Goal: Use online tool/utility: Utilize a website feature to perform a specific function

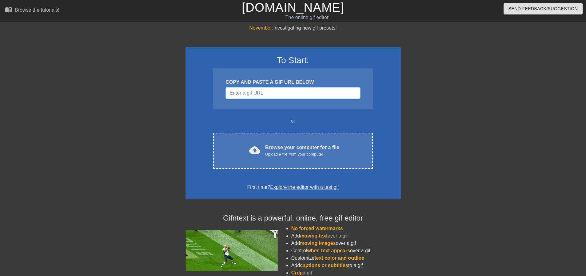
click at [264, 90] on input "Username" at bounding box center [292, 93] width 135 height 12
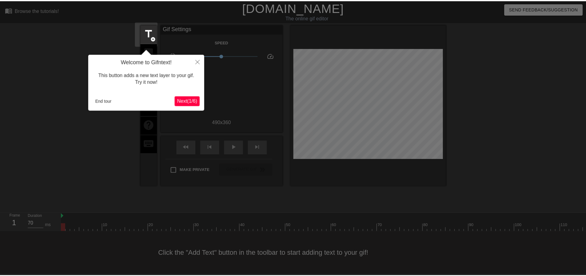
scroll to position [3, 0]
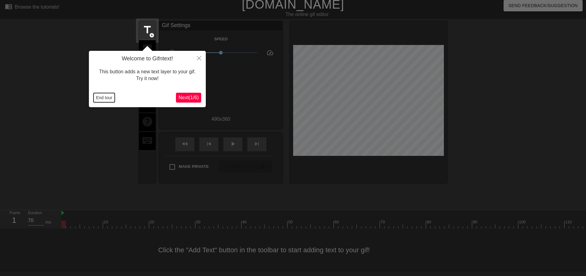
click at [109, 98] on button "End tour" at bounding box center [103, 97] width 21 height 9
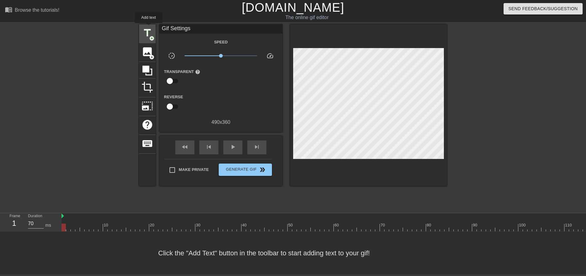
click at [149, 27] on span "title" at bounding box center [147, 33] width 12 height 12
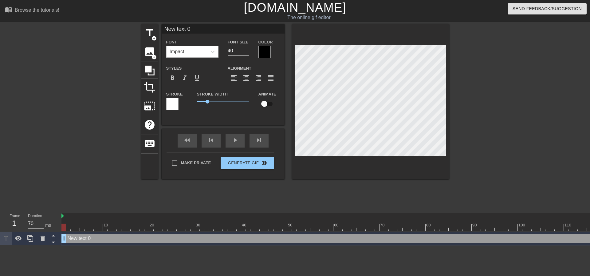
scroll to position [1, 2]
type input "I"
type textarea "I"
type input "I"
type textarea "I"
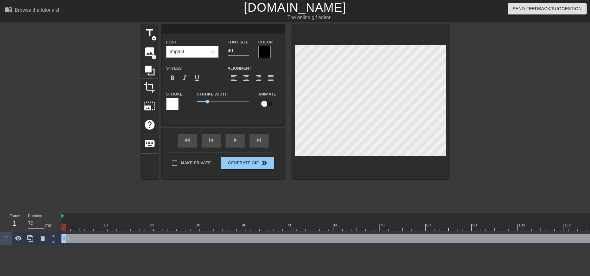
type input "I g"
type textarea "I g"
type input "I gi"
type textarea "I gi"
type input "I giv"
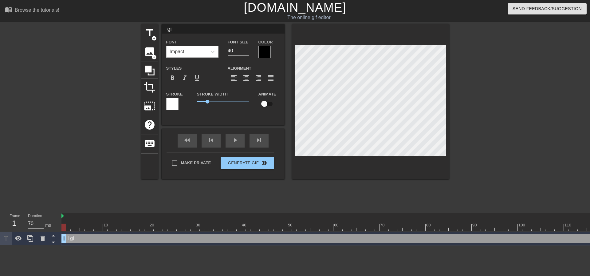
type textarea "I giv"
type input "I give"
type textarea "I give"
type input "I give"
type textarea "I give"
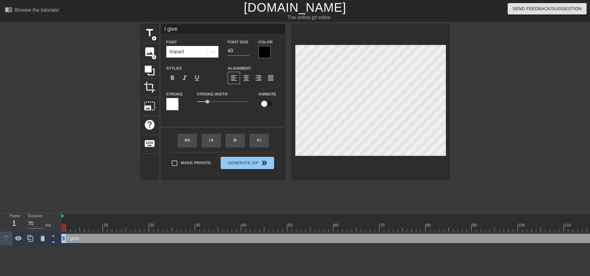
type input "I give y"
type textarea "I give y"
type input "I give yo"
type textarea "I give yo"
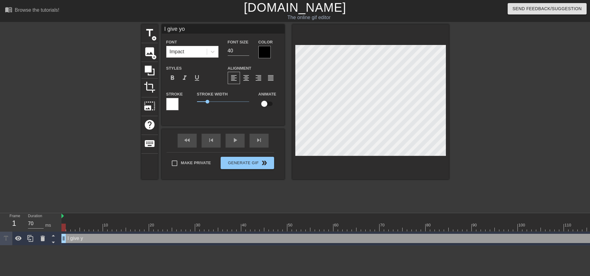
type input "I give you"
type textarea "I give you"
type input "I give you"
type textarea "I give you"
type input "I give you t"
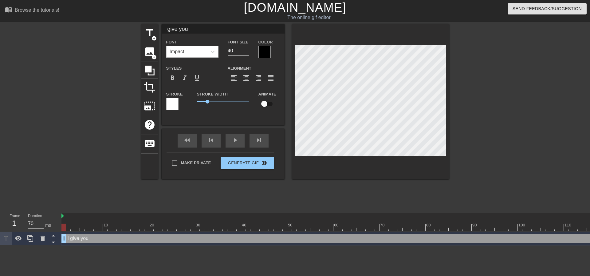
type textarea "I give you t"
type input "I give you th"
type textarea "I give you the"
type input "I give you the"
type textarea "I give you the"
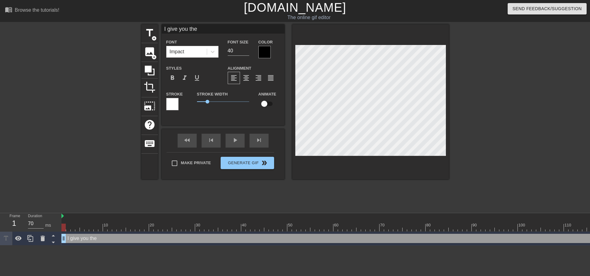
type input "I give you the S"
type textarea "I give you the S"
type input "I give you the Sp"
type textarea "I give you the Sp"
type input "I give you the Spr"
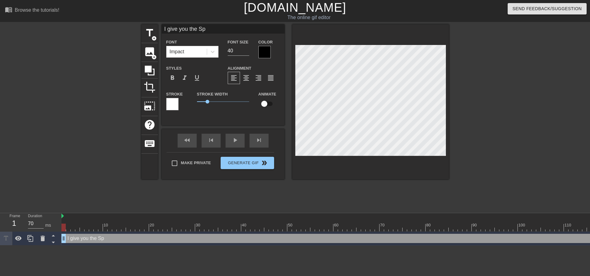
type textarea "I give you the Spr"
type input "I give you the Spri"
type textarea "I give you the Spri"
type input "I give you the Sprin"
type textarea "I give you the Sprin"
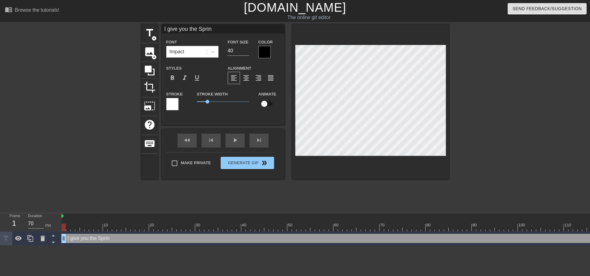
type input "I give you the Spring"
type textarea "I give you the Spring"
type input "I give you the Springf"
type textarea "I give you the Springf"
type input "I give you the Springfi"
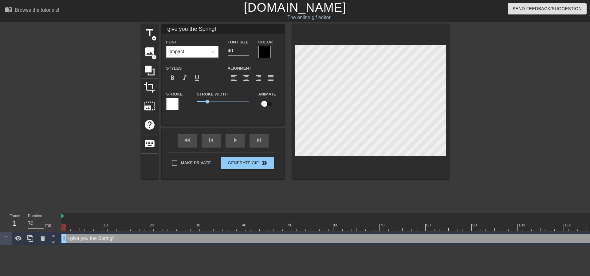
type textarea "I give you the Springfi"
type input "I give you the Springfie"
type textarea "I give you the Springfie"
type input "I give you the Springfiel"
type textarea "I give you the Springfiel"
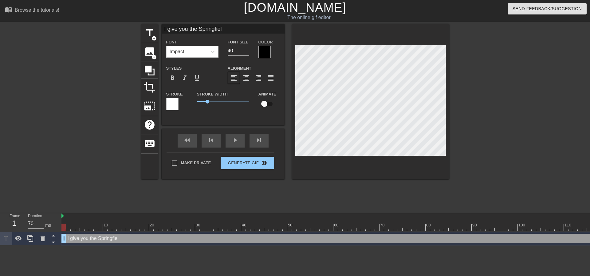
type input "I give you the Springfield"
type textarea "I give you the Springfield"
click at [384, 161] on div at bounding box center [370, 101] width 157 height 155
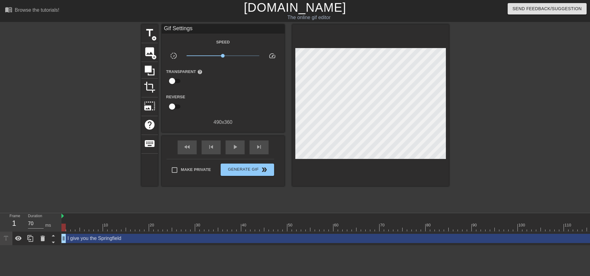
click at [385, 157] on div at bounding box center [370, 104] width 157 height 161
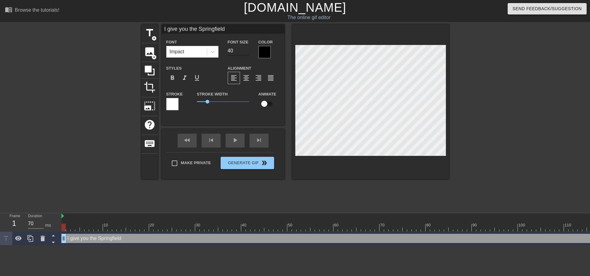
click at [230, 51] on input "40" at bounding box center [239, 51] width 22 height 10
drag, startPoint x: 230, startPoint y: 51, endPoint x: 216, endPoint y: 54, distance: 13.9
click at [224, 52] on div "Font Size 40" at bounding box center [238, 48] width 31 height 20
type input "30"
click at [264, 53] on div at bounding box center [265, 52] width 12 height 12
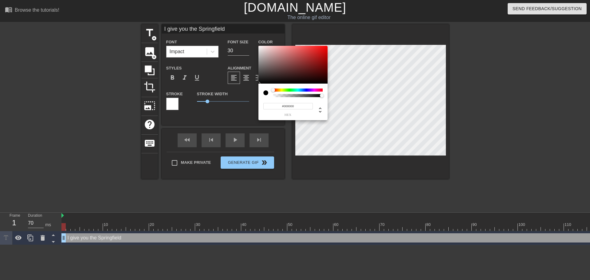
type input "#F6F1F1"
click at [260, 47] on div at bounding box center [293, 65] width 69 height 38
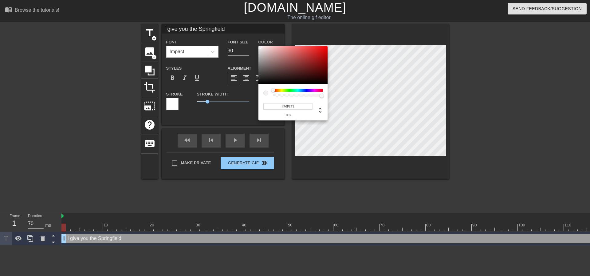
drag, startPoint x: 351, startPoint y: 177, endPoint x: 363, endPoint y: 161, distance: 20.1
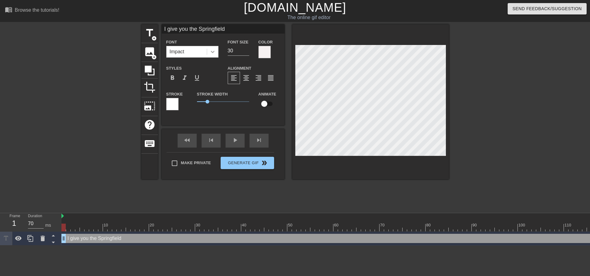
click at [213, 52] on icon at bounding box center [213, 52] width 4 height 2
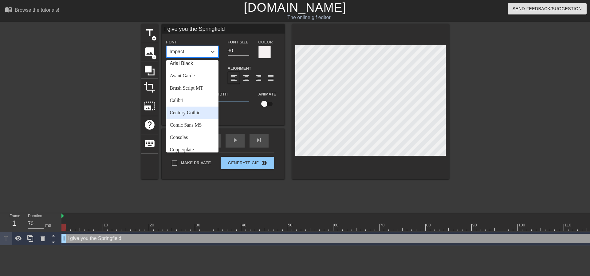
scroll to position [31, 0]
click at [194, 112] on div "Comic Sans MS" at bounding box center [192, 110] width 52 height 12
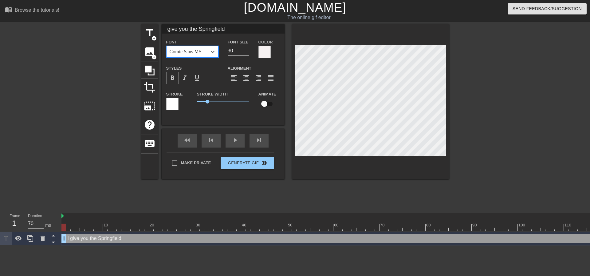
click at [170, 76] on span "format_bold" at bounding box center [172, 77] width 7 height 7
click at [174, 106] on div at bounding box center [172, 104] width 12 height 12
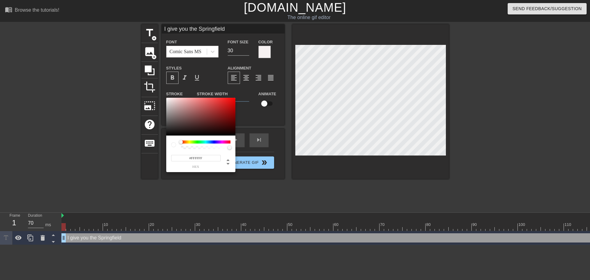
type input "#0B0B0B"
click at [168, 134] on div at bounding box center [200, 117] width 69 height 38
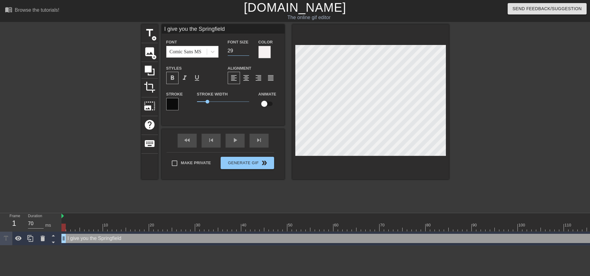
click at [247, 52] on input "29" at bounding box center [239, 51] width 22 height 10
click at [247, 52] on input "28" at bounding box center [239, 51] width 22 height 10
click at [247, 52] on input "27" at bounding box center [239, 51] width 22 height 10
click at [247, 52] on input "26" at bounding box center [239, 51] width 22 height 10
type input "25"
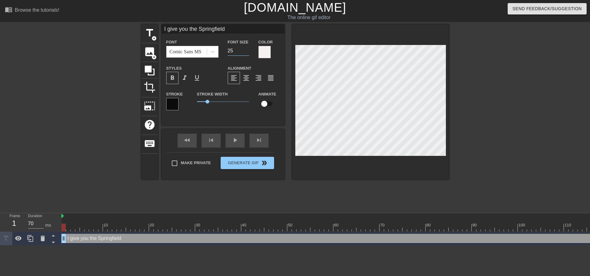
click at [247, 52] on input "25" at bounding box center [239, 51] width 22 height 10
click at [327, 180] on div "title add_circle image add_circle crop photo_size_select_large help keyboard I …" at bounding box center [295, 116] width 308 height 185
drag, startPoint x: 208, startPoint y: 102, endPoint x: 203, endPoint y: 101, distance: 5.5
click at [203, 101] on span "0.55" at bounding box center [203, 102] width 4 height 4
click at [246, 49] on input "26" at bounding box center [239, 51] width 22 height 10
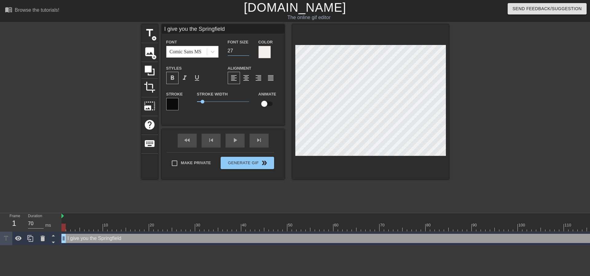
click at [246, 49] on input "27" at bounding box center [239, 51] width 22 height 10
type input "28"
click at [246, 49] on input "28" at bounding box center [239, 51] width 22 height 10
drag, startPoint x: 358, startPoint y: 173, endPoint x: 358, endPoint y: 160, distance: 12.9
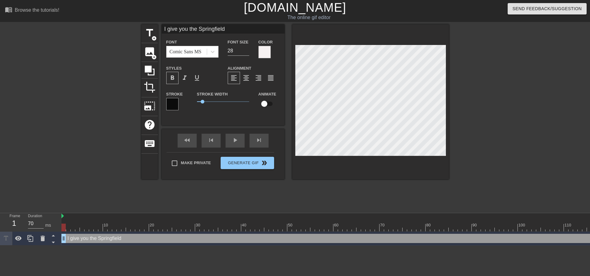
click at [358, 170] on div at bounding box center [370, 101] width 157 height 155
drag, startPoint x: 359, startPoint y: 163, endPoint x: 359, endPoint y: 160, distance: 3.4
click at [359, 162] on div at bounding box center [370, 101] width 157 height 155
drag, startPoint x: 203, startPoint y: 102, endPoint x: 192, endPoint y: 102, distance: 10.5
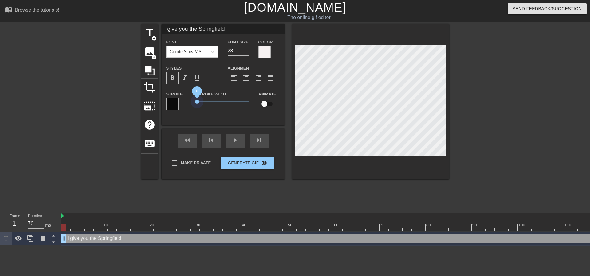
click at [193, 102] on div "Stroke Width 0" at bounding box center [224, 103] width 62 height 26
click at [199, 101] on span "0.2" at bounding box center [199, 102] width 4 height 4
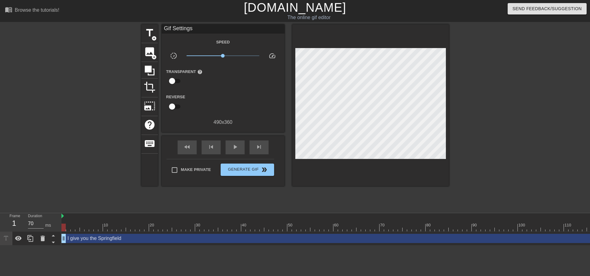
click at [334, 185] on div "title add_circle image add_circle crop photo_size_select_large help keyboard Gi…" at bounding box center [295, 116] width 308 height 185
click at [187, 147] on span "fast_rewind" at bounding box center [187, 146] width 7 height 7
click at [235, 149] on span "play_arrow" at bounding box center [235, 146] width 7 height 7
click at [235, 149] on span "pause" at bounding box center [235, 146] width 7 height 7
click at [235, 149] on span "play_arrow" at bounding box center [235, 146] width 7 height 7
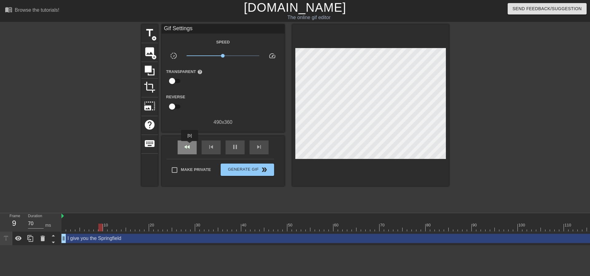
click at [190, 145] on span "fast_rewind" at bounding box center [187, 146] width 7 height 7
click at [238, 145] on span "pause" at bounding box center [235, 146] width 7 height 7
click at [189, 146] on span "fast_rewind" at bounding box center [187, 146] width 7 height 7
click at [232, 145] on span "play_arrow" at bounding box center [235, 146] width 7 height 7
click at [232, 145] on span "pause" at bounding box center [235, 146] width 7 height 7
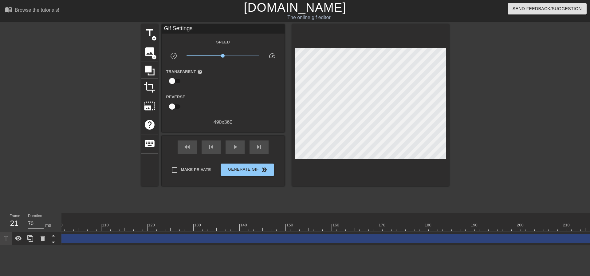
scroll to position [0, 838]
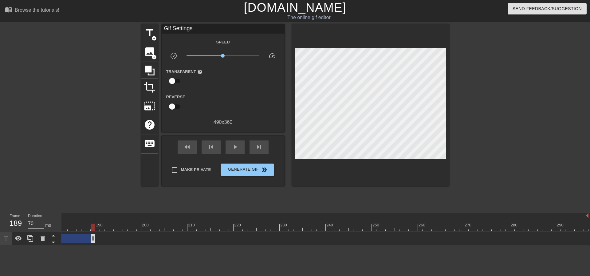
drag, startPoint x: 587, startPoint y: 239, endPoint x: 69, endPoint y: 240, distance: 518.2
drag, startPoint x: 533, startPoint y: 240, endPoint x: 73, endPoint y: 247, distance: 459.8
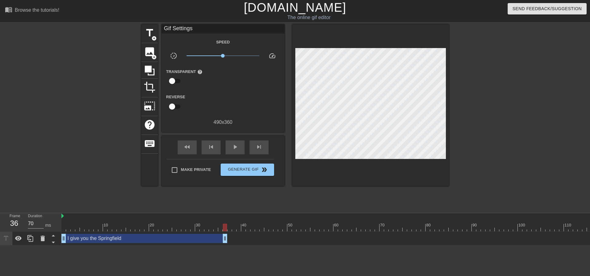
drag, startPoint x: 447, startPoint y: 240, endPoint x: 226, endPoint y: 239, distance: 220.8
click at [260, 144] on span "skip_next" at bounding box center [259, 146] width 7 height 7
click at [153, 34] on span "title" at bounding box center [150, 33] width 12 height 12
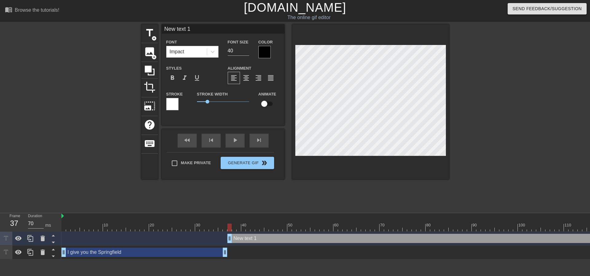
scroll to position [1, 2]
type input "m"
type textarea "m"
type input "mo"
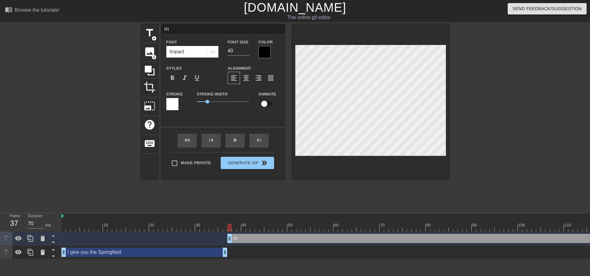
type textarea "mo"
type input "mon"
type textarea "mon"
type input "mo"
type textarea "mo"
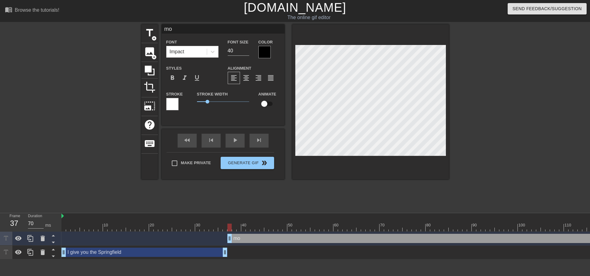
type input "m"
type textarea "m"
type input "M"
type textarea "M"
type input "MO"
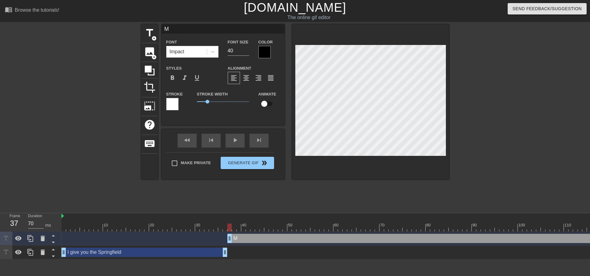
type textarea "MO"
type input "MON"
type textarea "MON"
type input "MONO"
type textarea "MONO"
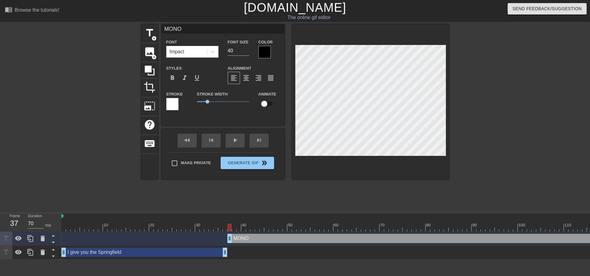
type input "MONOR"
type textarea "MONOR"
type input "MONORA"
type textarea "MONORA"
type input "MONORAI"
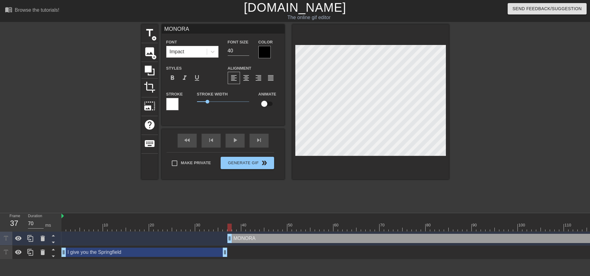
type textarea "MONORAI"
type input "MONORAIL"
type textarea "MONORAIL"
type input "MONORAIL!"
type textarea "MONORAIL!"
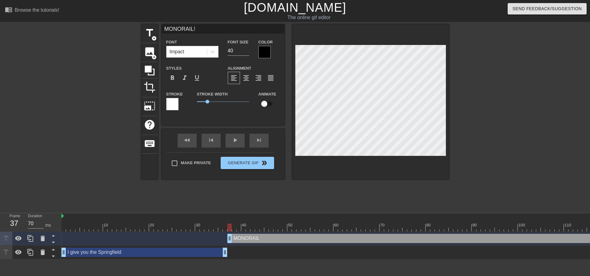
scroll to position [1, 2]
drag, startPoint x: 232, startPoint y: 50, endPoint x: 209, endPoint y: 50, distance: 23.7
click at [209, 50] on div "Font Impact Font Size 40 Color" at bounding box center [223, 48] width 123 height 20
type input "2"
type input "35"
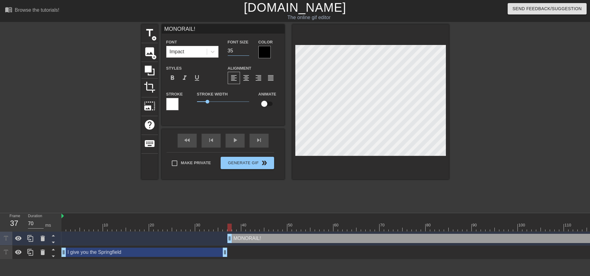
click at [266, 55] on div at bounding box center [265, 52] width 12 height 12
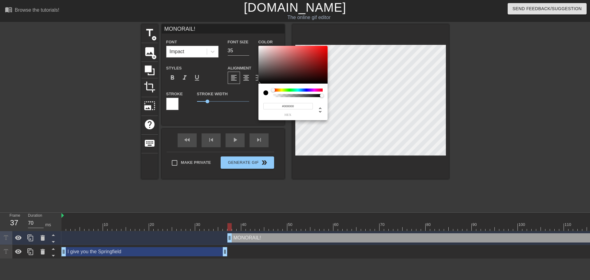
type input "#F8F4F4"
click at [260, 47] on div at bounding box center [293, 65] width 69 height 38
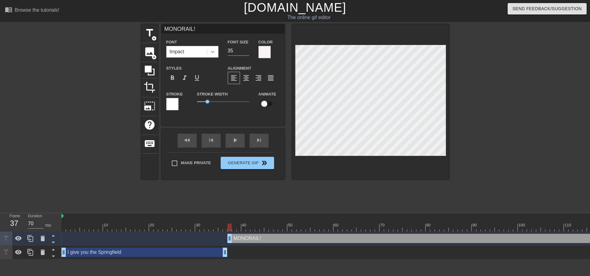
click at [208, 51] on div at bounding box center [212, 51] width 11 height 11
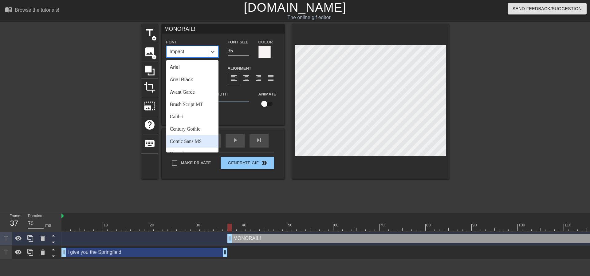
click at [197, 135] on div "Comic Sans MS" at bounding box center [192, 141] width 52 height 12
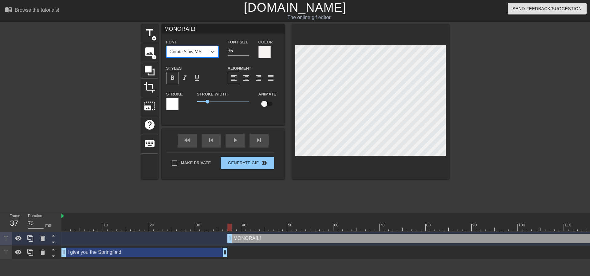
click at [173, 77] on span "format_bold" at bounding box center [172, 77] width 7 height 7
click at [178, 105] on div at bounding box center [172, 104] width 12 height 12
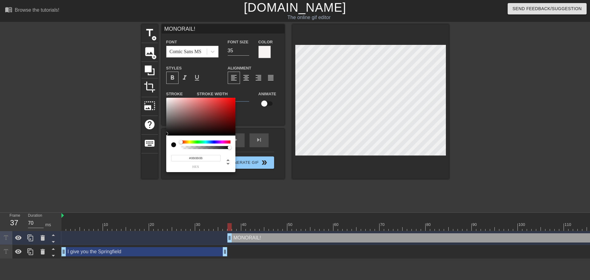
type input "#090909"
click at [168, 134] on div at bounding box center [200, 117] width 69 height 38
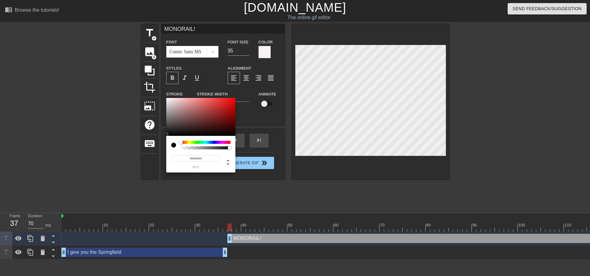
drag, startPoint x: 353, startPoint y: 177, endPoint x: 353, endPoint y: 173, distance: 4.0
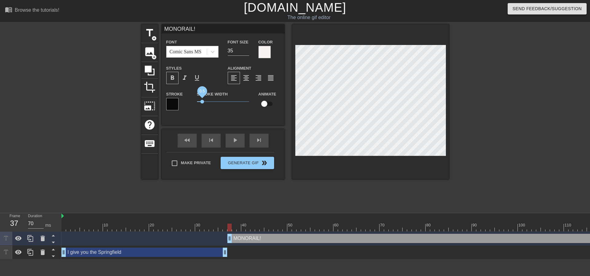
drag, startPoint x: 207, startPoint y: 100, endPoint x: 202, endPoint y: 101, distance: 4.3
click at [202, 101] on span "0.5" at bounding box center [202, 102] width 4 height 4
click at [332, 158] on div at bounding box center [370, 101] width 157 height 155
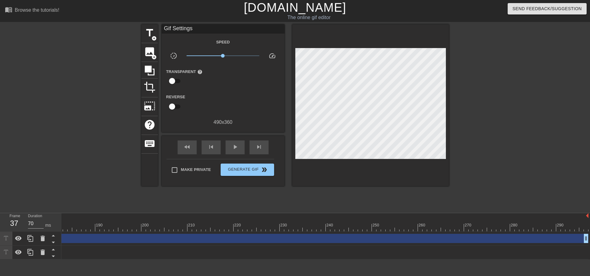
scroll to position [0, 837]
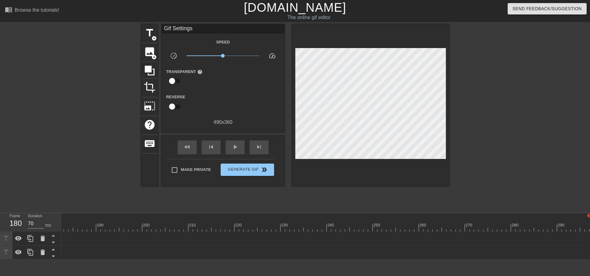
drag, startPoint x: 585, startPoint y: 238, endPoint x: 66, endPoint y: 248, distance: 518.6
click at [48, 226] on div "Frame 180 Duration 70 ms 10 20 30 40 50 60 70 80 90 100 110 120 130 140 150" at bounding box center [295, 236] width 590 height 46
drag, startPoint x: 516, startPoint y: 237, endPoint x: 69, endPoint y: 252, distance: 448.0
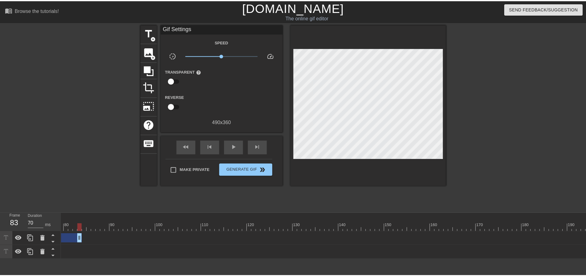
scroll to position [0, 0]
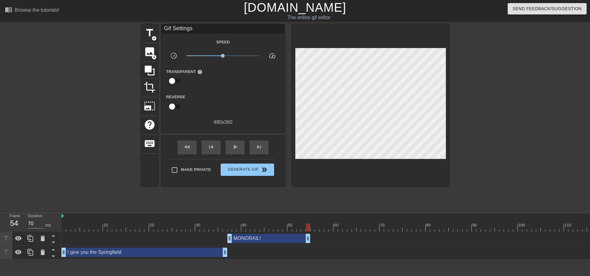
drag, startPoint x: 441, startPoint y: 239, endPoint x: 307, endPoint y: 240, distance: 134.4
click at [187, 148] on span "fast_rewind" at bounding box center [187, 146] width 7 height 7
click at [238, 148] on span "play_arrow" at bounding box center [235, 146] width 7 height 7
click at [238, 148] on span "pause" at bounding box center [235, 146] width 7 height 7
click at [155, 36] on span "add_circle" at bounding box center [154, 38] width 5 height 5
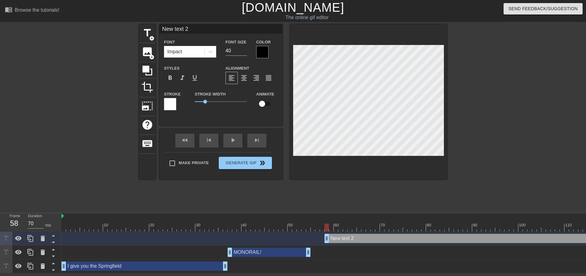
scroll to position [1, 2]
type input "O"
type textarea "O"
type input "OH"
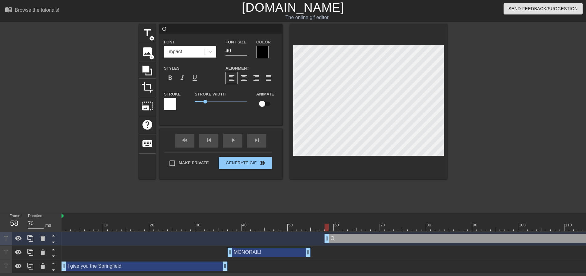
type textarea "OH"
type input "OHH"
type textarea "OHH"
type input "OHHH"
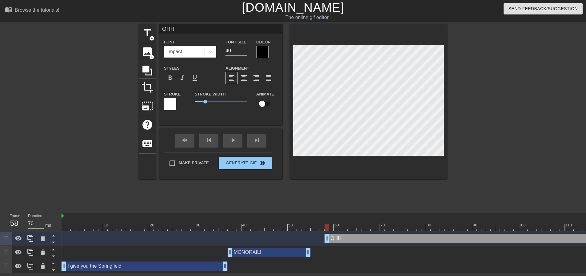
type textarea "OHHH"
type input "OHHH!"
type textarea "OHHH!"
click at [264, 55] on div at bounding box center [262, 52] width 12 height 12
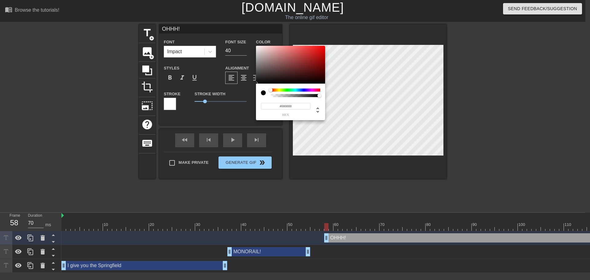
type input "#F8F1F1"
click at [258, 47] on div at bounding box center [290, 65] width 69 height 38
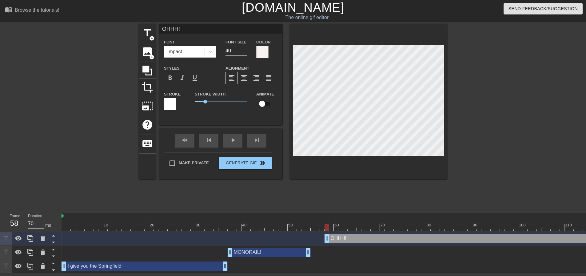
click at [173, 76] on span "format_bold" at bounding box center [169, 77] width 7 height 7
click at [210, 52] on icon at bounding box center [210, 52] width 4 height 2
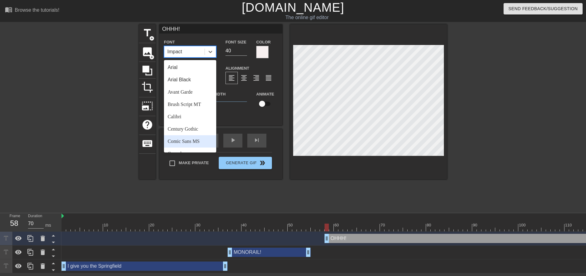
click at [198, 137] on div "Comic Sans MS" at bounding box center [190, 141] width 52 height 12
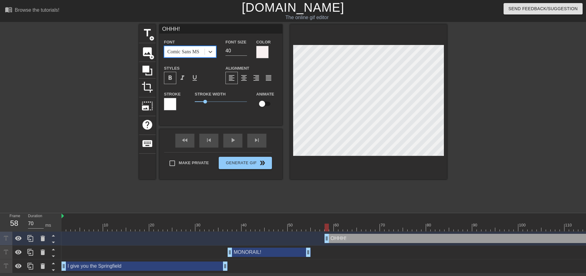
click at [173, 100] on div at bounding box center [170, 104] width 12 height 12
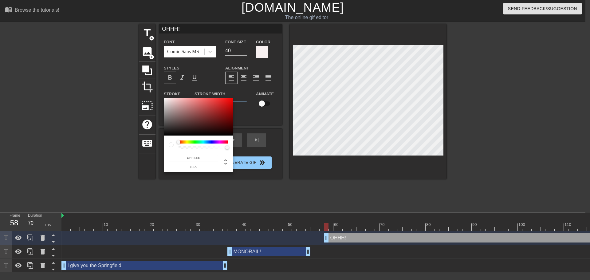
type input "#070707"
click at [166, 135] on div at bounding box center [198, 117] width 69 height 38
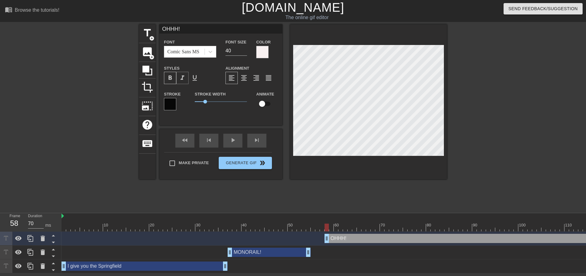
click at [184, 77] on span "format_italic" at bounding box center [182, 77] width 7 height 7
click at [369, 161] on div at bounding box center [368, 101] width 157 height 155
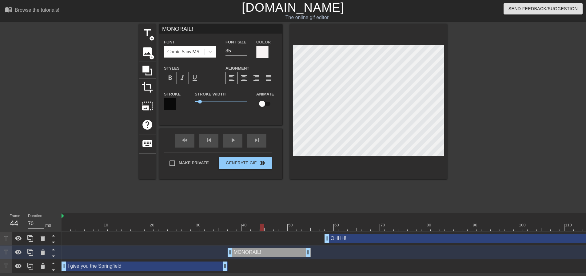
click at [180, 79] on span "format_italic" at bounding box center [182, 77] width 7 height 7
drag, startPoint x: 317, startPoint y: 166, endPoint x: 321, endPoint y: 162, distance: 5.7
click at [317, 166] on div at bounding box center [368, 101] width 157 height 155
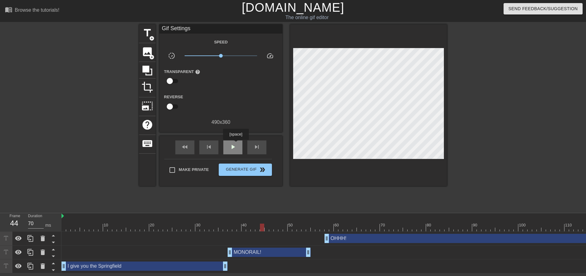
click at [236, 144] on div "play_arrow" at bounding box center [232, 147] width 19 height 14
click at [235, 143] on span "pause" at bounding box center [232, 146] width 7 height 7
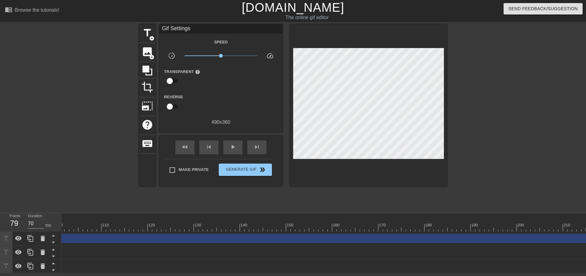
scroll to position [0, 838]
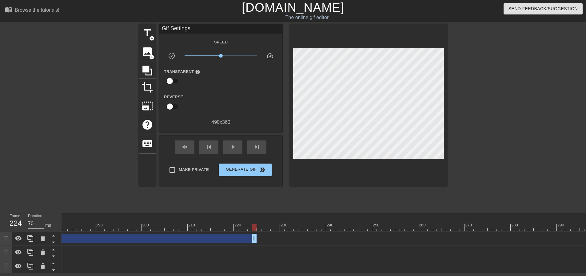
drag, startPoint x: 542, startPoint y: 244, endPoint x: 142, endPoint y: 217, distance: 400.6
click at [189, 217] on div "10 20 30 40 50 60 70 80 90 100 110 120 130 140 150 160" at bounding box center [324, 243] width 524 height 60
drag, startPoint x: 142, startPoint y: 217, endPoint x: 81, endPoint y: 224, distance: 61.2
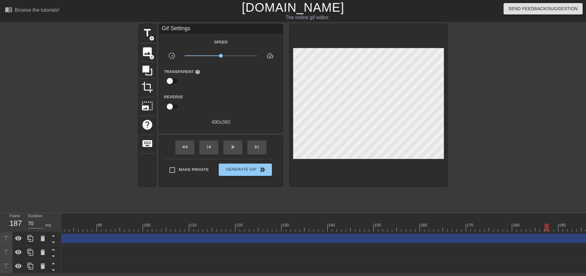
scroll to position [0, 507]
click at [288, 240] on div "OHHH! drag_handle drag_handle" at bounding box center [170, 237] width 706 height 9
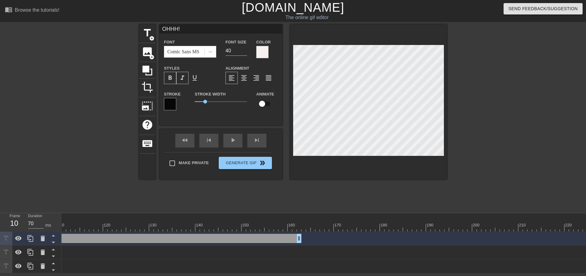
click at [102, 232] on div "OHHH! drag_handle drag_handle" at bounding box center [236, 238] width 1365 height 14
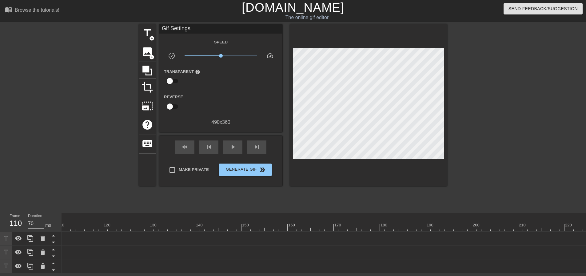
drag, startPoint x: 196, startPoint y: 252, endPoint x: 59, endPoint y: 248, distance: 136.9
click at [56, 248] on div "Frame 110 Duration 70 ms 10 20 30 40 50 60 70 80 90 100 110 120 130 140 150" at bounding box center [293, 243] width 586 height 60
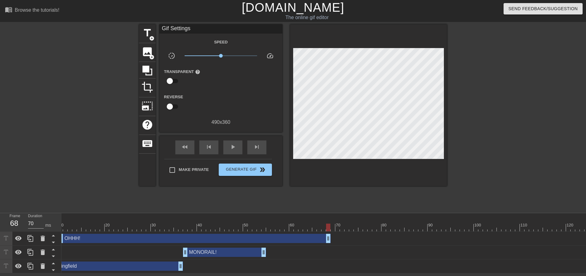
drag, startPoint x: 515, startPoint y: 240, endPoint x: 308, endPoint y: 237, distance: 207.0
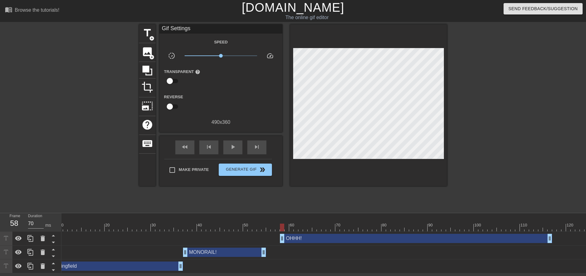
drag, startPoint x: 267, startPoint y: 236, endPoint x: 489, endPoint y: 247, distance: 221.9
click at [489, 247] on div "OHHH! drag_handle drag_handle MONORAIL! drag_handle drag_handle I give you the …" at bounding box center [279, 252] width 524 height 42
drag, startPoint x: 498, startPoint y: 239, endPoint x: 543, endPoint y: 228, distance: 46.4
click at [543, 228] on div "10 20 30 40 50 60 70 80 90 100 110 120 130 140 150 160" at bounding box center [324, 243] width 524 height 60
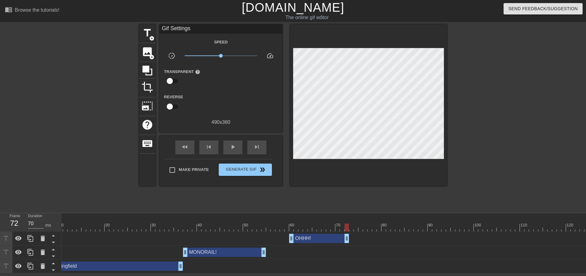
drag, startPoint x: 550, startPoint y: 237, endPoint x: 346, endPoint y: 224, distance: 204.6
click at [346, 224] on div "10 20 30 40 50 60 70 80 90 100 110 120 130 140 150 160" at bounding box center [324, 243] width 524 height 60
drag, startPoint x: 290, startPoint y: 233, endPoint x: 282, endPoint y: 233, distance: 8.6
drag, startPoint x: 291, startPoint y: 237, endPoint x: 281, endPoint y: 236, distance: 10.3
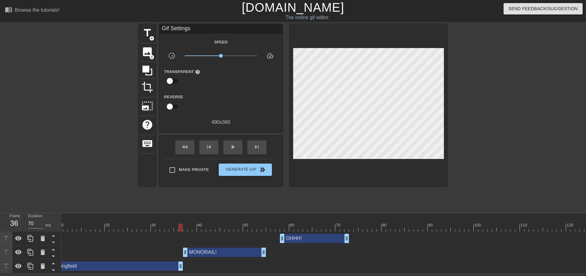
drag, startPoint x: 179, startPoint y: 225, endPoint x: 189, endPoint y: 216, distance: 12.8
click at [229, 153] on div "play_arrow" at bounding box center [232, 147] width 19 height 14
click at [229, 153] on div "pause" at bounding box center [232, 147] width 19 height 14
drag, startPoint x: 264, startPoint y: 251, endPoint x: 255, endPoint y: 251, distance: 8.6
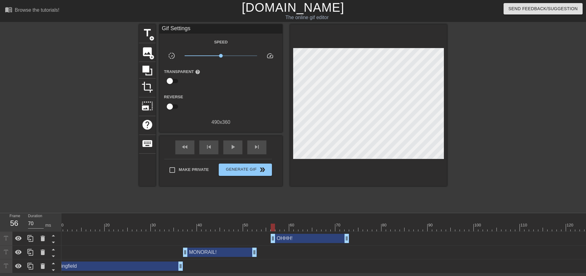
drag, startPoint x: 282, startPoint y: 241, endPoint x: 275, endPoint y: 240, distance: 7.5
click at [232, 148] on span "play_arrow" at bounding box center [232, 146] width 7 height 7
click at [232, 148] on span "pause" at bounding box center [232, 146] width 7 height 7
click at [232, 148] on span "play_arrow" at bounding box center [232, 146] width 7 height 7
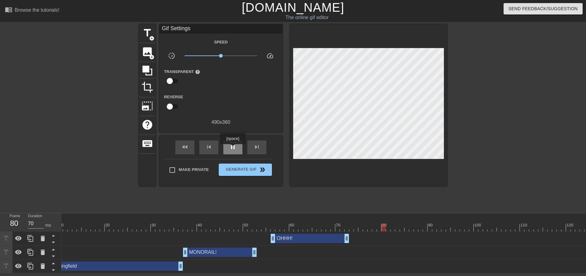
click at [232, 148] on span "pause" at bounding box center [232, 146] width 7 height 7
click at [150, 35] on span "title" at bounding box center [147, 33] width 12 height 12
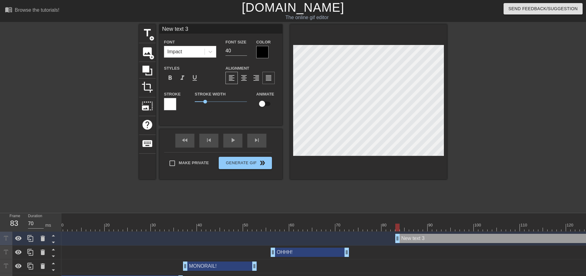
scroll to position [1, 2]
type input "w"
type textarea "w"
type input "wR"
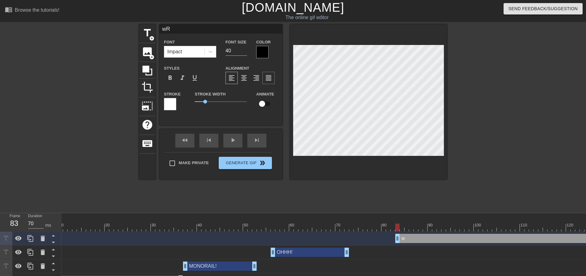
type textarea "wR"
type input "w"
type textarea "w"
type input "W"
type textarea "W"
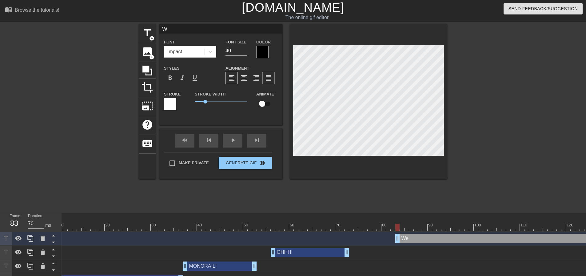
type input "We"
type textarea "We"
type input "Wer"
type textarea "Wer"
type input "Were"
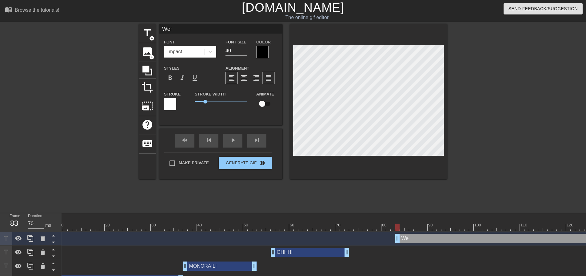
type textarea "Were"
type input "Were"
type textarea "Were"
type input "Were y"
type textarea "Were y"
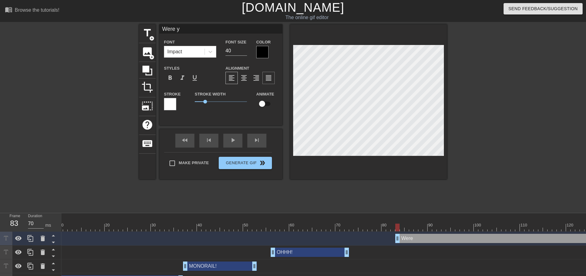
type input "Were yo"
type textarea "Were yo"
type input "Were you"
type textarea "Were you"
type input "Were you"
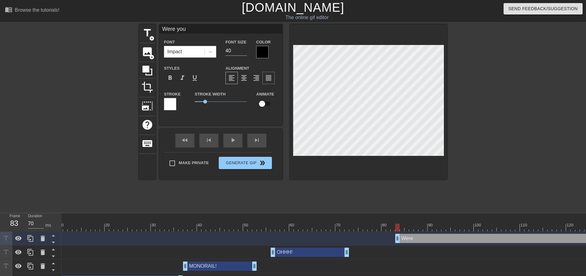
type textarea "Were you"
type input "Were you s"
type textarea "Were you s"
type input "Were you se"
type textarea "Were you se"
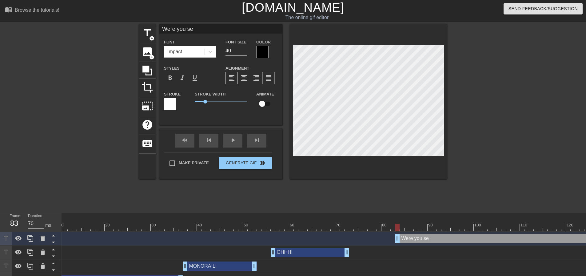
type input "Were you sen"
type textarea "Were you sen"
type input "Were you sent"
type textarea "Were you sent"
type input "Were you sent"
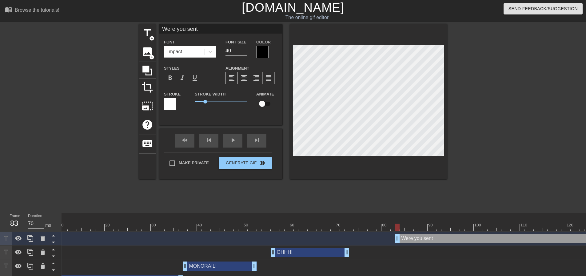
type textarea "Were you sent"
type input "Were you sent h"
type textarea "Were you sent h"
type input "Were you sent he"
type textarea "Were you sent he"
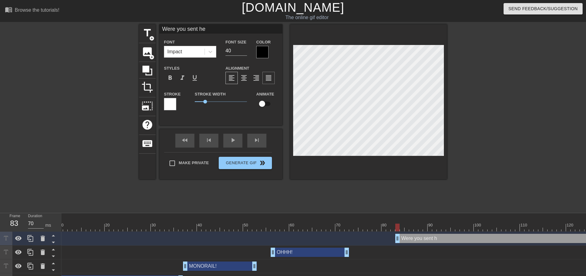
type input "Were you sent her"
type textarea "Were you sent her"
type input "Were you sent here"
type textarea "Were you sent here"
type input "Were you sent here"
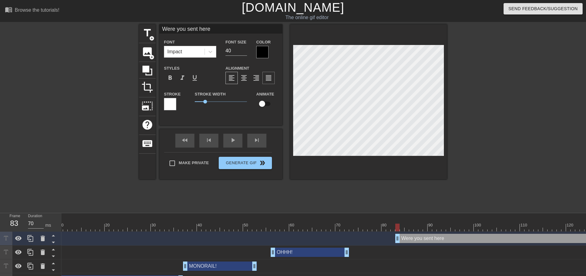
type textarea "Were you sent here"
type input "Were you sent here b"
type textarea "Were you sent here b"
type input "Were you sent here by"
type textarea "Were you sent here by"
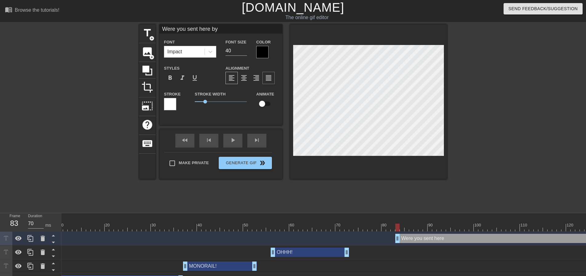
type input "Were you sent here by"
type textarea "Were you sent here by"
type input "Were you sent here by t"
type textarea "Were you sent here by t"
type input "Were you sent here by th"
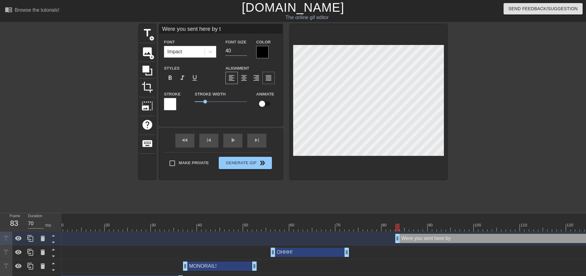
type textarea "Were you sent here by th"
type input "Were you sent here by the"
type textarea "Were you sent here by the"
type input "Were you sent here by the"
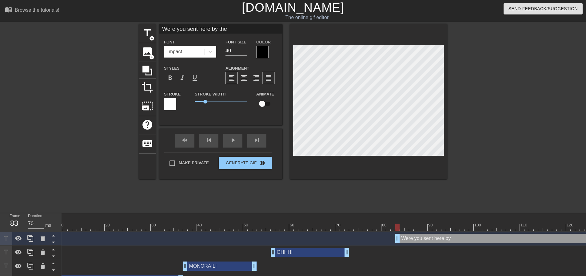
type textarea "Were you sent here by the"
type input "Were you sent here by the d"
type textarea "Were you sent here by the d"
type input "Were you sent here by the de"
type textarea "Were you sent here by the de"
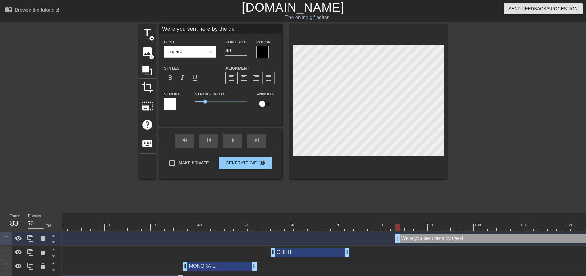
scroll to position [1, 4]
type input "Were you sent here by the dev"
type textarea "Were you sent here by the dev"
type input "Were you sent here by the devi"
type textarea "Were you sent here by the devi"
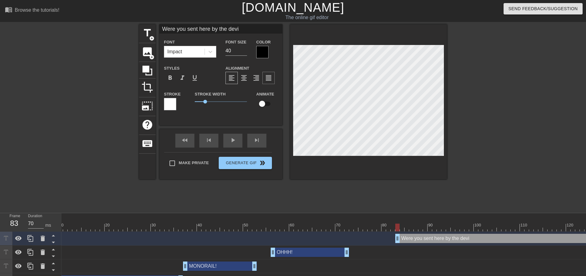
type input "Were you sent here by the devil"
type textarea "Were you sent here by the devil"
type input "Were you sent here by the devil?"
type textarea "Were you sent here by the devil?"
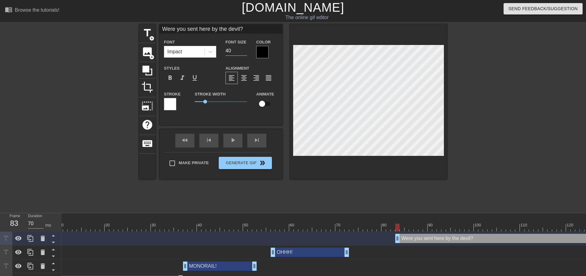
drag, startPoint x: 419, startPoint y: 165, endPoint x: 418, endPoint y: 161, distance: 3.9
click at [419, 165] on div at bounding box center [368, 101] width 157 height 155
drag, startPoint x: 218, startPoint y: 50, endPoint x: 213, endPoint y: 50, distance: 4.9
click at [213, 50] on div "Font Impact Font Size 40 Color" at bounding box center [220, 48] width 123 height 20
type input "28"
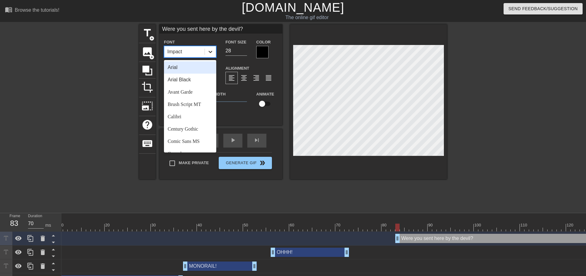
click at [214, 49] on div at bounding box center [210, 51] width 11 height 11
click at [190, 139] on div "Comic Sans MS" at bounding box center [190, 141] width 52 height 12
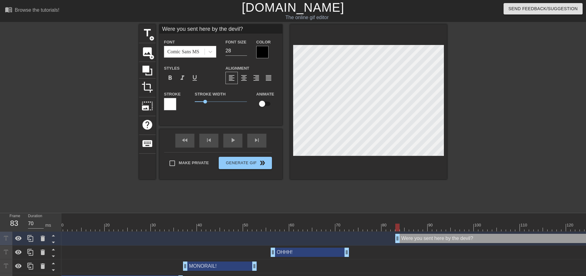
click at [260, 52] on div at bounding box center [262, 52] width 12 height 12
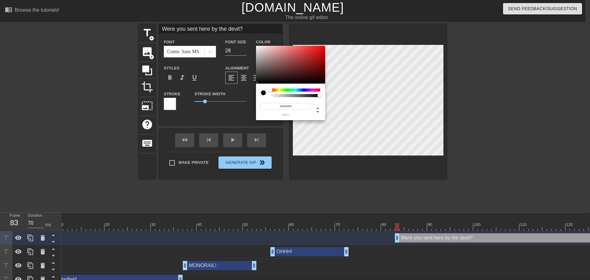
type input "#FAF5F5"
click at [257, 46] on div at bounding box center [290, 65] width 69 height 38
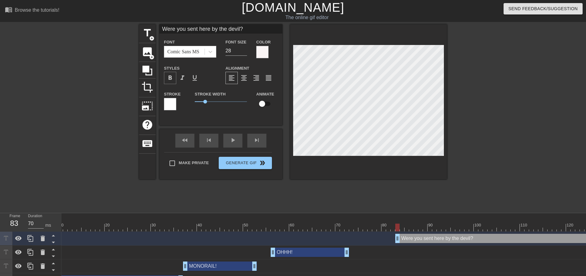
click at [172, 81] on span "format_bold" at bounding box center [169, 77] width 7 height 7
click at [173, 108] on div at bounding box center [170, 104] width 12 height 12
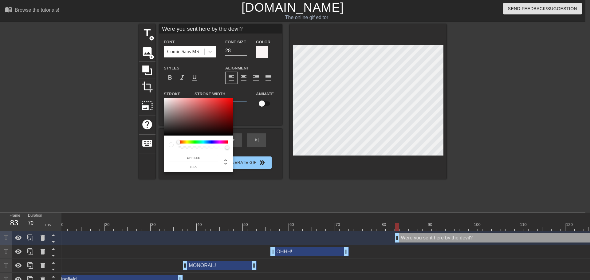
type input "#090909"
click at [166, 134] on div at bounding box center [198, 117] width 69 height 38
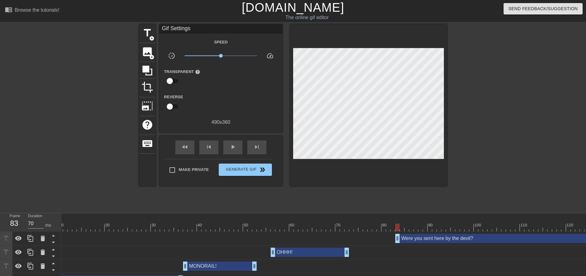
drag, startPoint x: 385, startPoint y: 162, endPoint x: 382, endPoint y: 159, distance: 4.6
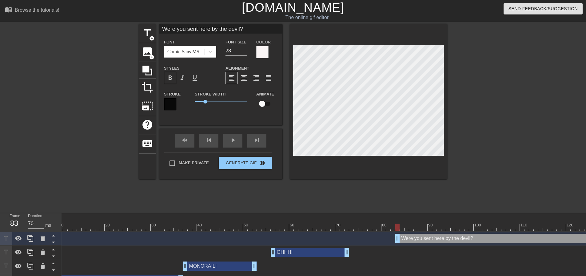
click at [172, 78] on span "format_bold" at bounding box center [169, 77] width 7 height 7
drag, startPoint x: 203, startPoint y: 101, endPoint x: 197, endPoint y: 100, distance: 5.9
click at [197, 100] on span "0.2" at bounding box center [197, 102] width 4 height 4
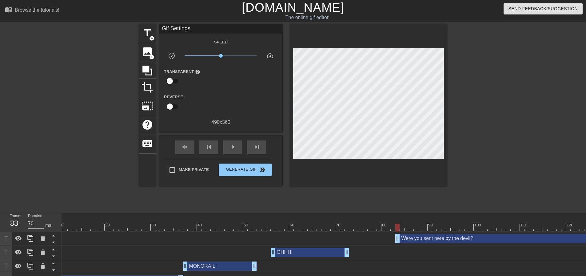
click at [331, 165] on div at bounding box center [368, 104] width 157 height 161
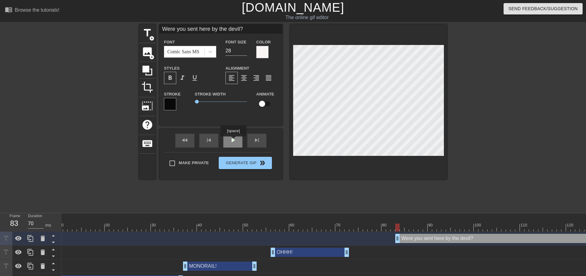
click at [233, 141] on div "play_arrow" at bounding box center [232, 140] width 19 height 14
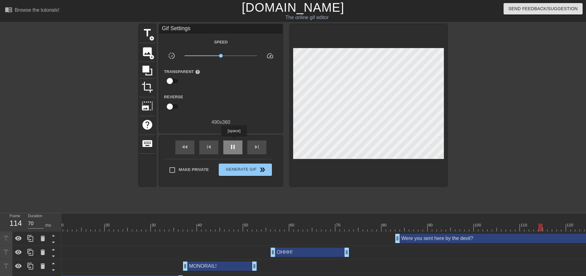
click at [234, 141] on div "pause" at bounding box center [232, 147] width 19 height 14
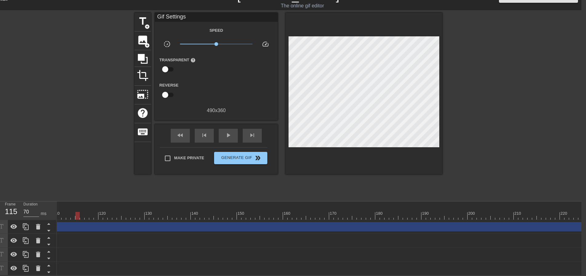
scroll to position [0, 838]
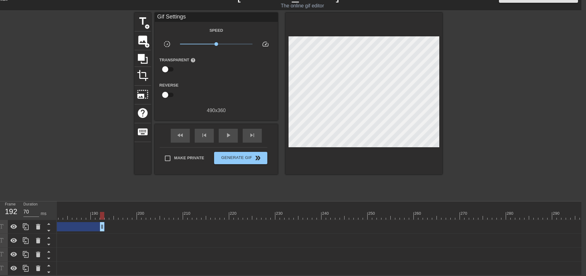
drag, startPoint x: 582, startPoint y: 223, endPoint x: 97, endPoint y: 201, distance: 484.8
click at [97, 201] on div "10 20 30 40 50 60 70 80 90 100 110 120 130 140 150 160" at bounding box center [319, 238] width 524 height 74
drag, startPoint x: 560, startPoint y: 223, endPoint x: 181, endPoint y: 224, distance: 378.5
click at [160, 212] on div at bounding box center [364, 216] width 1365 height 8
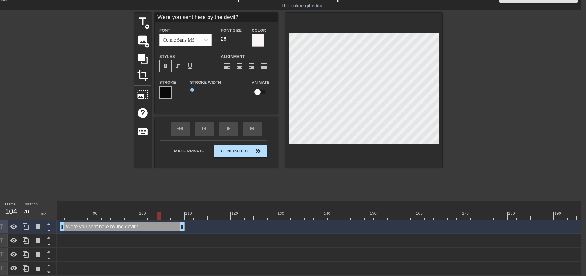
scroll to position [1, 1]
type input "Were you sent here by the evil?"
type textarea "Were you sent here by the evil?"
type input "Were you sent here by the Devil?"
type textarea "Were you sent here by the Devil?"
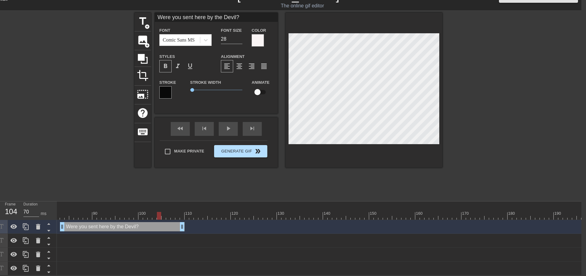
scroll to position [1, 4]
click at [407, 144] on div at bounding box center [363, 90] width 157 height 155
click at [228, 126] on div "play_arrow" at bounding box center [228, 129] width 19 height 14
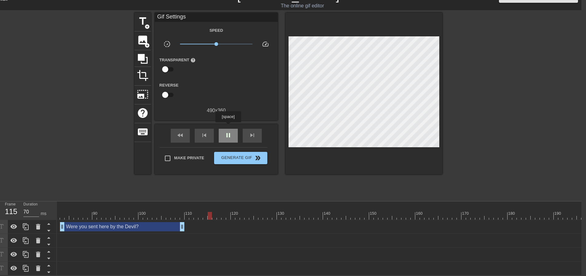
click at [228, 129] on div "pause" at bounding box center [228, 136] width 19 height 14
click at [136, 207] on div at bounding box center [136, 211] width 5 height 8
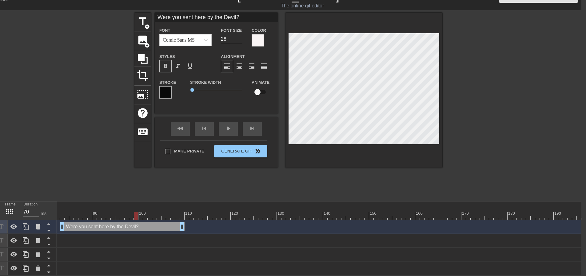
click at [341, 159] on div at bounding box center [363, 90] width 157 height 155
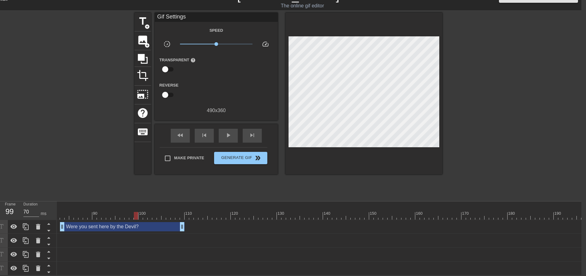
click at [229, 138] on div "fast_rewind skip_previous play_arrow skip_next" at bounding box center [216, 135] width 100 height 23
click at [230, 134] on span "play_arrow" at bounding box center [227, 134] width 7 height 7
click at [230, 134] on span "pause" at bounding box center [227, 134] width 7 height 7
click at [230, 134] on span "play_arrow" at bounding box center [227, 134] width 7 height 7
click at [230, 134] on span "pause" at bounding box center [227, 134] width 7 height 7
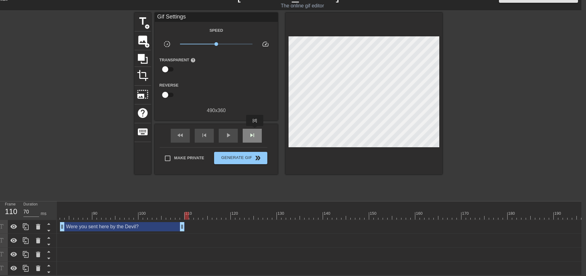
click at [255, 131] on span "skip_next" at bounding box center [251, 134] width 7 height 7
click at [146, 16] on span "title" at bounding box center [143, 21] width 12 height 12
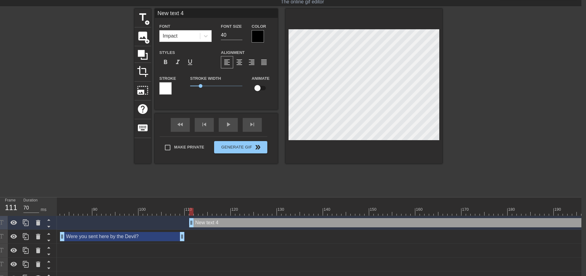
scroll to position [1, 2]
type input "N"
type textarea "N"
type input "No"
type textarea "No"
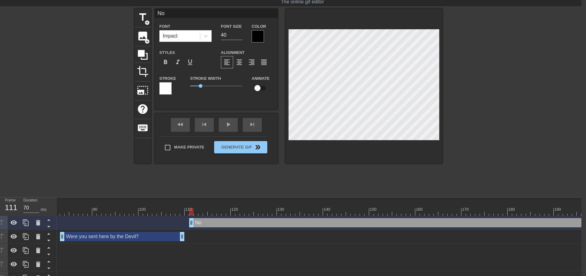
type input "No,"
type textarea "No,"
type input "No,"
type textarea "No,"
type input "No, g"
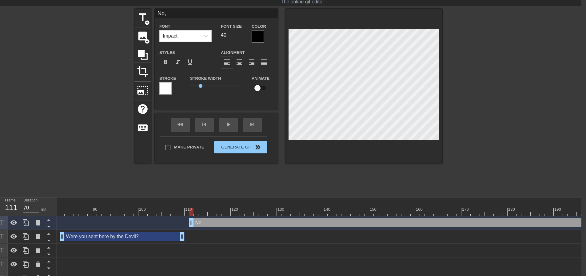
type textarea "No, g"
type input "No, go"
type textarea "No, go"
type input "No, goo"
type textarea "No, goo"
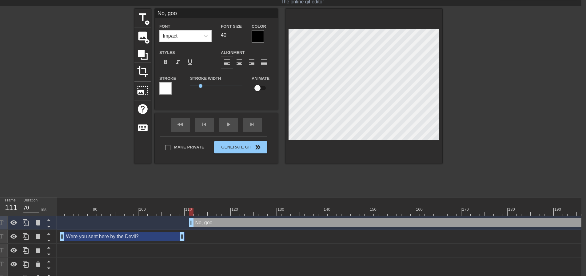
type input "No, good"
type textarea "No, good"
type input "No, good"
type textarea "No, good"
type input "No, good s"
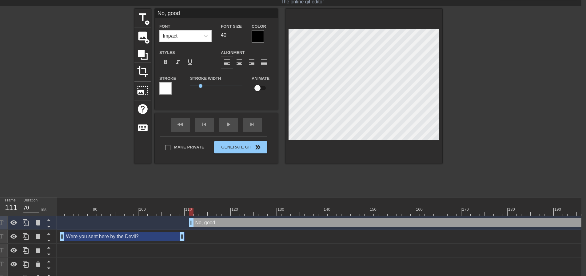
type textarea "No, good s"
click at [204, 34] on div "Font Impact Font Size 40 Color" at bounding box center [216, 32] width 123 height 20
click at [259, 36] on div at bounding box center [258, 36] width 12 height 12
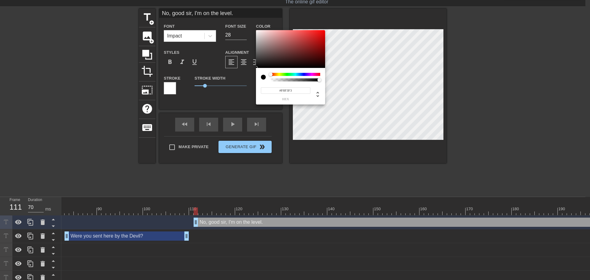
click at [257, 31] on div at bounding box center [290, 49] width 69 height 38
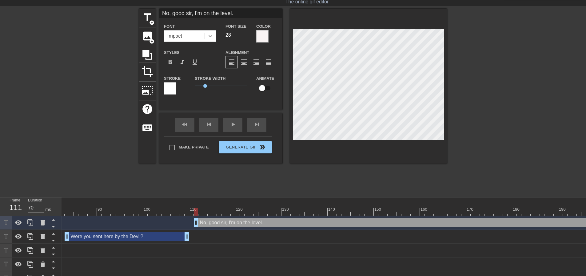
click at [212, 38] on icon at bounding box center [210, 36] width 6 height 6
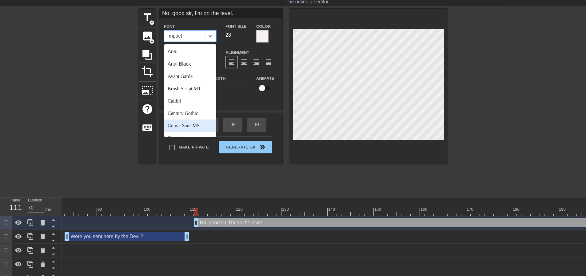
drag, startPoint x: 186, startPoint y: 124, endPoint x: 191, endPoint y: 122, distance: 5.8
click at [186, 124] on div "Comic Sans MS" at bounding box center [190, 125] width 52 height 12
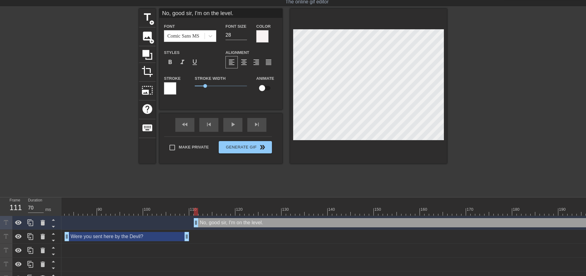
click at [174, 90] on div at bounding box center [170, 88] width 12 height 12
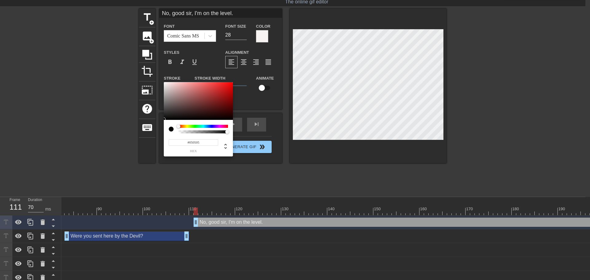
click at [165, 119] on div at bounding box center [198, 101] width 69 height 38
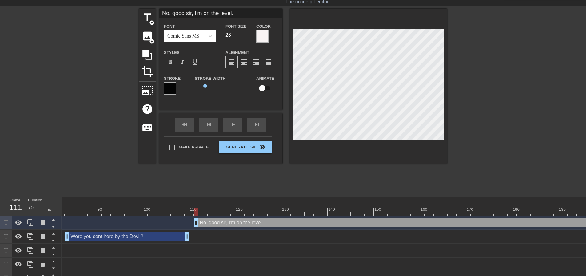
click at [172, 63] on span "format_bold" at bounding box center [169, 61] width 7 height 7
click at [204, 86] on span "1" at bounding box center [205, 86] width 4 height 4
drag, startPoint x: 204, startPoint y: 86, endPoint x: 197, endPoint y: 85, distance: 7.5
click at [197, 85] on span "0.2" at bounding box center [197, 86] width 4 height 4
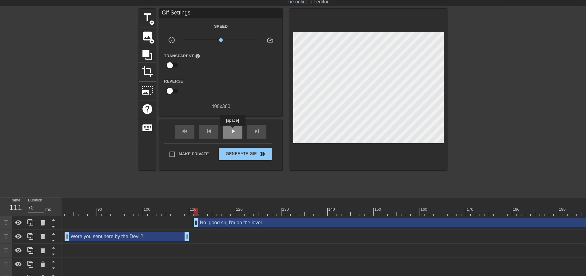
click at [232, 130] on span "play_arrow" at bounding box center [232, 130] width 7 height 7
click at [232, 130] on span "pause" at bounding box center [232, 130] width 7 height 7
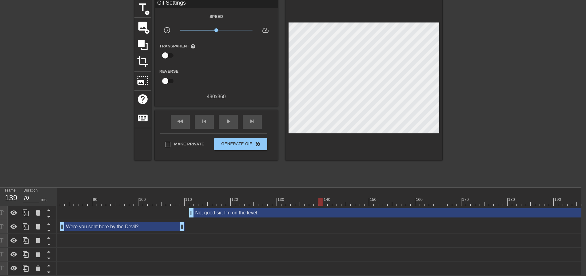
scroll to position [0, 838]
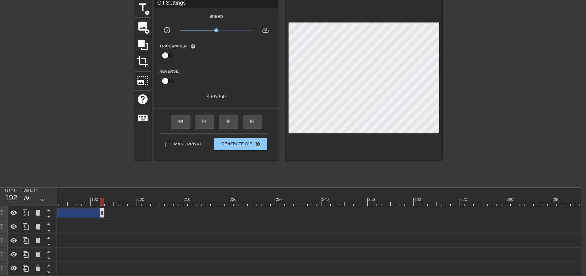
drag, startPoint x: 582, startPoint y: 209, endPoint x: 87, endPoint y: 207, distance: 494.8
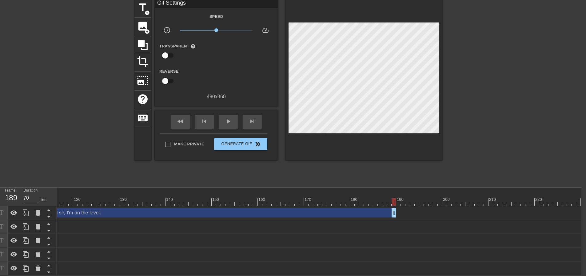
scroll to position [0, 511]
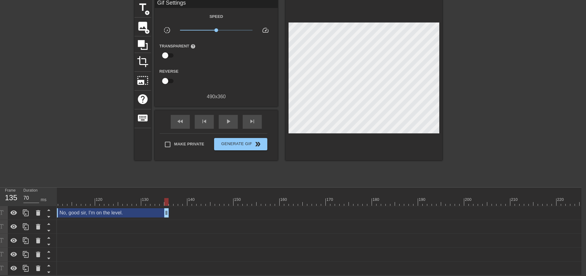
drag, startPoint x: 415, startPoint y: 210, endPoint x: 165, endPoint y: 188, distance: 251.0
click at [165, 188] on div "10 20 30 40 50 60 70 80 90 100 110 120 130 140 150 160" at bounding box center [319, 231] width 524 height 88
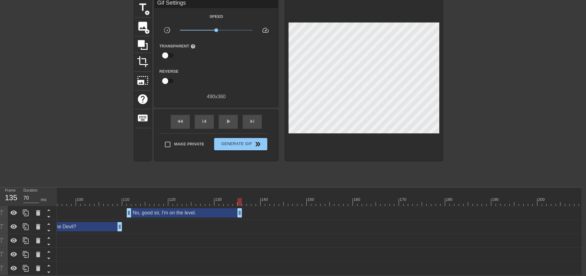
scroll to position [0, 414]
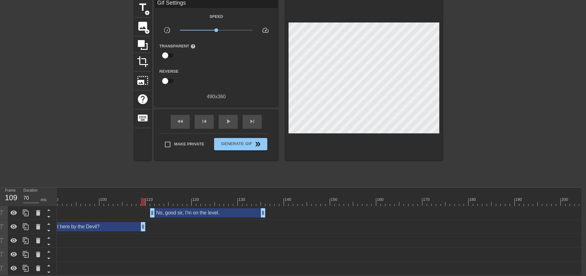
drag, startPoint x: 145, startPoint y: 198, endPoint x: 147, endPoint y: 194, distance: 4.3
click at [145, 198] on div at bounding box center [325, 202] width 1365 height 8
click at [228, 117] on span "play_arrow" at bounding box center [227, 120] width 7 height 7
click at [228, 117] on span "pause" at bounding box center [227, 120] width 7 height 7
drag, startPoint x: 262, startPoint y: 211, endPoint x: 291, endPoint y: 210, distance: 28.3
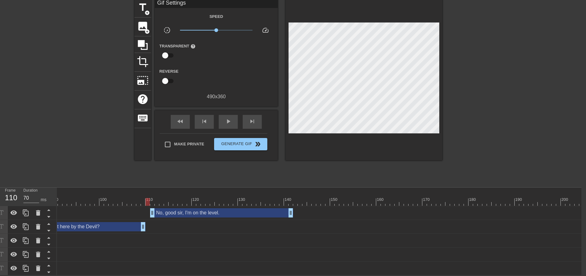
click at [149, 198] on div at bounding box center [325, 202] width 1365 height 8
click at [224, 119] on div "play_arrow" at bounding box center [228, 122] width 19 height 14
click at [224, 119] on span "pause" at bounding box center [227, 120] width 7 height 7
click at [293, 193] on div at bounding box center [295, 197] width 5 height 8
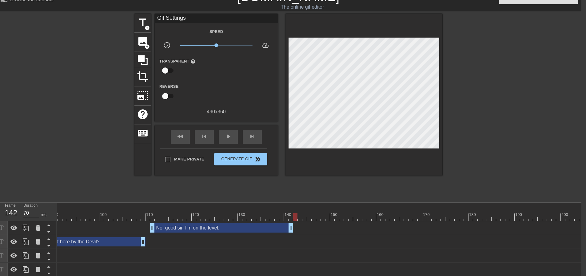
scroll to position [0, 5]
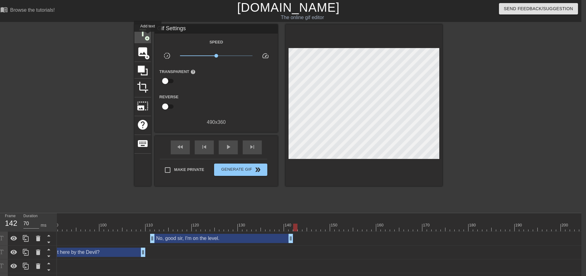
click at [148, 36] on span "add_circle" at bounding box center [147, 38] width 5 height 5
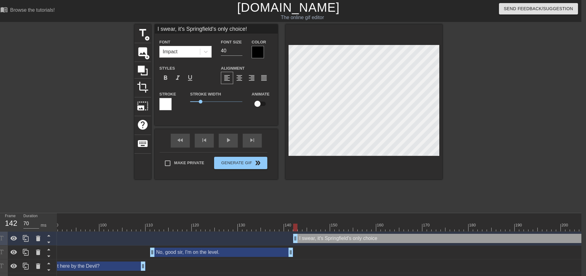
scroll to position [1, 5]
click at [378, 177] on div at bounding box center [363, 101] width 157 height 155
drag, startPoint x: 225, startPoint y: 50, endPoint x: 203, endPoint y: 50, distance: 22.4
click at [207, 50] on div "Font Impact Font Size 40 Color" at bounding box center [216, 48] width 123 height 20
click at [260, 56] on div at bounding box center [258, 52] width 12 height 12
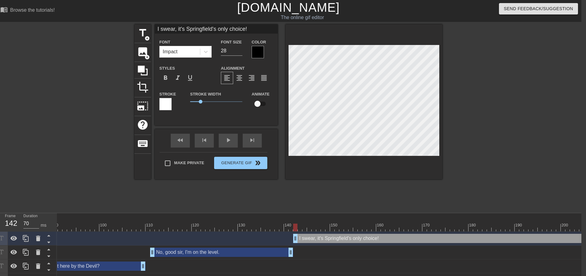
scroll to position [0, 0]
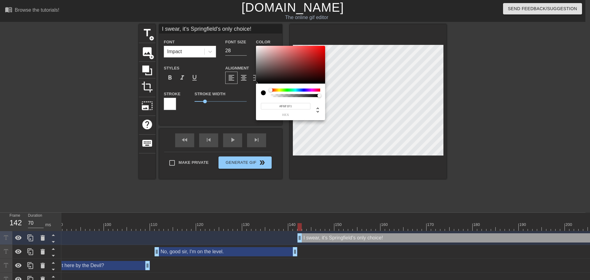
click at [257, 47] on div at bounding box center [290, 65] width 69 height 38
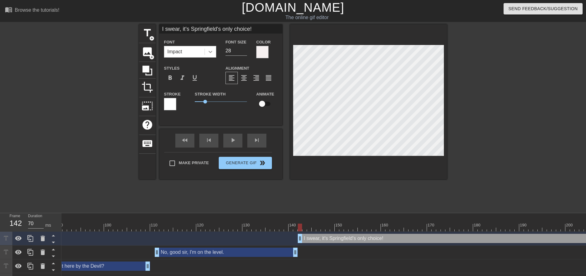
click at [215, 50] on div at bounding box center [210, 51] width 11 height 11
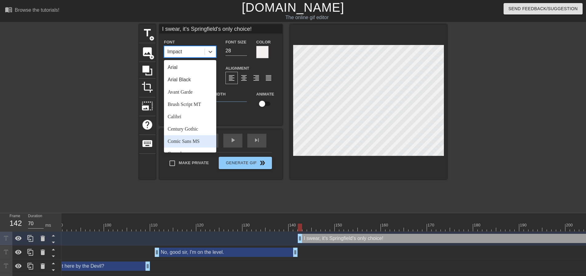
click at [190, 142] on div "Comic Sans MS" at bounding box center [190, 141] width 52 height 12
drag, startPoint x: 190, startPoint y: 142, endPoint x: 189, endPoint y: 131, distance: 11.1
click at [190, 141] on div "fast_rewind" at bounding box center [184, 140] width 19 height 14
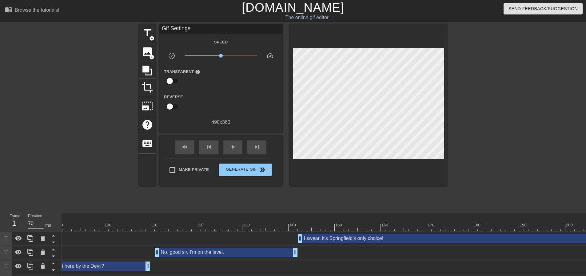
drag, startPoint x: 364, startPoint y: 190, endPoint x: 362, endPoint y: 162, distance: 28.1
click at [363, 181] on div "title add_circle image add_circle crop photo_size_select_large help keyboard Gi…" at bounding box center [293, 116] width 308 height 185
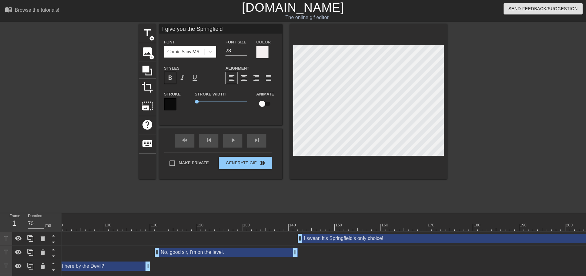
click at [310, 224] on div at bounding box center [329, 227] width 1365 height 8
click at [344, 169] on div at bounding box center [368, 101] width 157 height 155
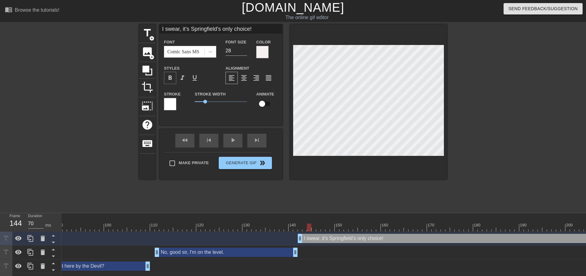
click at [170, 80] on span "format_bold" at bounding box center [169, 77] width 7 height 7
click at [172, 103] on div at bounding box center [170, 104] width 12 height 12
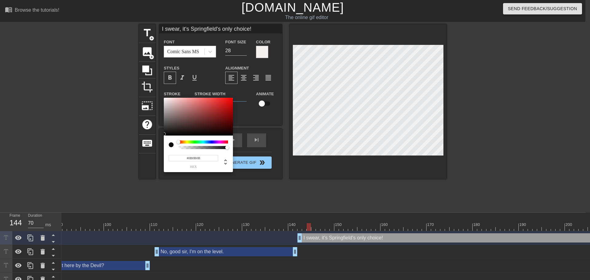
click at [166, 134] on div at bounding box center [198, 117] width 69 height 38
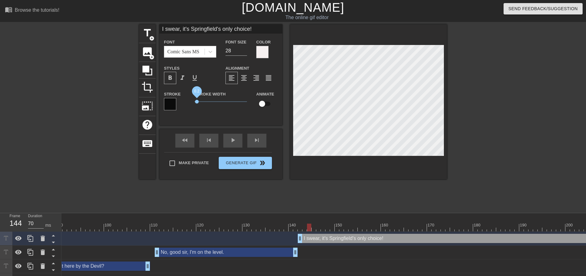
drag, startPoint x: 201, startPoint y: 101, endPoint x: 197, endPoint y: 100, distance: 4.2
click at [197, 100] on span "0.2" at bounding box center [221, 101] width 52 height 7
click at [312, 165] on div at bounding box center [368, 101] width 157 height 155
click at [245, 52] on input "27" at bounding box center [236, 51] width 22 height 10
click at [245, 52] on input "26" at bounding box center [236, 51] width 22 height 10
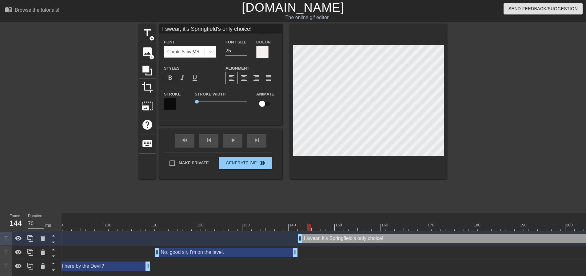
click at [245, 52] on input "25" at bounding box center [236, 51] width 22 height 10
click at [245, 52] on input "24" at bounding box center [236, 51] width 22 height 10
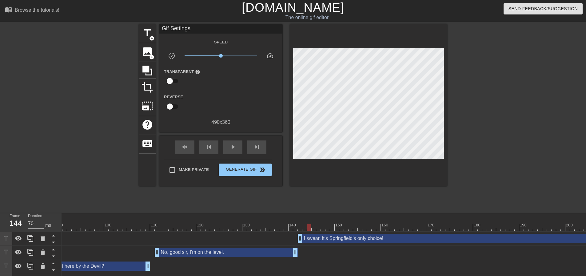
click at [338, 193] on div "title add_circle image add_circle crop photo_size_select_large help keyboard Gi…" at bounding box center [293, 116] width 308 height 185
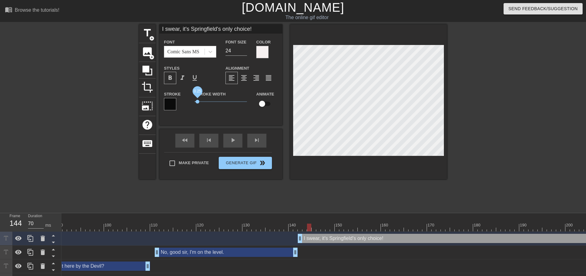
click at [197, 102] on span "0.25" at bounding box center [198, 102] width 4 height 4
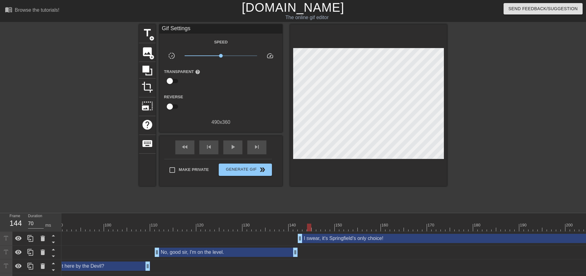
click at [373, 200] on div "title add_circle image add_circle crop photo_size_select_large help keyboard Gi…" at bounding box center [293, 116] width 308 height 185
click at [234, 147] on span "play_arrow" at bounding box center [232, 146] width 7 height 7
click at [234, 147] on span "pause" at bounding box center [232, 146] width 7 height 7
click at [234, 147] on span "play_arrow" at bounding box center [232, 146] width 7 height 7
click at [232, 145] on span "pause" at bounding box center [232, 146] width 7 height 7
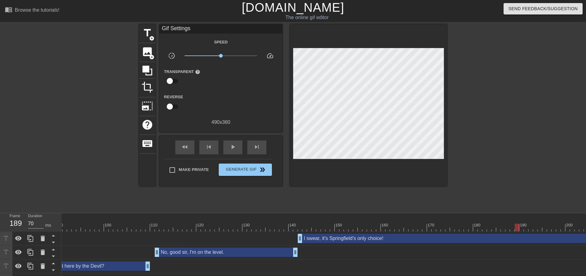
click at [385, 228] on div at bounding box center [329, 227] width 1365 height 8
click at [238, 149] on div "play_arrow" at bounding box center [232, 147] width 19 height 14
click at [238, 149] on div "pause" at bounding box center [232, 147] width 19 height 14
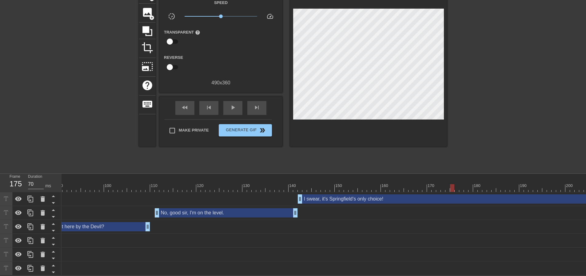
scroll to position [0, 838]
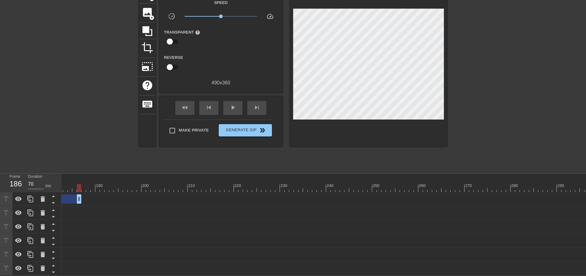
drag, startPoint x: 584, startPoint y: 194, endPoint x: 67, endPoint y: 185, distance: 516.7
click at [67, 185] on div "10 20 30 40 50 60 70 80 90 100 110 120 130 140 150 160" at bounding box center [324, 223] width 524 height 101
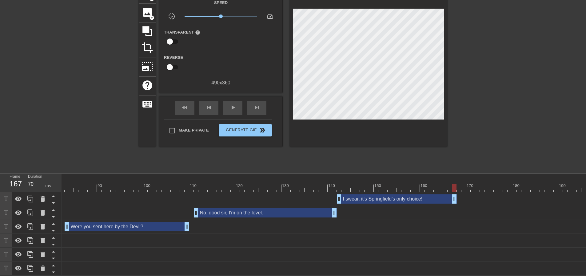
drag, startPoint x: 532, startPoint y: 196, endPoint x: 454, endPoint y: 191, distance: 78.6
click at [339, 184] on div at bounding box center [368, 188] width 1365 height 8
click at [235, 104] on span "play_arrow" at bounding box center [232, 107] width 7 height 7
click at [235, 104] on span "pause" at bounding box center [232, 107] width 7 height 7
click at [235, 104] on span "play_arrow" at bounding box center [232, 107] width 7 height 7
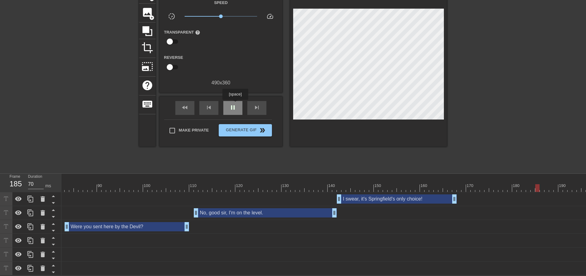
click at [235, 104] on span "pause" at bounding box center [232, 107] width 7 height 7
click at [451, 180] on div at bounding box center [449, 184] width 5 height 8
click at [332, 180] on div at bounding box center [334, 184] width 5 height 8
drag, startPoint x: 455, startPoint y: 197, endPoint x: 446, endPoint y: 196, distance: 9.6
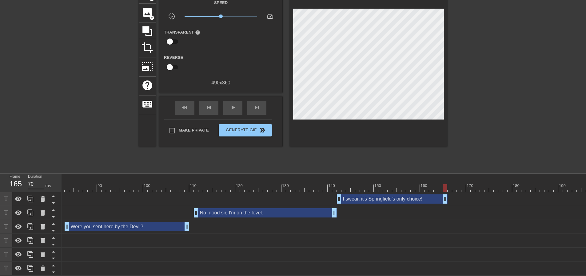
click at [430, 194] on div "I swear, it's Springfield's only choice! drag_handle drag_handle" at bounding box center [392, 198] width 111 height 9
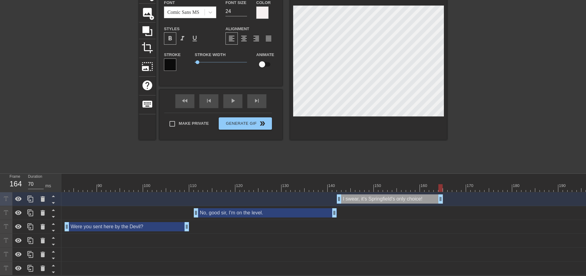
drag, startPoint x: 445, startPoint y: 195, endPoint x: 441, endPoint y: 195, distance: 3.4
click at [435, 194] on div "I swear, it's Springfield's only choice! drag_handle drag_handle" at bounding box center [390, 198] width 106 height 9
click at [436, 185] on div at bounding box center [368, 188] width 1365 height 8
drag, startPoint x: 440, startPoint y: 195, endPoint x: 444, endPoint y: 195, distance: 4.0
drag, startPoint x: 444, startPoint y: 195, endPoint x: 439, endPoint y: 193, distance: 5.0
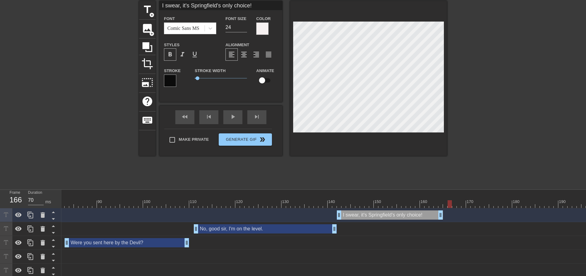
scroll to position [13, 0]
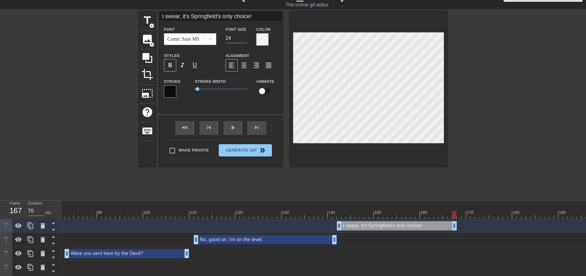
drag, startPoint x: 441, startPoint y: 225, endPoint x: 454, endPoint y: 225, distance: 12.6
click at [146, 23] on span "title" at bounding box center [147, 20] width 12 height 12
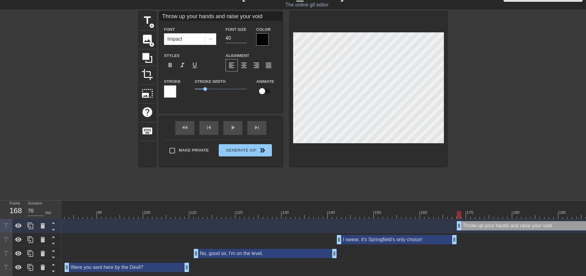
scroll to position [1, 6]
click at [451, 125] on div "title add_circle image add_circle crop photo_size_select_large help keyboard Th…" at bounding box center [293, 104] width 586 height 185
drag, startPoint x: 222, startPoint y: 39, endPoint x: 202, endPoint y: 39, distance: 20.0
click at [204, 39] on div "Font Impact Font Size 40 Color" at bounding box center [220, 36] width 123 height 20
click at [212, 43] on div at bounding box center [210, 39] width 11 height 11
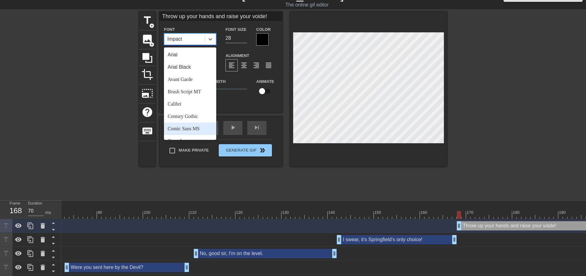
click at [190, 127] on div "Comic Sans MS" at bounding box center [190, 128] width 52 height 12
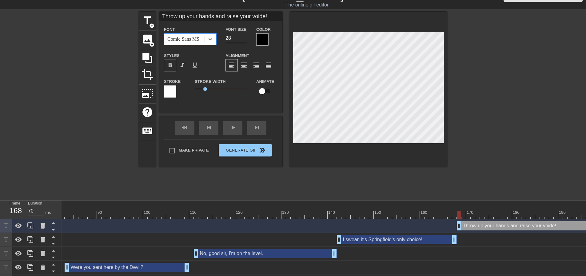
click at [174, 64] on div "format_bold" at bounding box center [170, 65] width 12 height 12
click at [262, 43] on div at bounding box center [262, 39] width 12 height 12
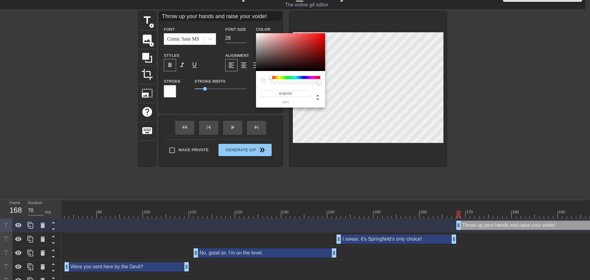
click at [257, 35] on div at bounding box center [290, 52] width 69 height 38
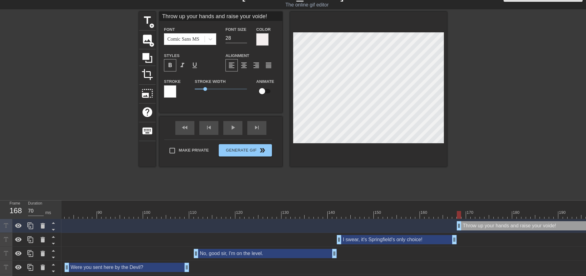
scroll to position [1, 1]
click at [176, 89] on div "Stroke" at bounding box center [175, 87] width 22 height 20
click at [171, 93] on div at bounding box center [170, 91] width 12 height 12
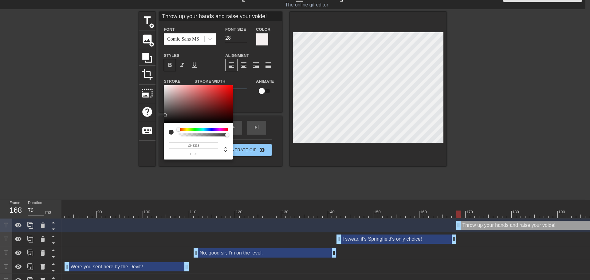
click at [165, 123] on div at bounding box center [198, 104] width 69 height 38
click at [166, 122] on div at bounding box center [198, 104] width 69 height 38
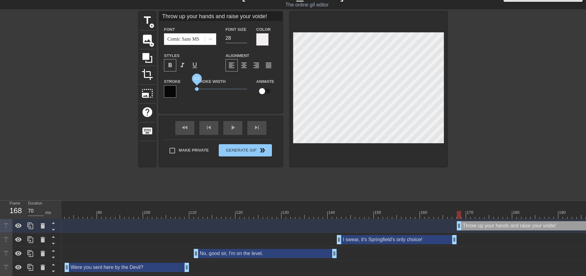
drag, startPoint x: 205, startPoint y: 89, endPoint x: 197, endPoint y: 89, distance: 8.3
click at [197, 89] on span "0.2" at bounding box center [197, 89] width 4 height 4
click at [340, 180] on div "title add_circle image add_circle crop photo_size_select_large help keyboard Th…" at bounding box center [293, 104] width 308 height 185
click at [363, 164] on div at bounding box center [368, 89] width 157 height 155
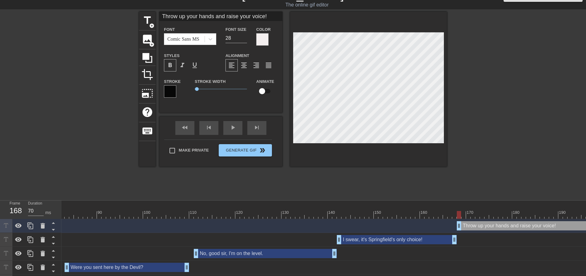
click at [421, 156] on div at bounding box center [368, 89] width 157 height 155
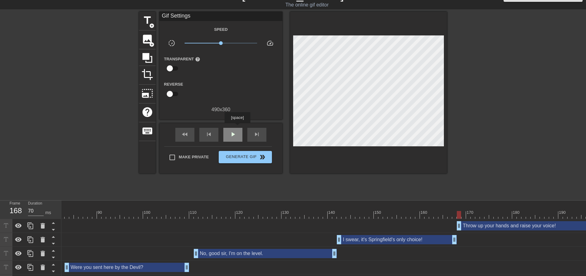
click at [237, 128] on div "play_arrow" at bounding box center [232, 135] width 19 height 14
click at [237, 128] on div "pause" at bounding box center [232, 135] width 19 height 14
click at [237, 128] on div "play_arrow" at bounding box center [232, 135] width 19 height 14
click at [237, 128] on div "pause" at bounding box center [232, 135] width 19 height 14
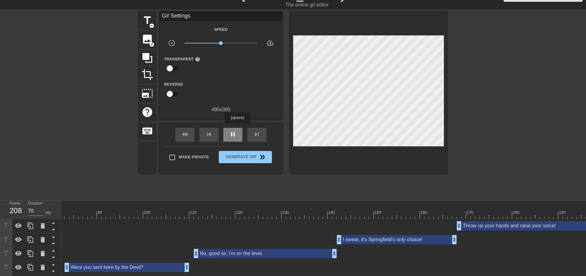
click at [237, 128] on div "pause" at bounding box center [232, 135] width 19 height 14
click at [235, 130] on span "pause" at bounding box center [232, 133] width 7 height 7
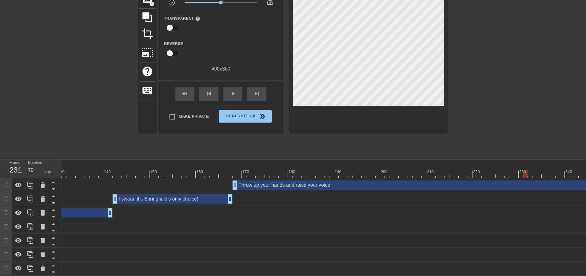
scroll to position [0, 639]
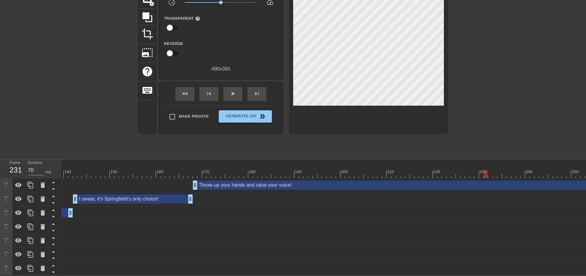
click at [188, 171] on div at bounding box center [104, 174] width 1365 height 8
click at [232, 91] on span "play_arrow" at bounding box center [232, 93] width 7 height 7
click at [232, 91] on span "pause" at bounding box center [232, 93] width 7 height 7
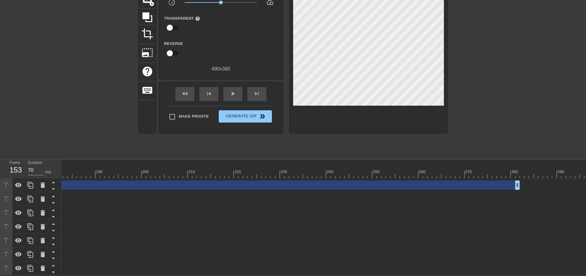
drag, startPoint x: 558, startPoint y: 182, endPoint x: 475, endPoint y: 182, distance: 83.0
click at [475, 182] on div "Throw up your hands and raise your voice! drag_handle drag_handle" at bounding box center [222, 184] width 595 height 9
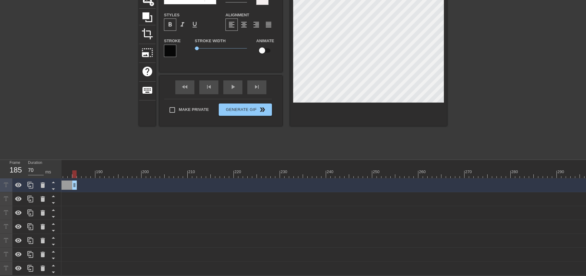
drag, startPoint x: 500, startPoint y: 181, endPoint x: 75, endPoint y: 189, distance: 425.1
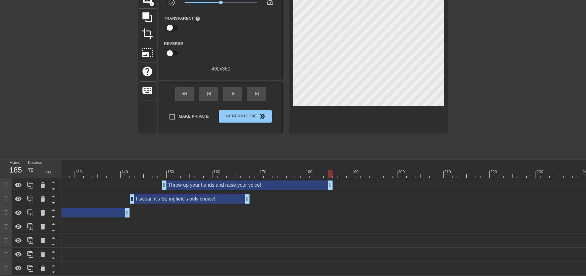
scroll to position [0, 564]
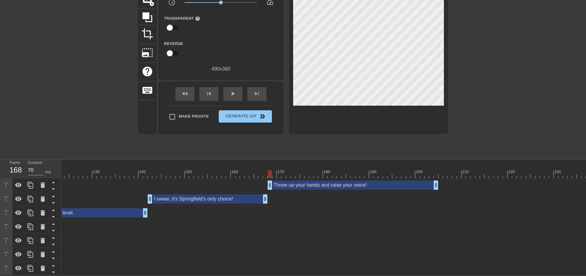
drag, startPoint x: 260, startPoint y: 182, endPoint x: 347, endPoint y: 181, distance: 87.3
click at [347, 181] on div "Throw up your hands and raise your voice! drag_handle drag_handle" at bounding box center [353, 184] width 171 height 9
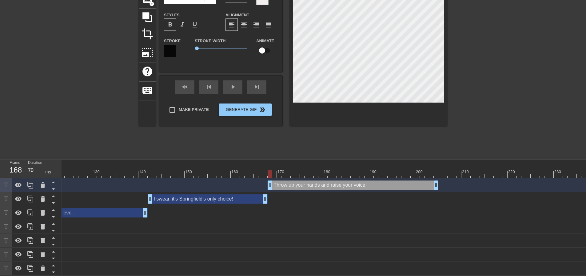
click at [273, 169] on div at bounding box center [273, 172] width 1 height 6
click at [270, 170] on div at bounding box center [179, 174] width 1365 height 8
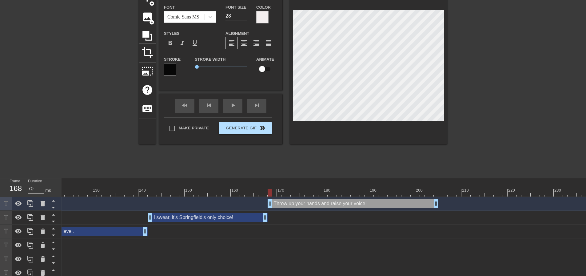
scroll to position [0, 0]
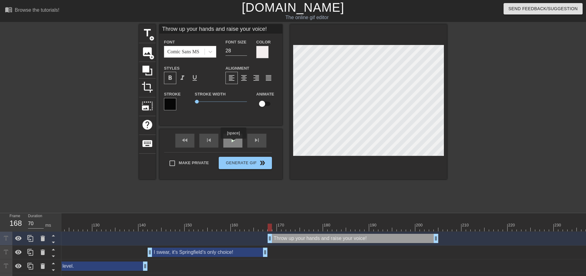
click at [233, 143] on span "play_arrow" at bounding box center [232, 139] width 7 height 7
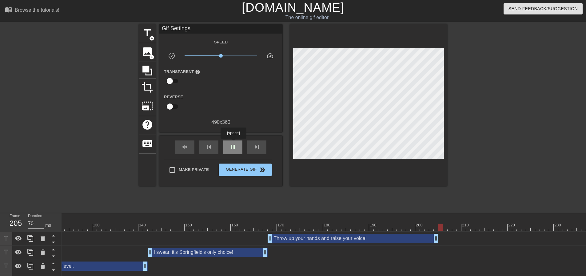
click at [233, 143] on span "pause" at bounding box center [232, 146] width 7 height 7
drag, startPoint x: 436, startPoint y: 239, endPoint x: 441, endPoint y: 239, distance: 4.9
click at [153, 36] on span "add_circle" at bounding box center [151, 38] width 5 height 5
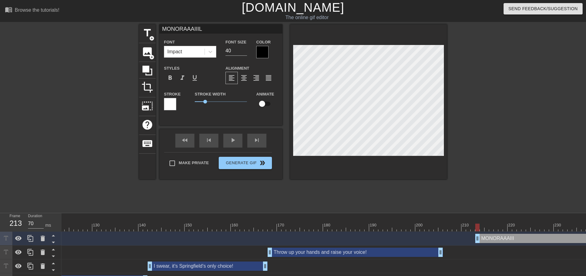
scroll to position [1, 2]
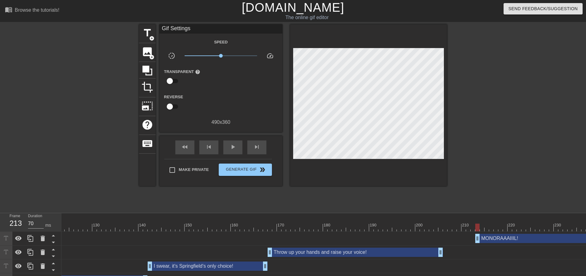
drag, startPoint x: 379, startPoint y: 181, endPoint x: 379, endPoint y: 165, distance: 15.4
click at [379, 180] on div "title add_circle image add_circle crop photo_size_select_large help keyboard Gi…" at bounding box center [293, 116] width 308 height 185
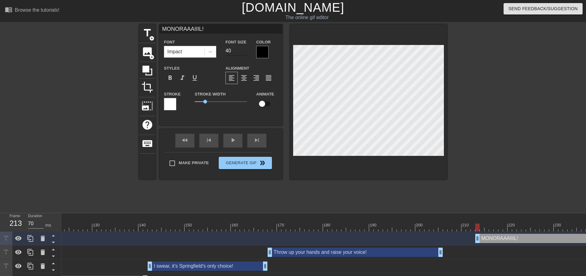
click at [228, 50] on input "40" at bounding box center [236, 51] width 22 height 10
click at [223, 51] on div "Font Size 40" at bounding box center [236, 48] width 31 height 20
click at [260, 54] on div at bounding box center [262, 52] width 12 height 12
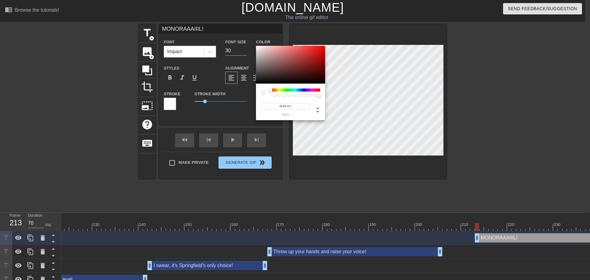
click at [257, 47] on div at bounding box center [290, 65] width 69 height 38
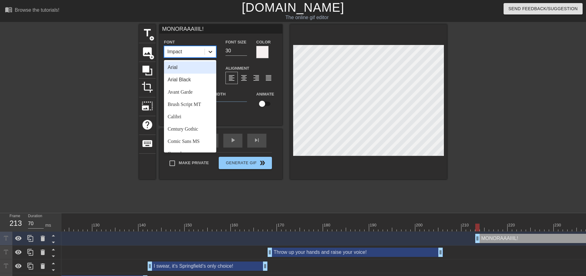
click at [213, 53] on icon at bounding box center [210, 52] width 6 height 6
click at [198, 141] on div "Comic Sans MS" at bounding box center [190, 141] width 52 height 12
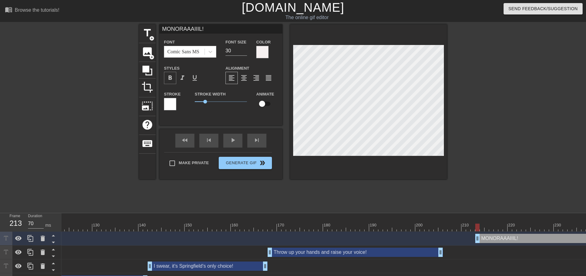
click at [172, 78] on span "format_bold" at bounding box center [169, 77] width 7 height 7
click at [172, 110] on div "Stroke" at bounding box center [174, 103] width 31 height 26
click at [172, 107] on div at bounding box center [170, 104] width 12 height 12
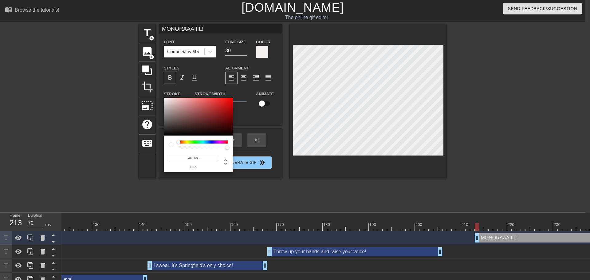
click at [166, 135] on div at bounding box center [198, 117] width 69 height 38
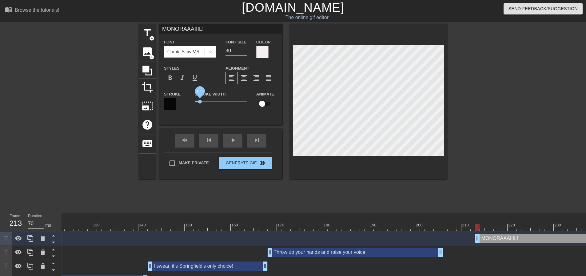
drag, startPoint x: 205, startPoint y: 102, endPoint x: 200, endPoint y: 100, distance: 5.4
click at [200, 100] on span "0.5" at bounding box center [200, 102] width 4 height 4
click at [301, 162] on div at bounding box center [368, 101] width 157 height 155
click at [244, 49] on input "31" at bounding box center [236, 51] width 22 height 10
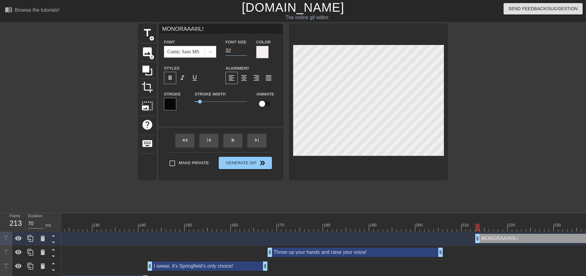
click at [244, 49] on input "32" at bounding box center [236, 51] width 22 height 10
click at [244, 49] on input "33" at bounding box center [236, 51] width 22 height 10
click at [356, 169] on div at bounding box center [368, 101] width 157 height 155
click at [184, 79] on span "format_italic" at bounding box center [182, 77] width 7 height 7
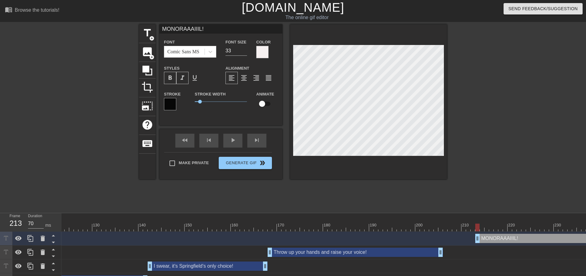
click at [332, 177] on div at bounding box center [368, 101] width 157 height 155
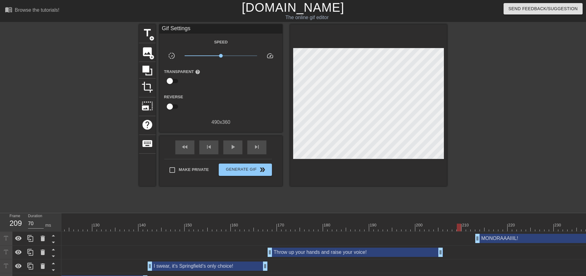
click at [458, 229] on div at bounding box center [179, 227] width 1365 height 8
click at [458, 229] on div at bounding box center [459, 227] width 4 height 8
click at [232, 151] on div "play_arrow" at bounding box center [232, 147] width 19 height 14
click at [232, 151] on div "pause" at bounding box center [232, 147] width 19 height 14
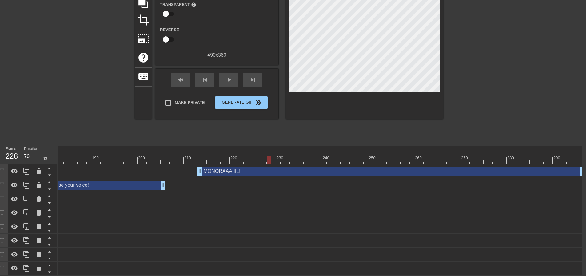
scroll to position [71, 5]
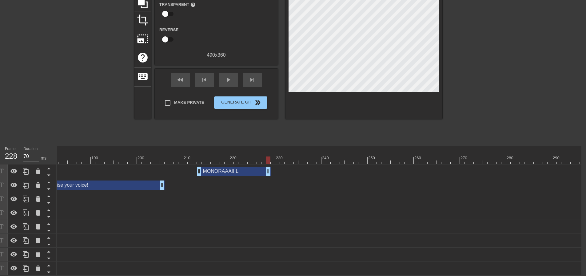
drag, startPoint x: 581, startPoint y: 168, endPoint x: 268, endPoint y: 157, distance: 313.5
click at [268, 157] on div "10 20 30 40 50 60 70 80 90 100 110 120 130 140 150 160" at bounding box center [319, 210] width 524 height 129
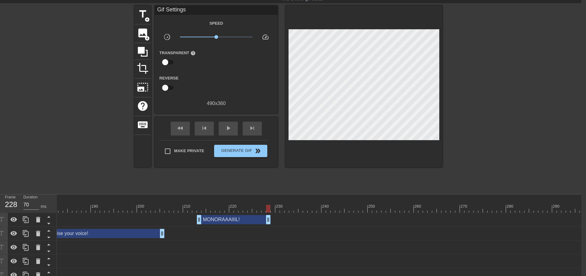
scroll to position [0, 5]
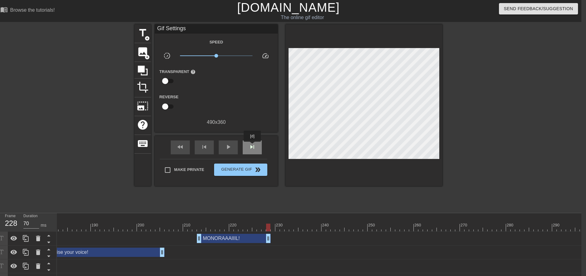
click at [252, 146] on span "skip_next" at bounding box center [251, 146] width 7 height 7
click at [144, 34] on span "title" at bounding box center [143, 33] width 12 height 12
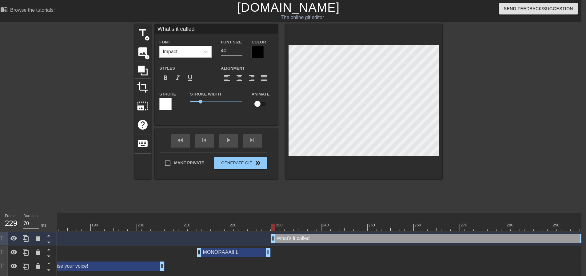
scroll to position [1, 2]
click at [373, 175] on div at bounding box center [363, 101] width 157 height 155
drag, startPoint x: 228, startPoint y: 50, endPoint x: 203, endPoint y: 50, distance: 24.6
click at [204, 50] on div "Font Impact Font Size 40 Color" at bounding box center [216, 48] width 123 height 20
click at [260, 54] on div at bounding box center [258, 52] width 12 height 12
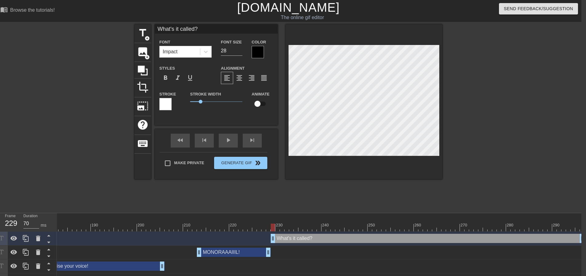
scroll to position [0, 0]
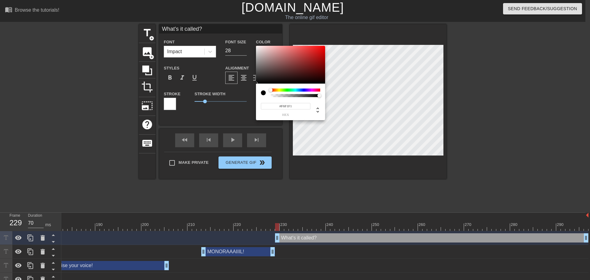
click at [257, 47] on div at bounding box center [290, 65] width 69 height 38
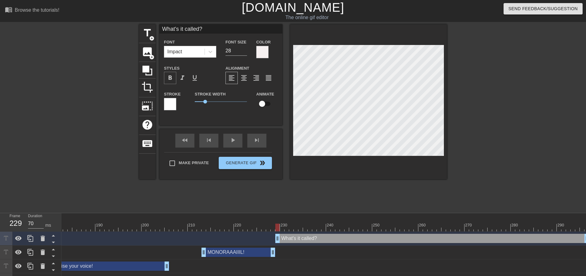
click at [174, 78] on div "format_bold" at bounding box center [170, 78] width 12 height 12
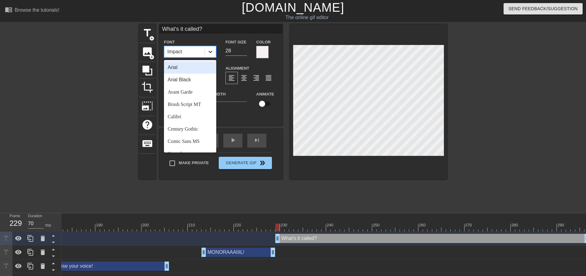
click at [209, 54] on icon at bounding box center [210, 52] width 6 height 6
click at [183, 138] on div "Comic Sans MS" at bounding box center [190, 141] width 52 height 12
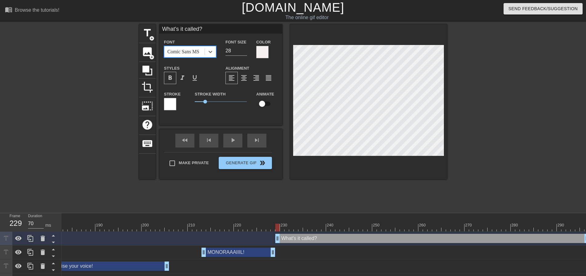
click at [173, 107] on div at bounding box center [170, 104] width 12 height 12
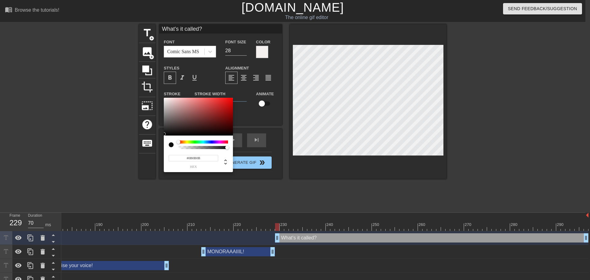
click at [165, 134] on div at bounding box center [198, 117] width 69 height 38
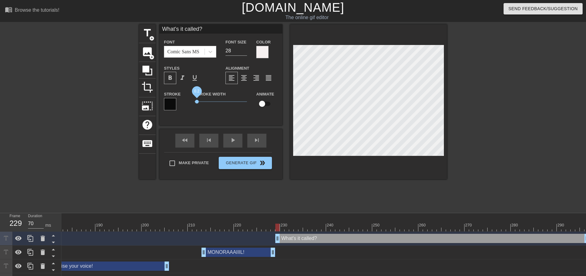
drag, startPoint x: 203, startPoint y: 101, endPoint x: 197, endPoint y: 101, distance: 5.9
click at [197, 101] on span "0.2" at bounding box center [197, 102] width 4 height 4
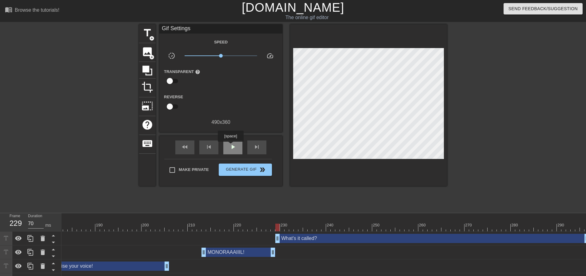
click at [230, 146] on span "play_arrow" at bounding box center [232, 146] width 7 height 7
click at [231, 146] on span "pause" at bounding box center [232, 146] width 7 height 7
click at [238, 220] on div "220" at bounding box center [236, 223] width 5 height 8
click at [261, 150] on div "skip_next" at bounding box center [256, 147] width 19 height 14
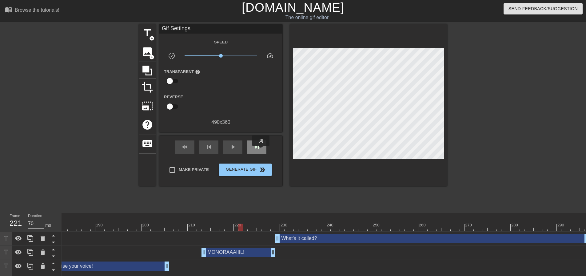
click at [261, 150] on div "skip_next" at bounding box center [256, 147] width 19 height 14
drag, startPoint x: 278, startPoint y: 239, endPoint x: 254, endPoint y: 235, distance: 24.0
click at [234, 149] on span "play_arrow" at bounding box center [232, 146] width 7 height 7
click at [234, 149] on span "pause" at bounding box center [232, 146] width 7 height 7
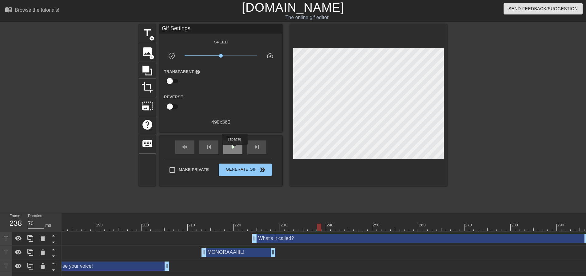
click at [234, 149] on span "play_arrow" at bounding box center [232, 146] width 7 height 7
click at [236, 145] on span "pause" at bounding box center [232, 146] width 7 height 7
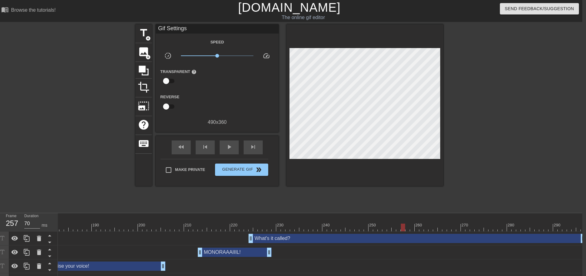
scroll to position [0, 5]
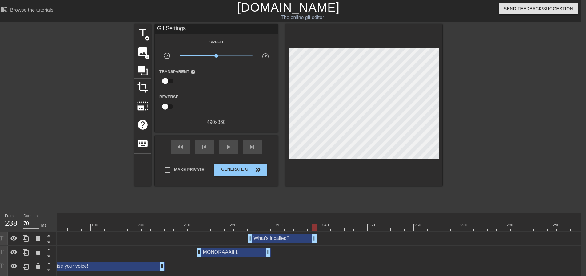
drag, startPoint x: 582, startPoint y: 240, endPoint x: 315, endPoint y: 234, distance: 267.0
drag, startPoint x: 269, startPoint y: 254, endPoint x: 314, endPoint y: 255, distance: 45.2
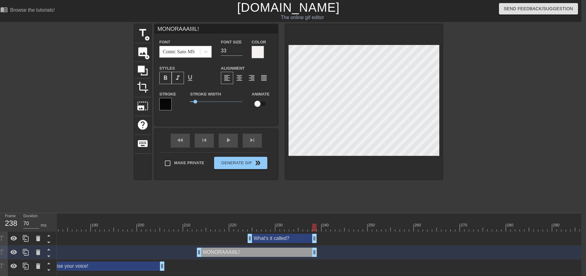
scroll to position [1, 3]
click at [402, 170] on div at bounding box center [363, 101] width 157 height 155
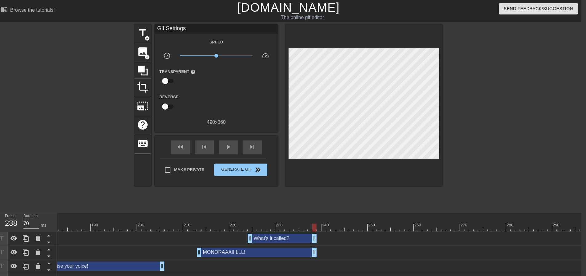
click at [391, 156] on div at bounding box center [363, 104] width 157 height 161
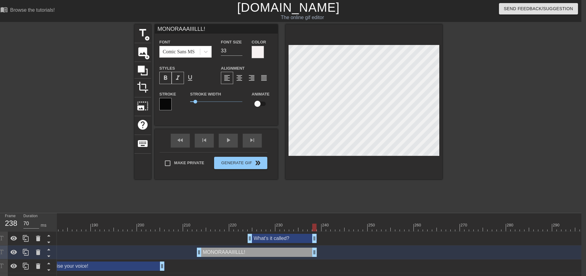
scroll to position [1, 2]
click at [372, 175] on div at bounding box center [363, 101] width 157 height 155
click at [373, 162] on div at bounding box center [363, 101] width 157 height 155
click at [194, 222] on div at bounding box center [194, 223] width 5 height 8
click at [228, 141] on div "play_arrow" at bounding box center [228, 140] width 19 height 14
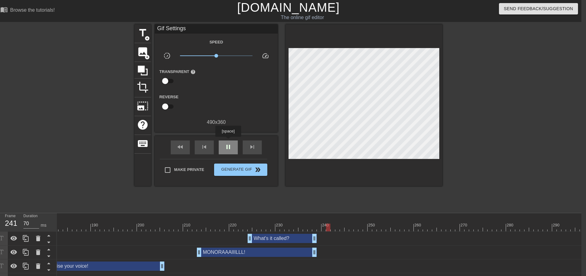
click at [228, 141] on div "pause" at bounding box center [228, 147] width 19 height 14
click at [256, 153] on div "skip_next" at bounding box center [252, 147] width 19 height 14
click at [254, 147] on span "skip_next" at bounding box center [251, 146] width 7 height 7
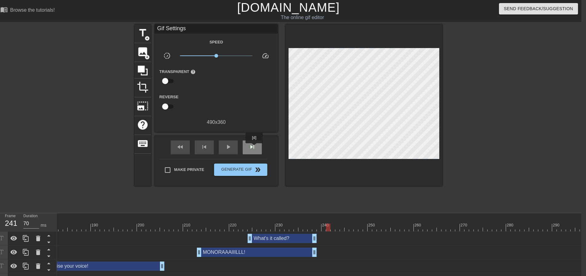
click at [254, 147] on span "skip_next" at bounding box center [251, 146] width 7 height 7
click at [148, 37] on span "add_circle" at bounding box center [147, 38] width 5 height 5
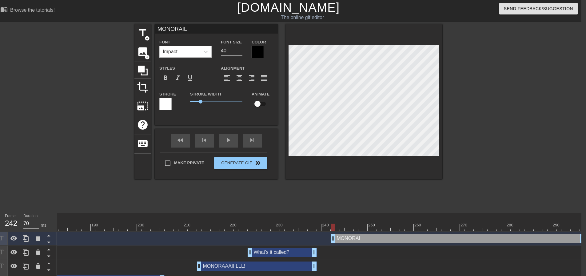
scroll to position [1, 2]
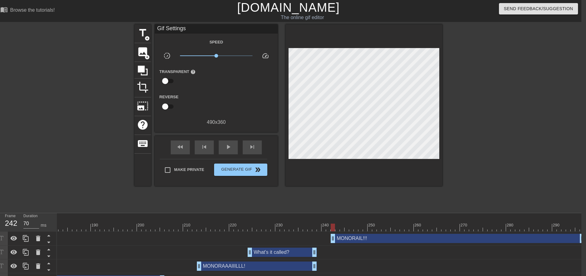
click at [374, 167] on div at bounding box center [363, 104] width 157 height 161
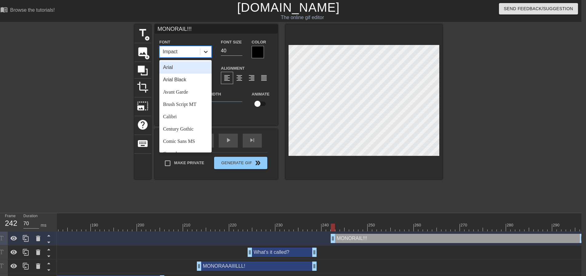
click at [204, 53] on icon at bounding box center [206, 52] width 6 height 6
click at [189, 142] on div "Comic Sans MS" at bounding box center [185, 141] width 52 height 12
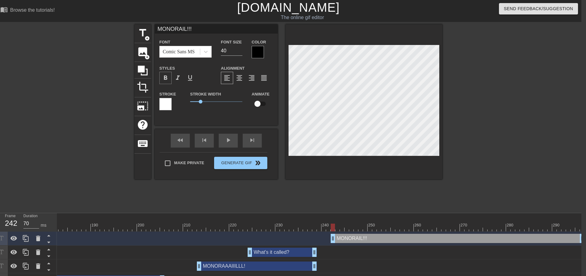
click at [169, 76] on div "format_bold" at bounding box center [165, 78] width 12 height 12
click at [259, 54] on div at bounding box center [258, 52] width 12 height 12
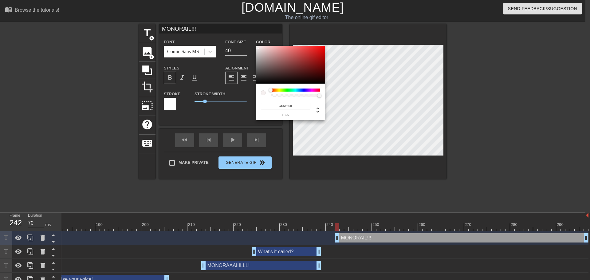
click at [258, 47] on div at bounding box center [290, 65] width 69 height 38
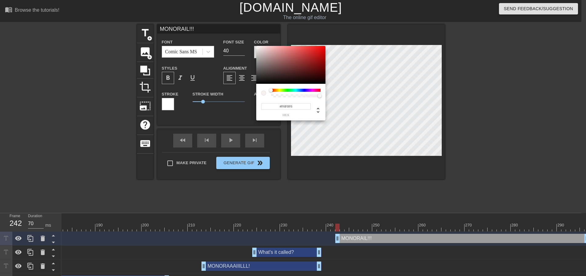
drag, startPoint x: 341, startPoint y: 167, endPoint x: 345, endPoint y: 159, distance: 8.4
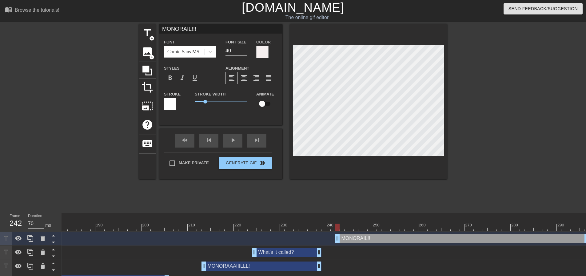
click at [169, 104] on div at bounding box center [170, 104] width 12 height 12
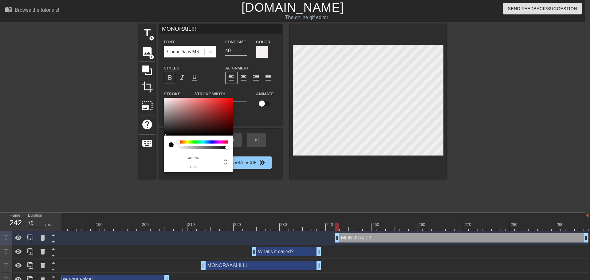
click at [166, 135] on div at bounding box center [198, 117] width 69 height 38
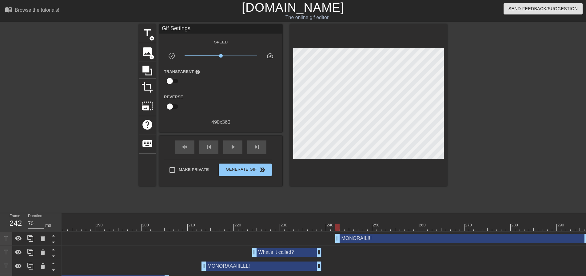
click at [376, 156] on div at bounding box center [368, 104] width 157 height 161
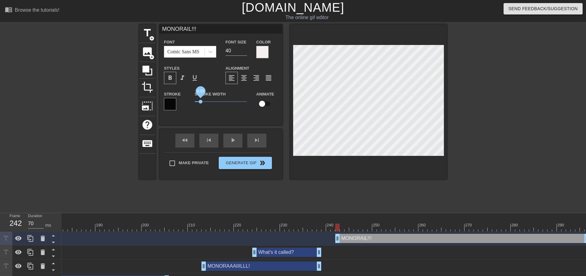
drag, startPoint x: 205, startPoint y: 101, endPoint x: 200, endPoint y: 100, distance: 4.7
click at [200, 100] on span "0.55" at bounding box center [201, 102] width 4 height 4
click at [330, 164] on div at bounding box center [368, 101] width 157 height 155
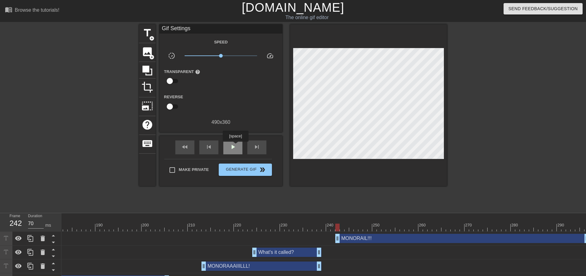
click at [235, 146] on span "play_arrow" at bounding box center [232, 146] width 7 height 7
click at [235, 146] on span "pause" at bounding box center [232, 146] width 7 height 7
click at [234, 149] on span "pause" at bounding box center [232, 146] width 7 height 7
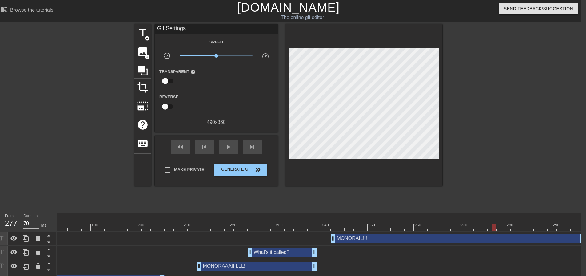
drag, startPoint x: 333, startPoint y: 239, endPoint x: 321, endPoint y: 238, distance: 11.7
click at [228, 150] on span "play_arrow" at bounding box center [227, 146] width 7 height 7
click at [228, 150] on span "pause" at bounding box center [227, 146] width 7 height 7
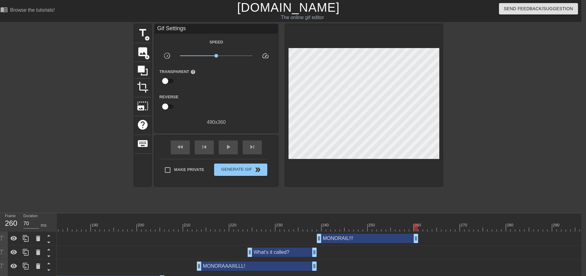
drag, startPoint x: 581, startPoint y: 239, endPoint x: 376, endPoint y: 221, distance: 205.3
click at [229, 146] on span "play_arrow" at bounding box center [227, 146] width 7 height 7
click at [229, 146] on span "pause" at bounding box center [227, 146] width 7 height 7
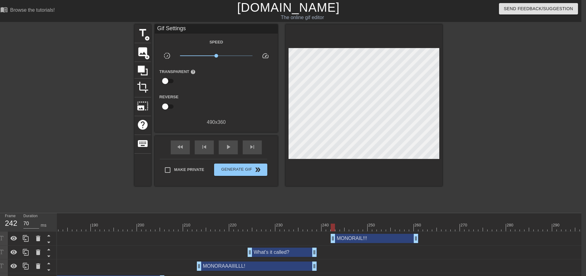
drag, startPoint x: 320, startPoint y: 237, endPoint x: 332, endPoint y: 237, distance: 12.6
click at [227, 145] on span "play_arrow" at bounding box center [227, 146] width 7 height 7
click at [227, 145] on span "pause" at bounding box center [227, 146] width 7 height 7
click at [145, 35] on span "title" at bounding box center [143, 33] width 12 height 12
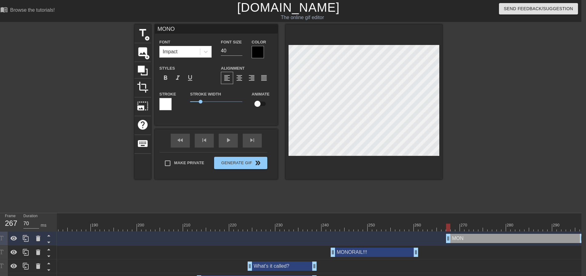
scroll to position [1, 1]
click at [206, 53] on icon at bounding box center [206, 52] width 6 height 6
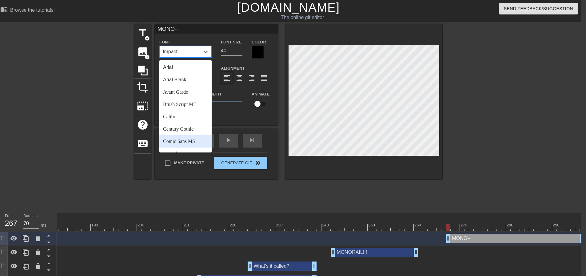
click at [184, 138] on div "Comic Sans MS" at bounding box center [185, 141] width 52 height 12
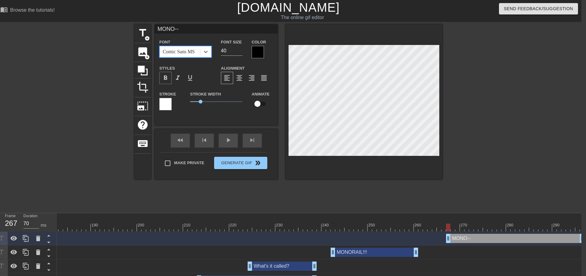
click at [165, 78] on span "format_bold" at bounding box center [165, 77] width 7 height 7
click at [165, 107] on div at bounding box center [165, 104] width 12 height 12
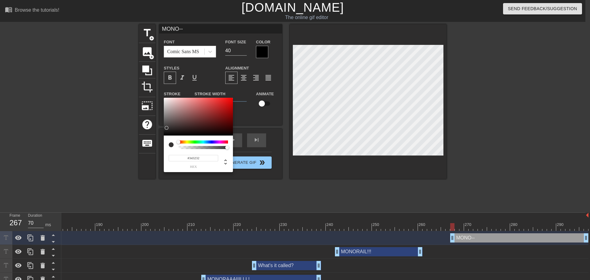
click at [166, 136] on div at bounding box center [198, 117] width 69 height 38
click at [166, 135] on div at bounding box center [198, 117] width 69 height 38
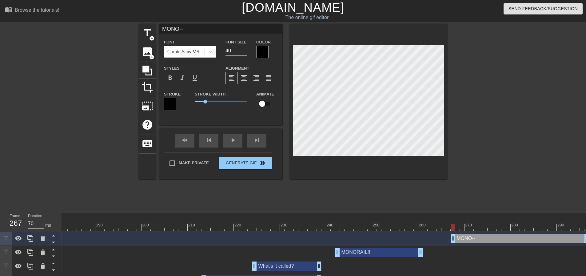
click at [262, 54] on div at bounding box center [262, 52] width 12 height 12
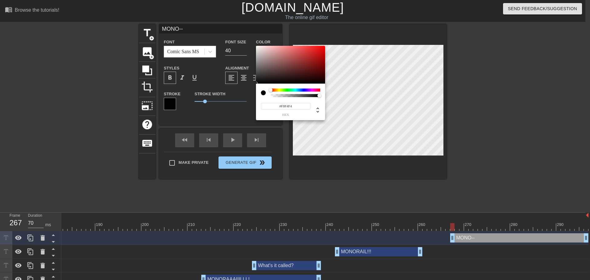
click at [257, 47] on div at bounding box center [290, 65] width 69 height 38
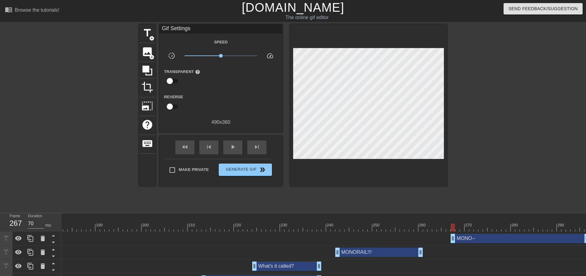
drag, startPoint x: 326, startPoint y: 165, endPoint x: 335, endPoint y: 159, distance: 10.6
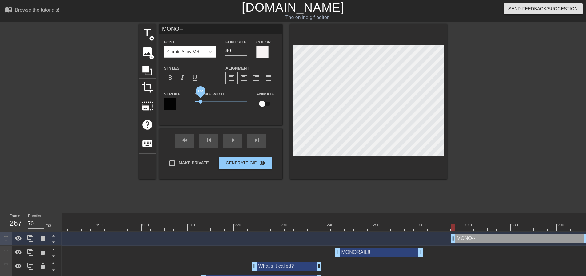
drag, startPoint x: 204, startPoint y: 100, endPoint x: 200, endPoint y: 100, distance: 4.0
click at [200, 100] on span "0.55" at bounding box center [201, 102] width 4 height 4
click at [313, 161] on div at bounding box center [368, 101] width 157 height 155
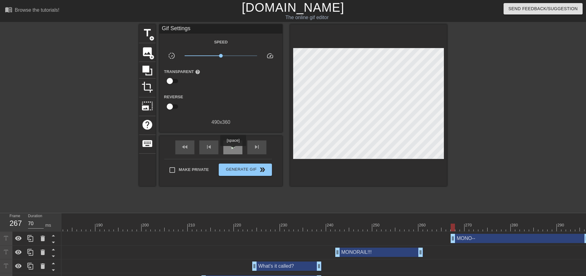
click at [233, 150] on div "play_arrow" at bounding box center [232, 147] width 19 height 14
click at [233, 150] on div "pause" at bounding box center [232, 147] width 19 height 14
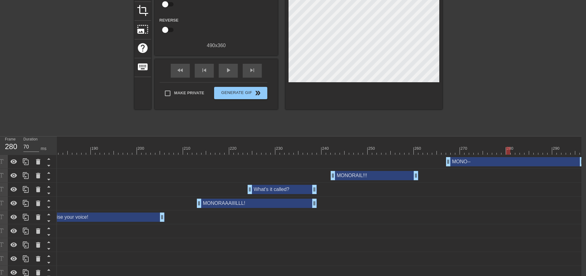
scroll to position [20, 5]
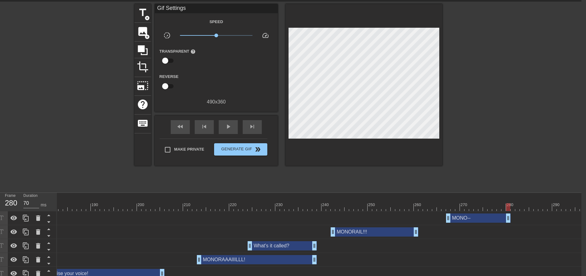
drag, startPoint x: 581, startPoint y: 217, endPoint x: 509, endPoint y: 216, distance: 71.7
click at [255, 126] on span "skip_next" at bounding box center [251, 126] width 7 height 7
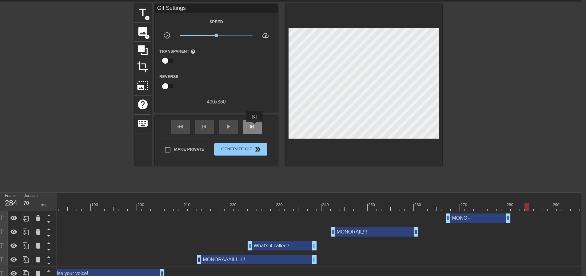
click at [255, 126] on span "skip_next" at bounding box center [251, 126] width 7 height 7
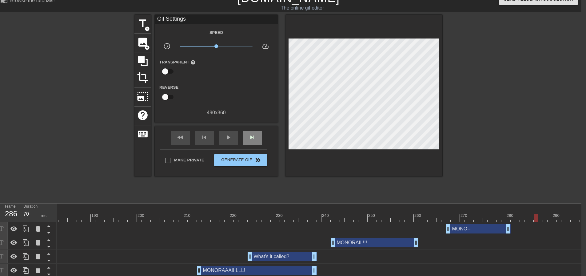
scroll to position [0, 5]
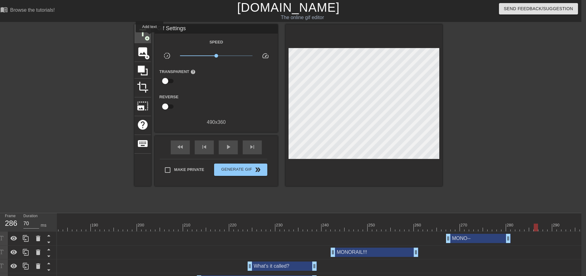
click at [147, 35] on span "title" at bounding box center [143, 33] width 12 height 12
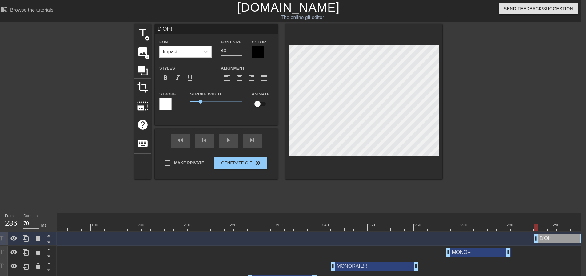
scroll to position [1, 1]
click at [363, 169] on div at bounding box center [363, 101] width 157 height 155
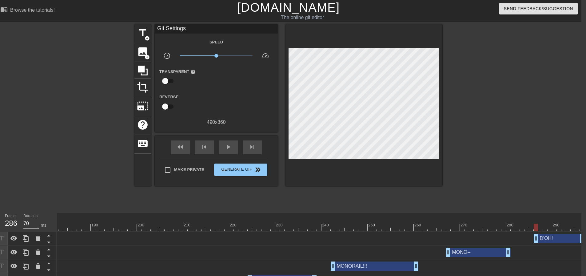
click at [363, 156] on div at bounding box center [363, 104] width 157 height 161
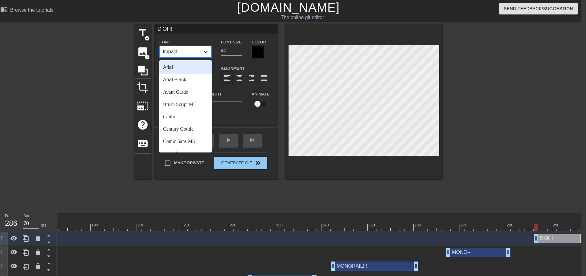
click at [211, 52] on div at bounding box center [205, 51] width 11 height 11
click at [188, 137] on div "Comic Sans MS" at bounding box center [185, 141] width 52 height 12
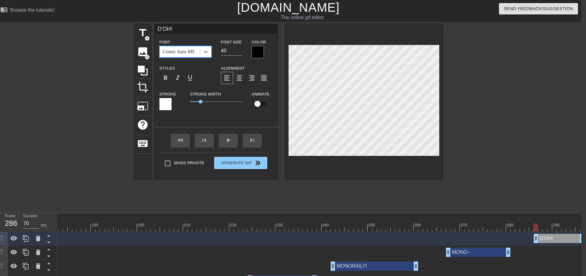
click at [260, 50] on div at bounding box center [258, 52] width 12 height 12
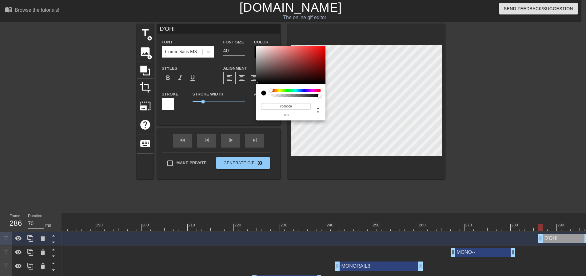
scroll to position [0, 0]
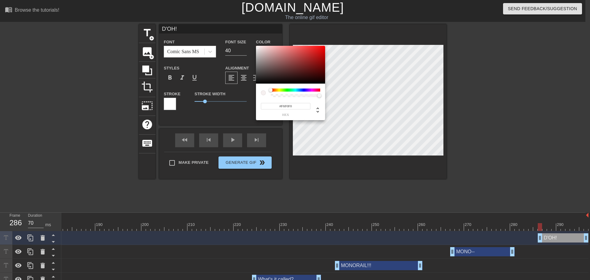
click at [258, 47] on div at bounding box center [290, 65] width 69 height 38
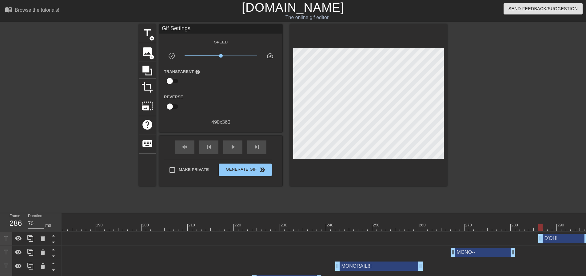
drag, startPoint x: 324, startPoint y: 161, endPoint x: 339, endPoint y: 159, distance: 15.6
drag, startPoint x: 366, startPoint y: 165, endPoint x: 364, endPoint y: 159, distance: 6.8
click at [367, 165] on div at bounding box center [368, 104] width 157 height 161
click at [237, 142] on div "play_arrow" at bounding box center [232, 147] width 19 height 14
click at [237, 142] on div "pause" at bounding box center [232, 147] width 19 height 14
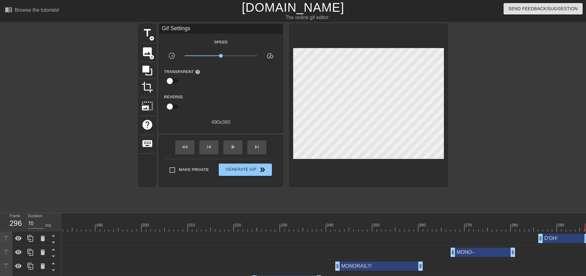
drag, startPoint x: 574, startPoint y: 274, endPoint x: 579, endPoint y: 273, distance: 6.0
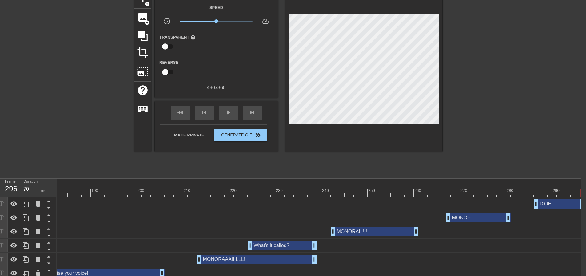
scroll to position [34, 5]
click at [577, 205] on div "D'OH! drag_handle drag_handle" at bounding box center [559, 203] width 51 height 9
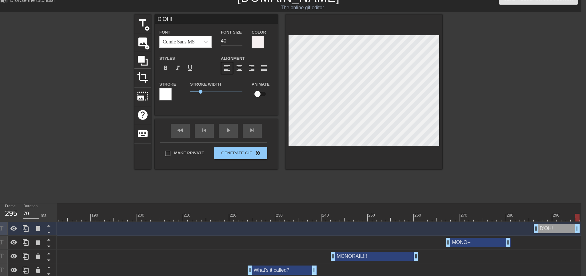
scroll to position [0, 5]
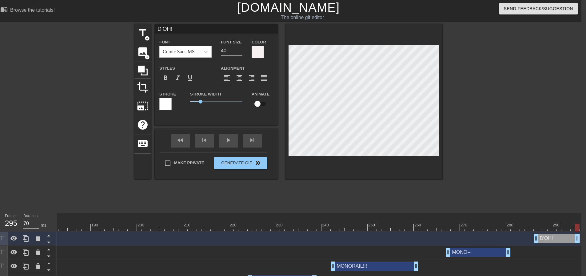
click at [371, 200] on div "title add_circle image add_circle crop photo_size_select_large help keyboard D'…" at bounding box center [288, 116] width 308 height 185
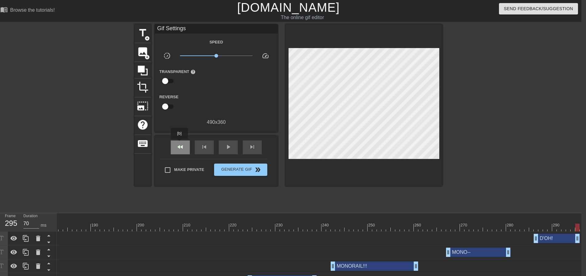
click at [181, 143] on span "fast_rewind" at bounding box center [180, 146] width 7 height 7
click at [228, 151] on div "play_arrow" at bounding box center [228, 147] width 19 height 14
click at [228, 151] on div "pause" at bounding box center [228, 147] width 19 height 14
click at [228, 151] on div "play_arrow" at bounding box center [228, 147] width 19 height 14
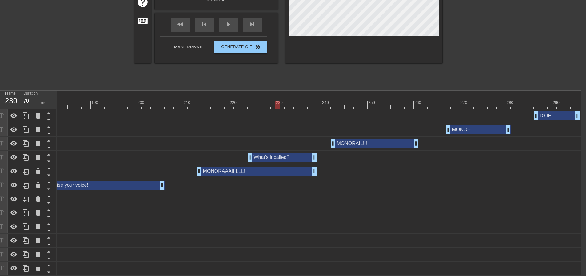
scroll to position [0, 375]
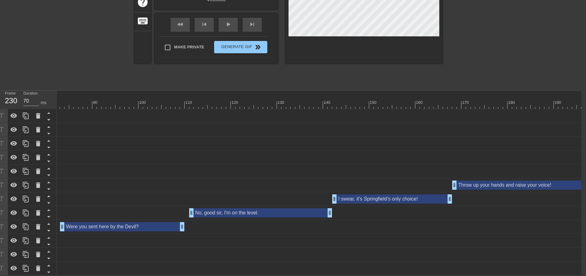
click at [109, 102] on div at bounding box center [364, 105] width 1365 height 8
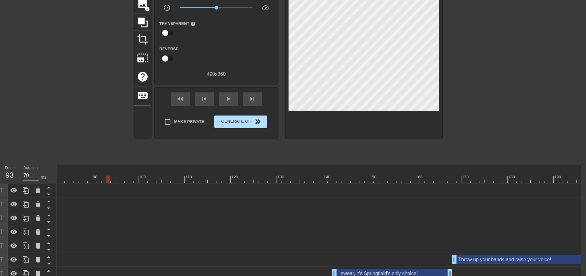
scroll to position [0, 5]
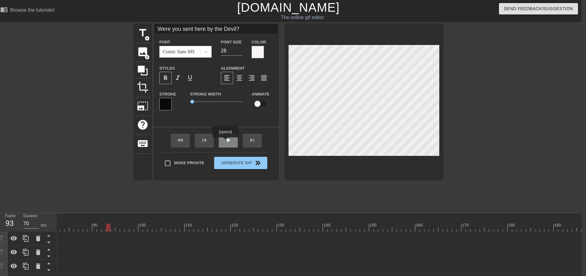
click at [226, 141] on div "play_arrow" at bounding box center [228, 140] width 19 height 14
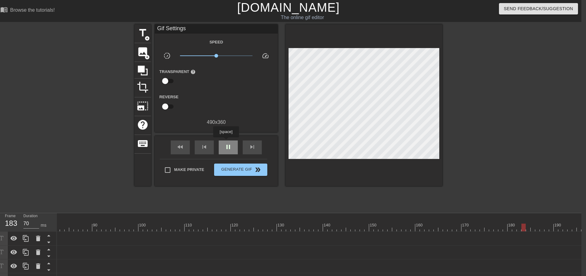
click at [226, 141] on div "pause" at bounding box center [228, 147] width 19 height 14
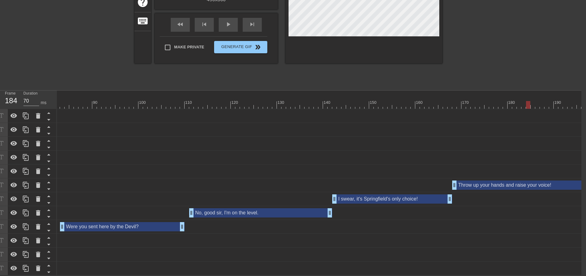
scroll to position [126, 5]
click at [329, 101] on div at bounding box center [364, 105] width 1365 height 8
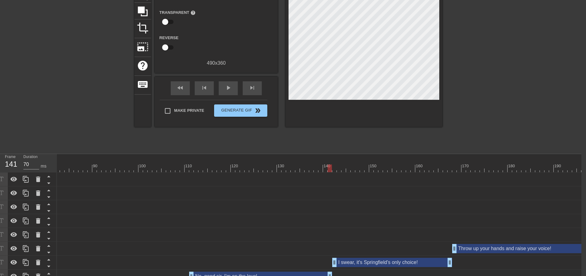
scroll to position [0, 5]
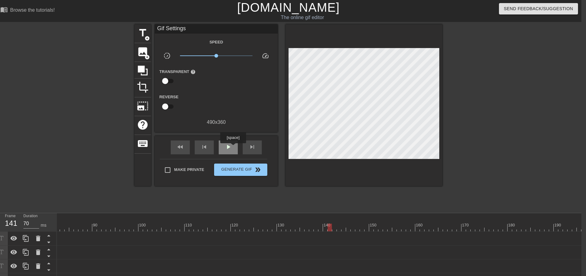
click at [231, 147] on span "play_arrow" at bounding box center [227, 146] width 7 height 7
click at [231, 147] on span "pause" at bounding box center [227, 146] width 7 height 7
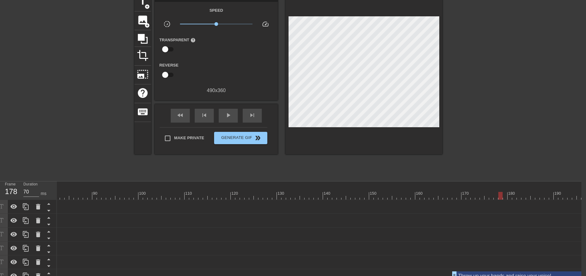
scroll to position [92, 5]
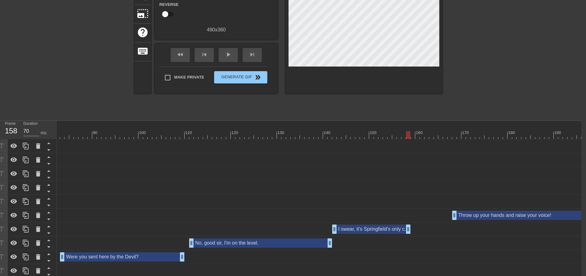
drag, startPoint x: 449, startPoint y: 229, endPoint x: 409, endPoint y: 222, distance: 39.9
click at [409, 222] on div "I swear, it's Springfield's only choice! drag_handle drag_handle" at bounding box center [364, 229] width 1365 height 14
click at [331, 136] on div at bounding box center [364, 135] width 1365 height 8
drag, startPoint x: 409, startPoint y: 228, endPoint x: 431, endPoint y: 227, distance: 22.5
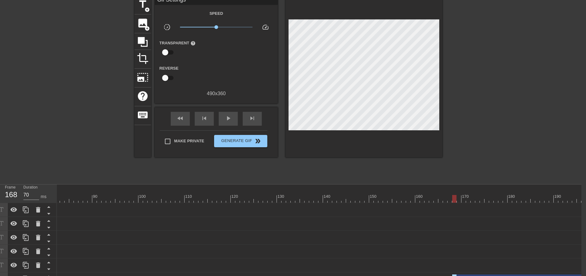
scroll to position [62, 5]
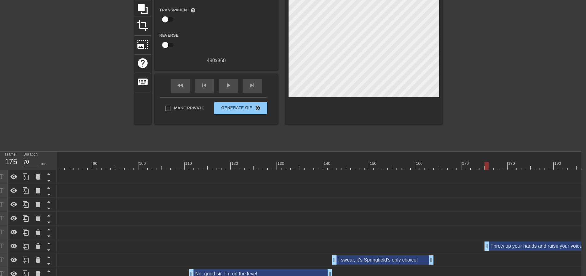
drag, startPoint x: 453, startPoint y: 244, endPoint x: 489, endPoint y: 241, distance: 36.1
click at [489, 241] on div "Throw up your hands and raise your voice! drag_handle drag_handle" at bounding box center [364, 245] width 1365 height 9
drag, startPoint x: 431, startPoint y: 258, endPoint x: 478, endPoint y: 251, distance: 47.5
click at [324, 165] on div at bounding box center [364, 166] width 1365 height 8
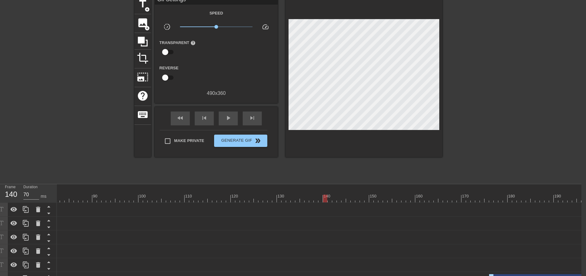
scroll to position [0, 5]
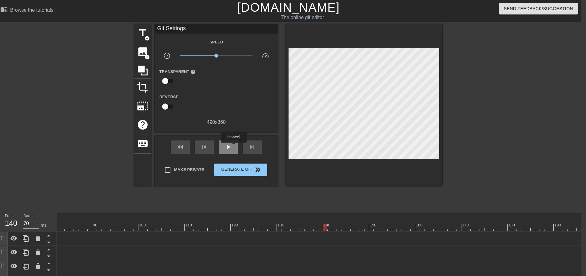
click at [233, 147] on div "play_arrow" at bounding box center [228, 147] width 19 height 14
click at [233, 147] on div "pause" at bounding box center [228, 147] width 19 height 14
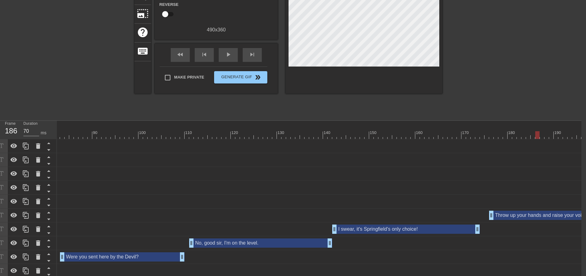
click at [338, 139] on div "10 20 30 40 50 60 70 80 90 100 110 120 130 140 150 160" at bounding box center [319, 213] width 524 height 185
click at [331, 137] on div at bounding box center [364, 135] width 1365 height 8
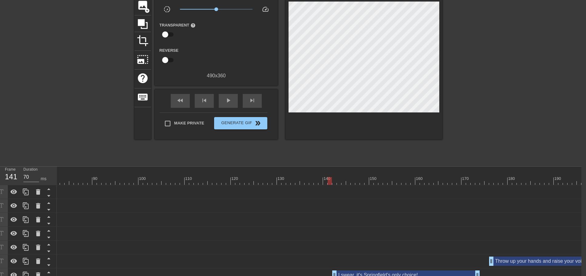
scroll to position [0, 5]
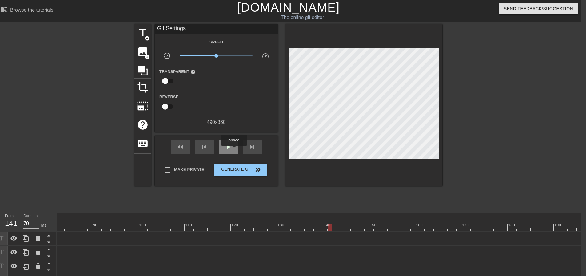
click at [233, 149] on div "play_arrow" at bounding box center [228, 147] width 19 height 14
click at [233, 149] on div "pause" at bounding box center [228, 147] width 19 height 14
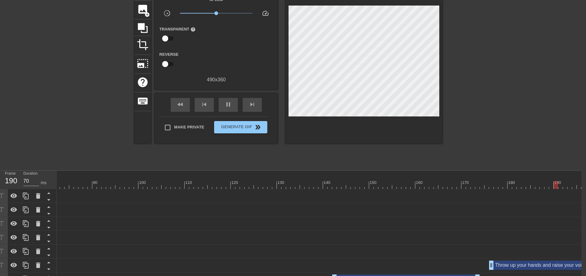
scroll to position [123, 5]
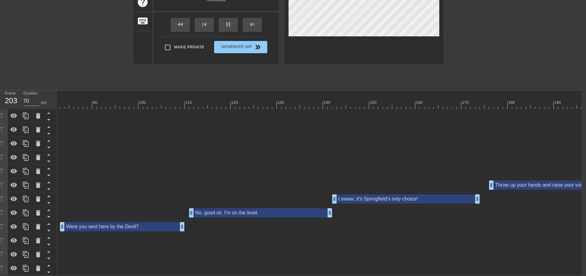
click at [325, 105] on div at bounding box center [364, 105] width 1365 height 8
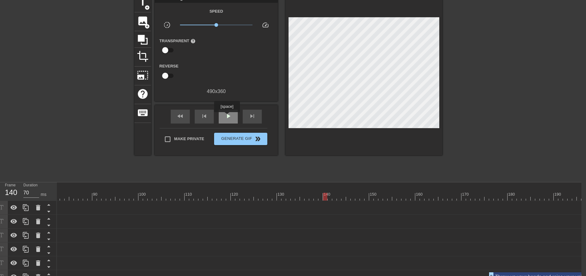
click at [227, 116] on span "play_arrow" at bounding box center [227, 115] width 7 height 7
click at [228, 116] on span "pause" at bounding box center [227, 115] width 7 height 7
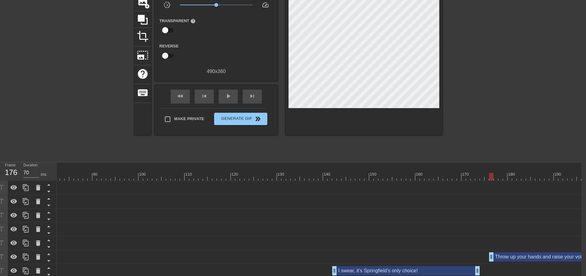
scroll to position [92, 5]
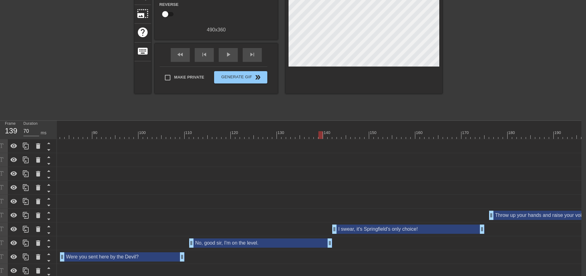
click at [321, 128] on div at bounding box center [320, 131] width 5 height 8
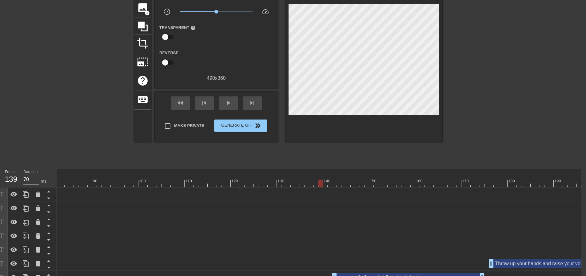
scroll to position [0, 5]
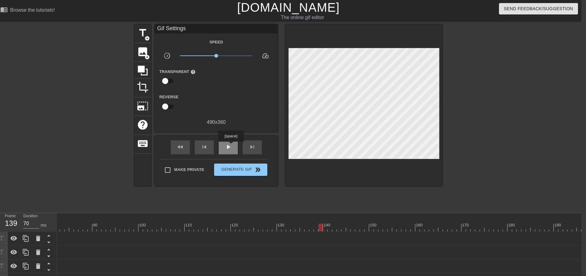
click at [231, 147] on span "play_arrow" at bounding box center [227, 146] width 7 height 7
click at [231, 147] on span "pause" at bounding box center [227, 146] width 7 height 7
click at [231, 149] on span "pause" at bounding box center [227, 146] width 7 height 7
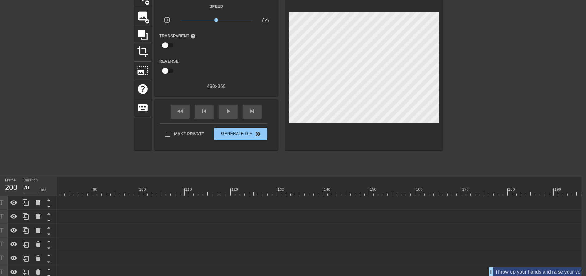
scroll to position [92, 5]
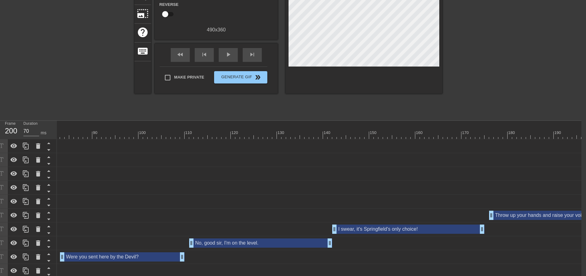
click at [435, 135] on div at bounding box center [364, 135] width 1365 height 8
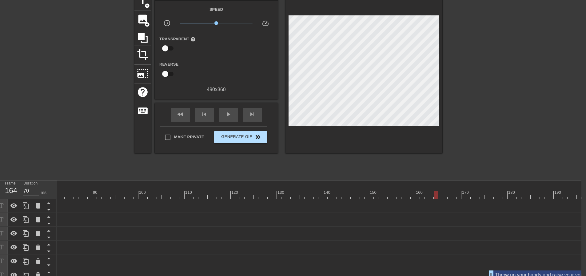
scroll to position [0, 5]
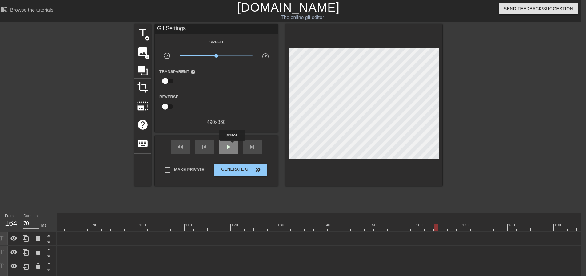
click at [232, 145] on div "play_arrow" at bounding box center [228, 147] width 19 height 14
click at [232, 145] on div "pause" at bounding box center [228, 147] width 19 height 14
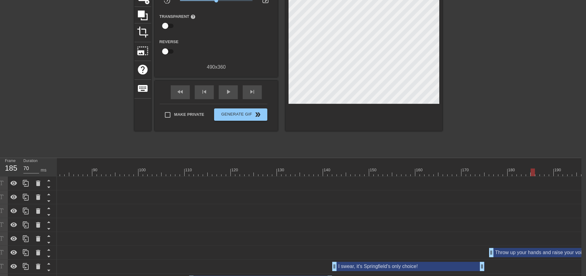
scroll to position [62, 5]
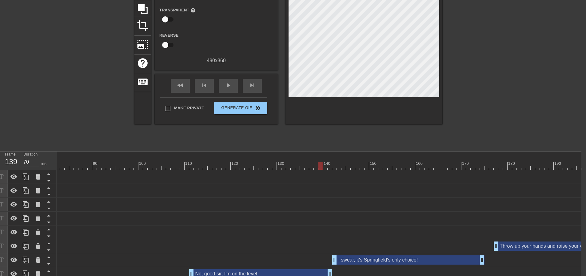
click at [321, 161] on div at bounding box center [320, 161] width 5 height 8
click at [233, 86] on div "play_arrow" at bounding box center [228, 86] width 19 height 14
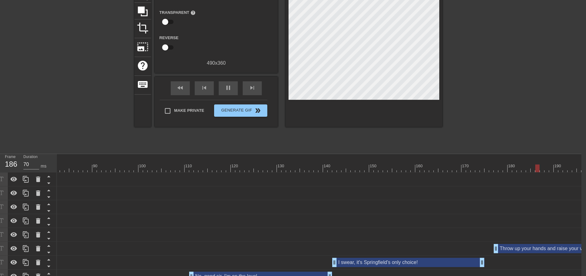
scroll to position [123, 5]
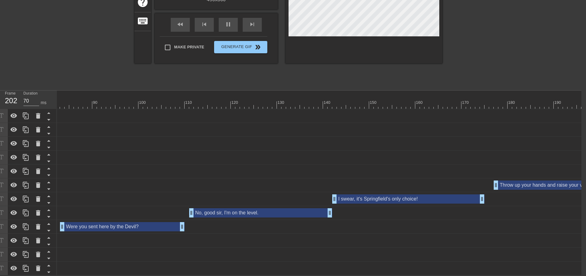
click at [443, 105] on div at bounding box center [364, 105] width 1365 height 8
click at [320, 104] on div at bounding box center [364, 105] width 1365 height 8
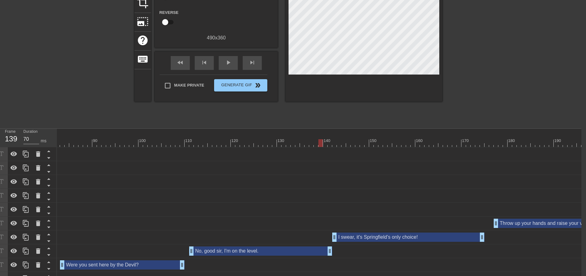
scroll to position [31, 5]
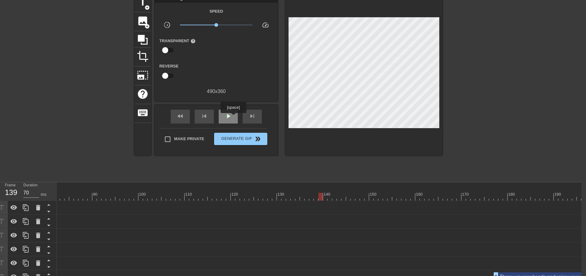
click at [233, 117] on div "play_arrow" at bounding box center [228, 116] width 19 height 14
click at [233, 117] on div "pause" at bounding box center [228, 116] width 19 height 14
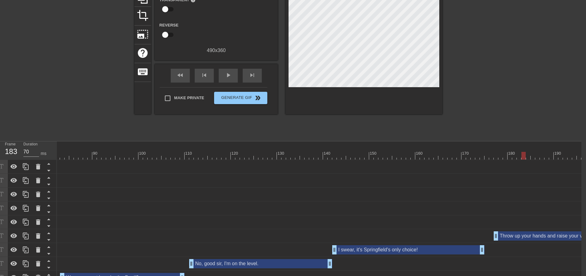
scroll to position [126, 5]
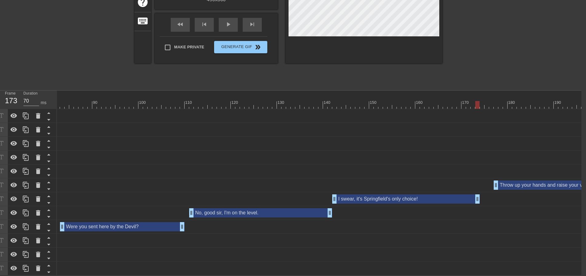
drag, startPoint x: 481, startPoint y: 196, endPoint x: 475, endPoint y: 196, distance: 5.9
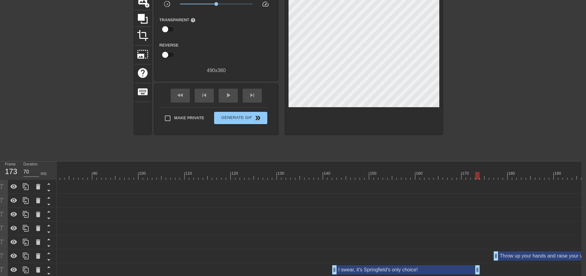
scroll to position [96, 5]
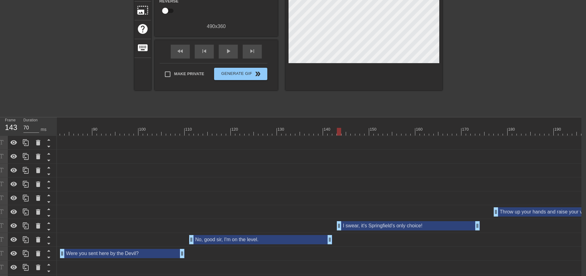
drag, startPoint x: 335, startPoint y: 223, endPoint x: 338, endPoint y: 222, distance: 3.1
click at [315, 133] on div at bounding box center [364, 132] width 1365 height 8
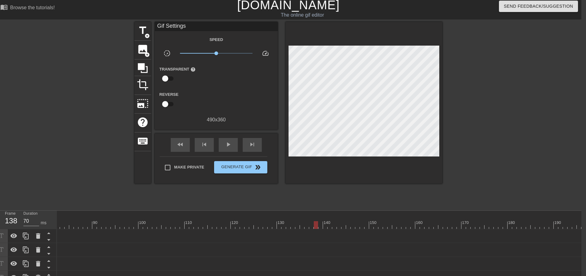
scroll to position [0, 5]
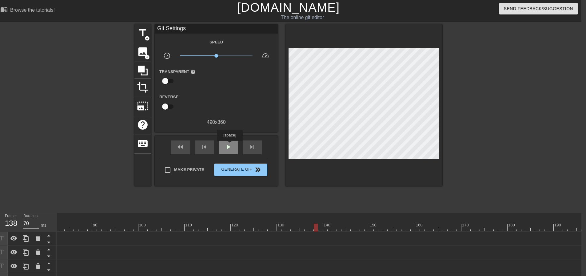
click at [228, 148] on span "play_arrow" at bounding box center [227, 146] width 7 height 7
click at [228, 148] on span "pause" at bounding box center [227, 146] width 7 height 7
click at [185, 148] on div "fast_rewind" at bounding box center [180, 147] width 19 height 14
click at [227, 149] on span "play_arrow" at bounding box center [227, 146] width 7 height 7
click at [227, 149] on span "pause" at bounding box center [227, 146] width 7 height 7
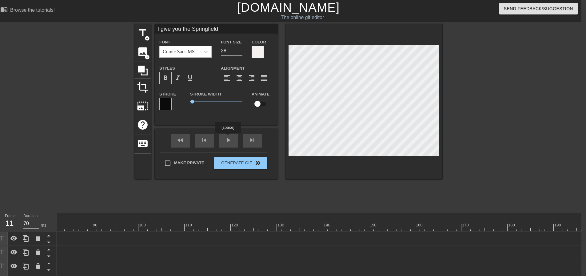
click at [228, 138] on div "fast_rewind skip_previous play_arrow skip_next" at bounding box center [216, 140] width 100 height 23
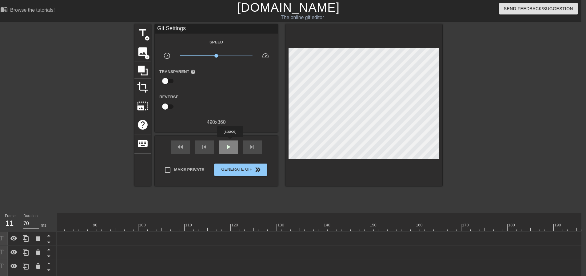
click at [230, 142] on div "play_arrow" at bounding box center [228, 147] width 19 height 14
click at [230, 142] on div "pause" at bounding box center [228, 147] width 19 height 14
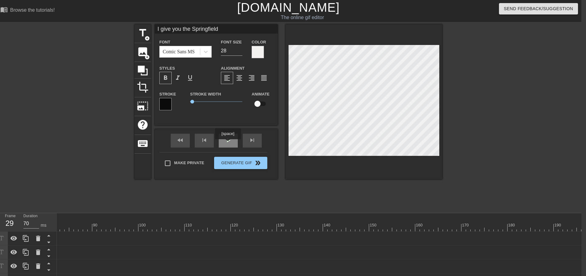
click at [228, 143] on span "play_arrow" at bounding box center [227, 139] width 7 height 7
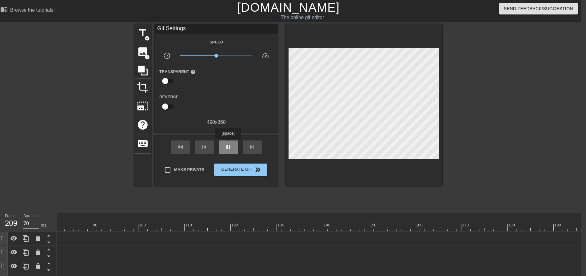
click at [228, 143] on span "pause" at bounding box center [227, 146] width 7 height 7
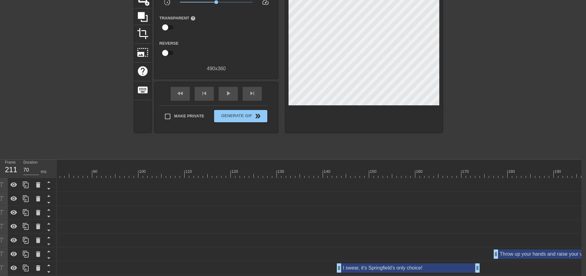
scroll to position [126, 5]
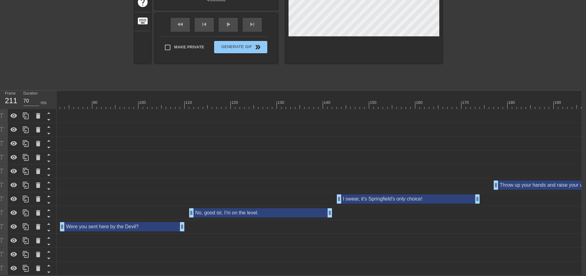
click at [487, 103] on div at bounding box center [364, 105] width 1365 height 8
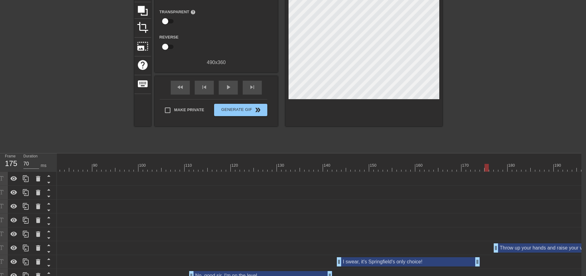
scroll to position [0, 5]
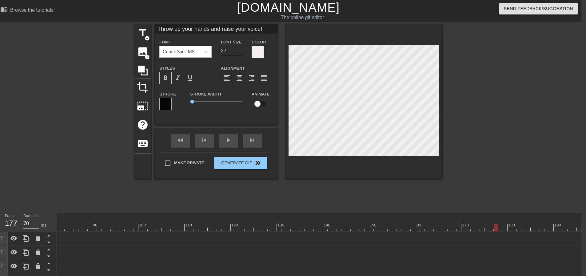
click at [240, 53] on input "27" at bounding box center [232, 51] width 22 height 10
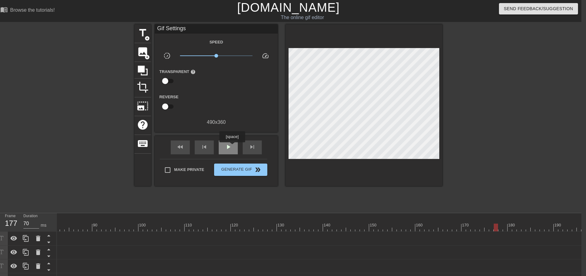
click at [232, 146] on div "play_arrow" at bounding box center [228, 147] width 19 height 14
click at [232, 146] on div "pause" at bounding box center [228, 147] width 19 height 14
click at [186, 151] on div "fast_rewind" at bounding box center [180, 147] width 19 height 14
click at [148, 53] on span "image" at bounding box center [143, 52] width 12 height 12
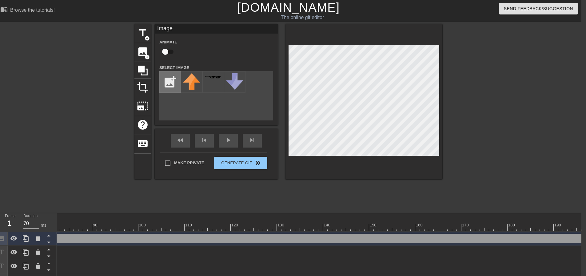
click at [174, 84] on input "file" at bounding box center [170, 81] width 21 height 21
click at [194, 85] on img at bounding box center [191, 84] width 17 height 23
click at [173, 53] on input "checkbox" at bounding box center [165, 52] width 35 height 12
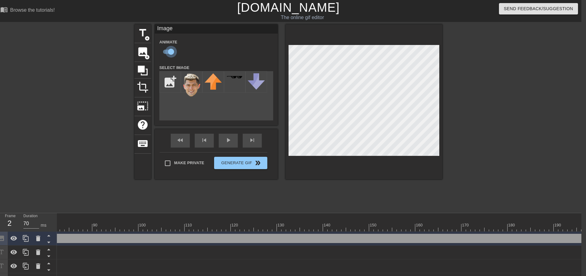
click at [169, 51] on input "checkbox" at bounding box center [170, 52] width 35 height 12
click at [167, 52] on input "checkbox" at bounding box center [165, 52] width 35 height 12
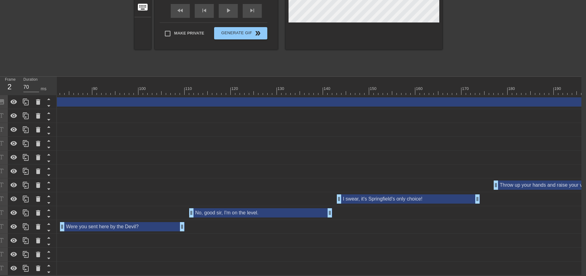
scroll to position [0, 0]
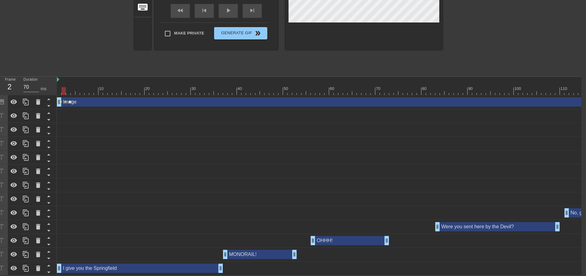
click at [70, 100] on span "lens" at bounding box center [70, 101] width 3 height 3
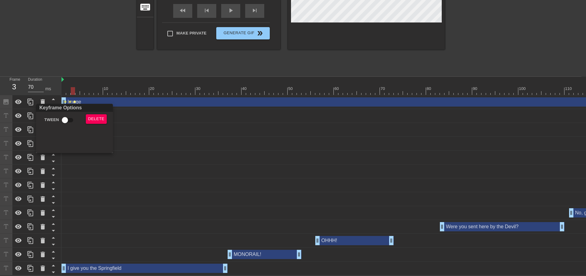
scroll to position [136, 0]
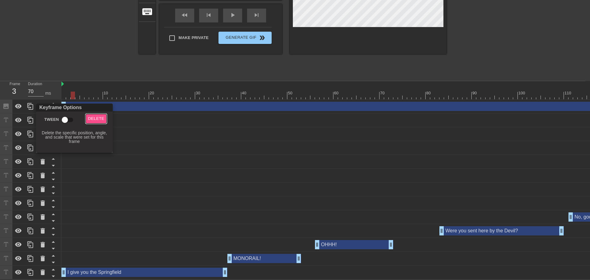
click at [93, 120] on span "Delete" at bounding box center [96, 118] width 16 height 7
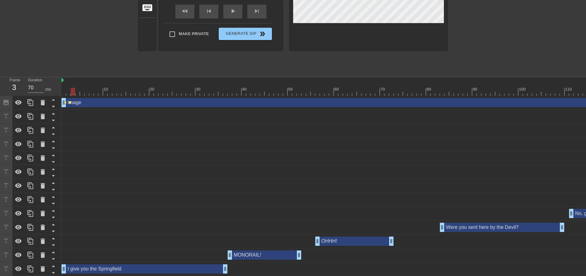
click at [69, 102] on span "lens" at bounding box center [70, 102] width 3 height 3
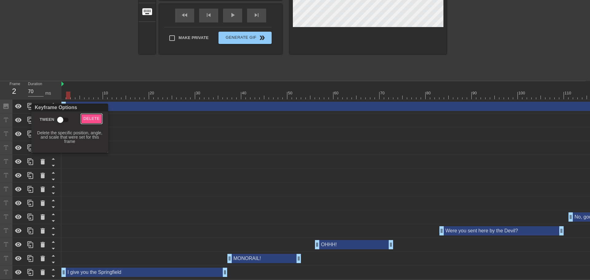
click at [94, 118] on span "Delete" at bounding box center [92, 118] width 16 height 7
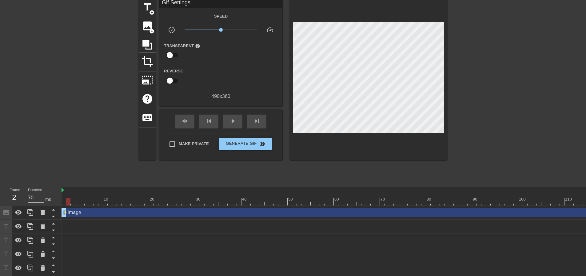
scroll to position [0, 0]
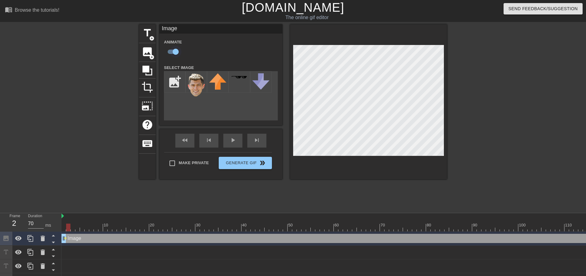
click at [171, 51] on input "checkbox" at bounding box center [175, 52] width 35 height 12
click at [171, 50] on input "checkbox" at bounding box center [169, 52] width 35 height 12
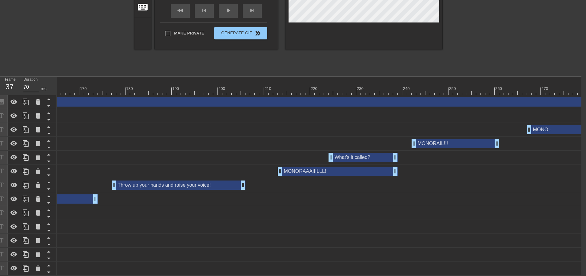
scroll to position [0, 838]
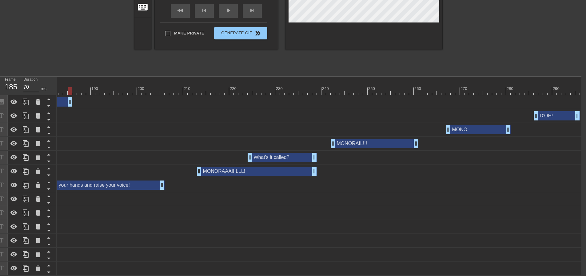
drag, startPoint x: 582, startPoint y: 99, endPoint x: 70, endPoint y: 101, distance: 512.0
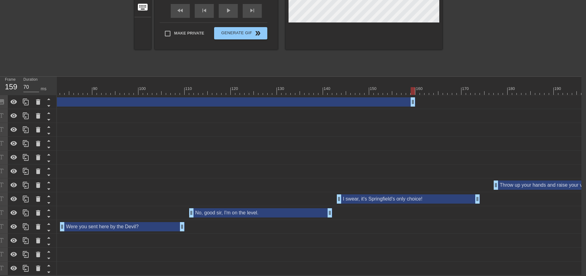
drag, startPoint x: 529, startPoint y: 98, endPoint x: 260, endPoint y: 96, distance: 269.1
drag, startPoint x: 260, startPoint y: 96, endPoint x: 166, endPoint y: 85, distance: 94.4
click at [137, 83] on div "10 20 30 40 50 60 70 80 90 100 110 120 130 140 150 160" at bounding box center [319, 176] width 524 height 198
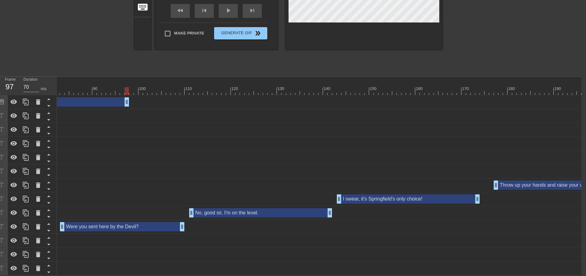
drag, startPoint x: 381, startPoint y: 99, endPoint x: 74, endPoint y: 103, distance: 306.9
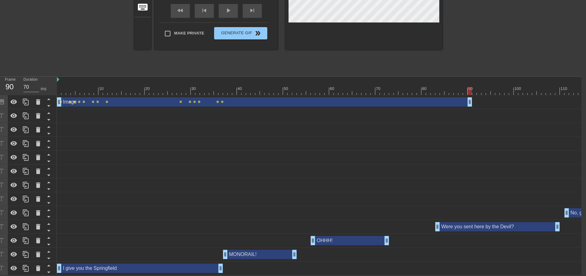
scroll to position [17, 5]
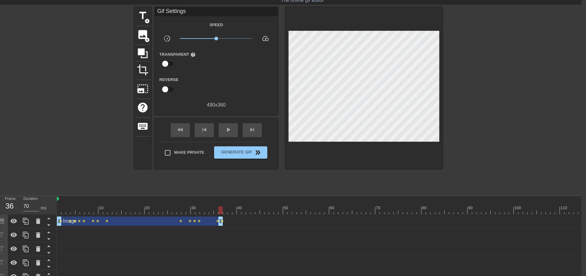
drag, startPoint x: 469, startPoint y: 221, endPoint x: 221, endPoint y: 194, distance: 249.3
click at [221, 194] on div "menu_book Browse the tutorials! [DOMAIN_NAME] The online gif editor Send Feedba…" at bounding box center [288, 188] width 586 height 411
click at [185, 129] on div "fast_rewind" at bounding box center [180, 130] width 19 height 14
click at [231, 132] on span "play_arrow" at bounding box center [227, 129] width 7 height 7
click at [231, 131] on span "pause" at bounding box center [227, 129] width 7 height 7
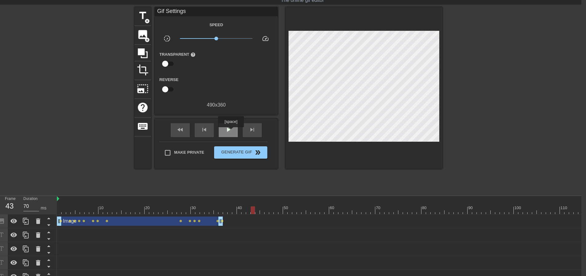
click at [231, 131] on span "play_arrow" at bounding box center [227, 129] width 7 height 7
click at [231, 131] on span "pause" at bounding box center [227, 129] width 7 height 7
click at [252, 130] on span "skip_next" at bounding box center [251, 129] width 7 height 7
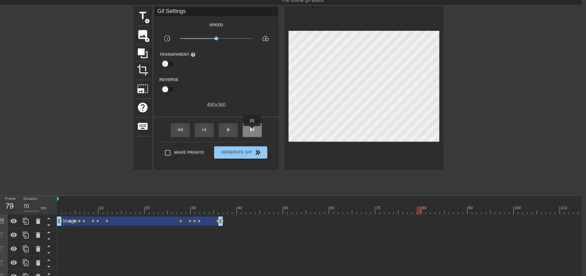
click at [253, 130] on span "skip_next" at bounding box center [251, 129] width 7 height 7
click at [144, 35] on span "image" at bounding box center [143, 35] width 12 height 12
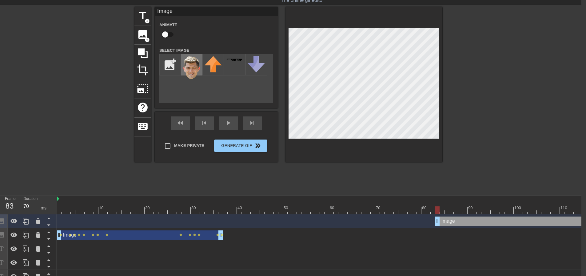
click at [191, 66] on img at bounding box center [191, 67] width 17 height 23
click at [168, 33] on input "checkbox" at bounding box center [165, 35] width 35 height 12
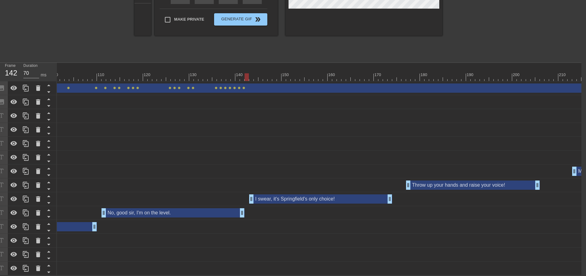
scroll to position [0, 838]
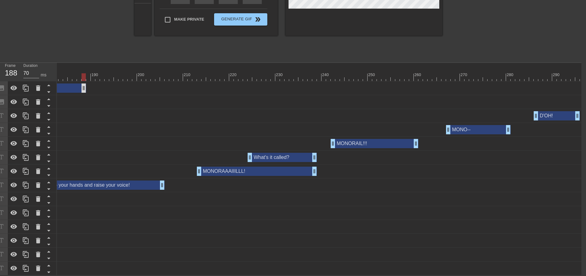
drag, startPoint x: 580, startPoint y: 84, endPoint x: 64, endPoint y: 85, distance: 515.7
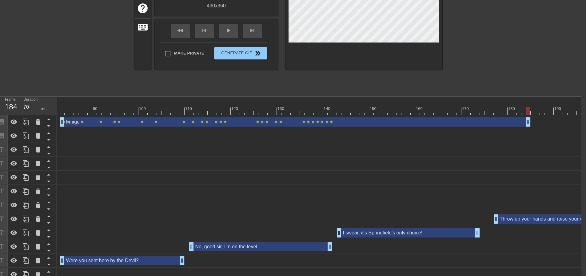
scroll to position [62, 5]
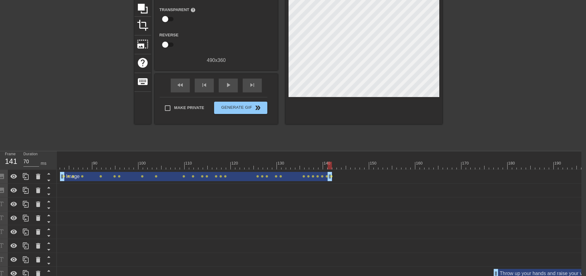
drag, startPoint x: 529, startPoint y: 176, endPoint x: 329, endPoint y: 158, distance: 200.7
click at [329, 158] on div "10 20 30 40 50 60 70 80 90 100 110 120 130 140 150 160" at bounding box center [319, 257] width 524 height 212
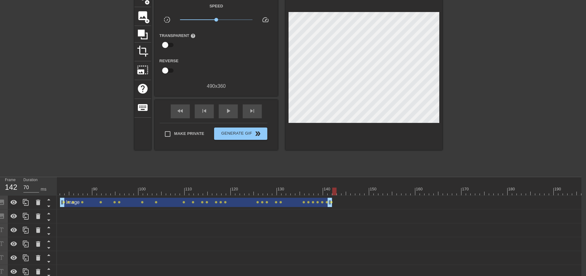
scroll to position [92, 5]
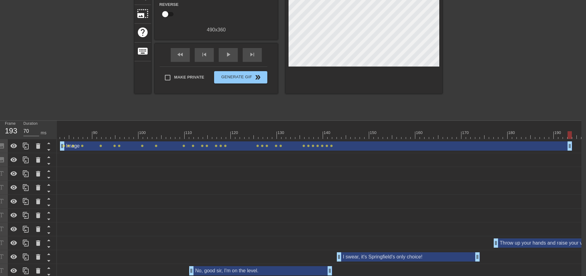
drag, startPoint x: 330, startPoint y: 149, endPoint x: 523, endPoint y: 171, distance: 194.7
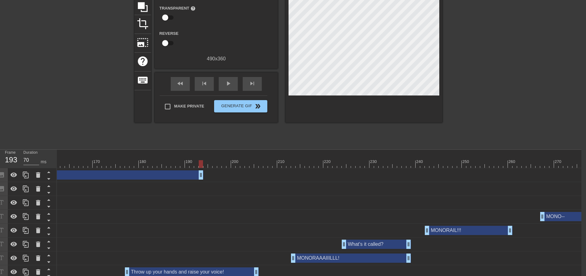
scroll to position [0, 5]
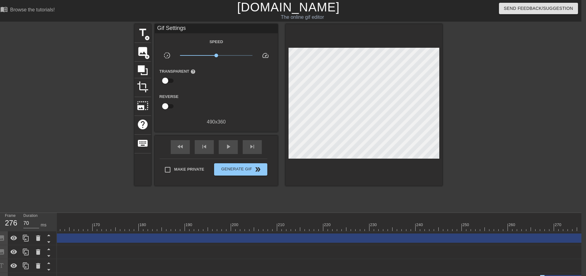
drag, startPoint x: 200, startPoint y: 235, endPoint x: 552, endPoint y: 252, distance: 352.5
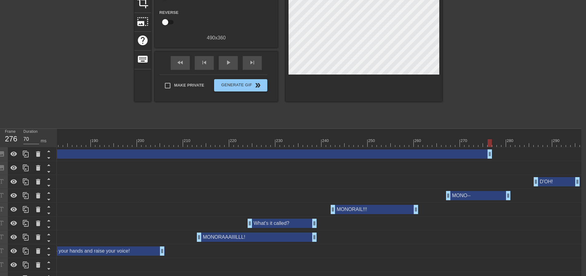
scroll to position [0, 5]
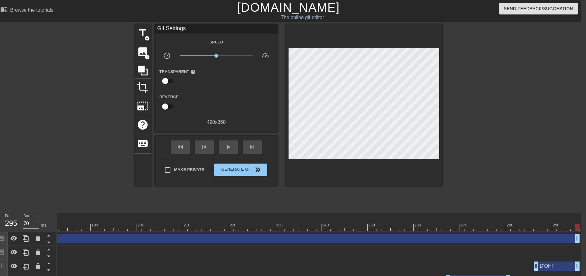
drag, startPoint x: 489, startPoint y: 237, endPoint x: 575, endPoint y: 237, distance: 85.8
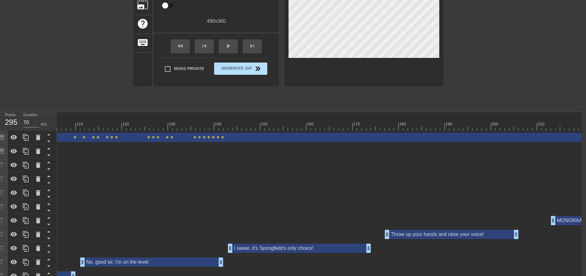
scroll to position [31, 5]
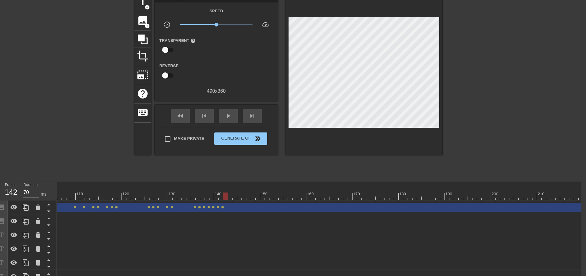
click at [224, 195] on div at bounding box center [255, 196] width 1365 height 8
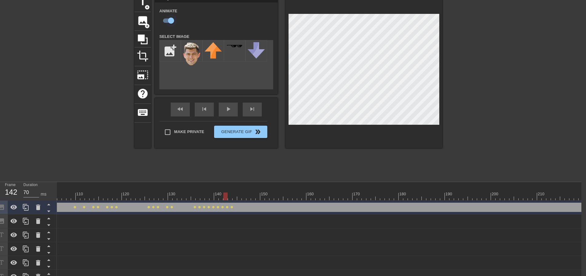
click at [165, 18] on input "checkbox" at bounding box center [170, 21] width 35 height 12
click at [165, 18] on input "checkbox" at bounding box center [165, 21] width 35 height 12
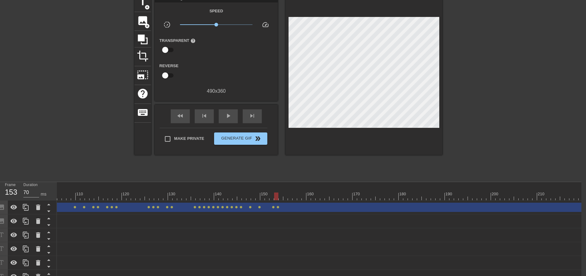
click at [365, 16] on div at bounding box center [363, 73] width 157 height 161
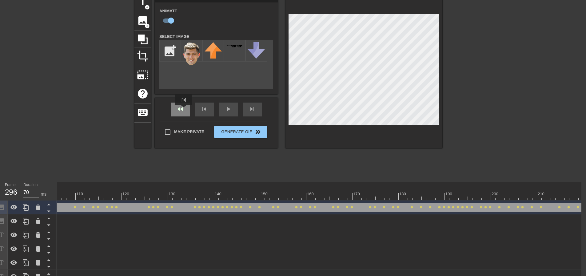
click at [184, 109] on div "fast_rewind" at bounding box center [180, 109] width 19 height 14
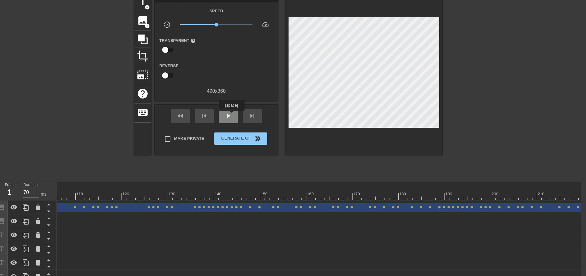
click at [231, 115] on span "play_arrow" at bounding box center [227, 115] width 7 height 7
click at [230, 116] on span "pause" at bounding box center [227, 115] width 7 height 7
click at [183, 114] on span "fast_rewind" at bounding box center [180, 115] width 7 height 7
click at [231, 119] on div "play_arrow" at bounding box center [228, 116] width 19 height 14
click at [231, 119] on div "pause" at bounding box center [228, 116] width 19 height 14
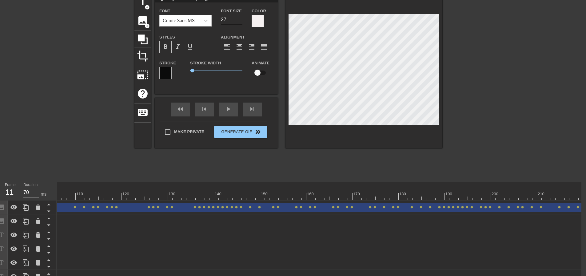
click at [238, 21] on input "27" at bounding box center [232, 20] width 22 height 10
click at [238, 21] on input "26" at bounding box center [232, 20] width 22 height 10
click at [238, 21] on input "25" at bounding box center [232, 20] width 22 height 10
click at [238, 21] on input "24" at bounding box center [232, 20] width 22 height 10
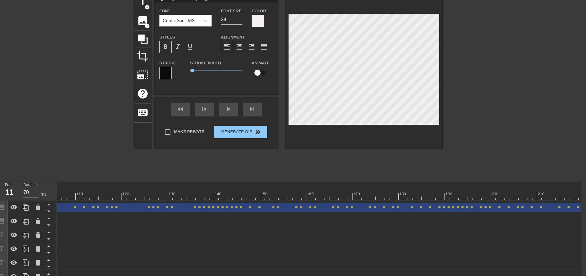
click at [443, 77] on div "title add_circle image add_circle crop photo_size_select_large help keyboard I …" at bounding box center [288, 85] width 586 height 185
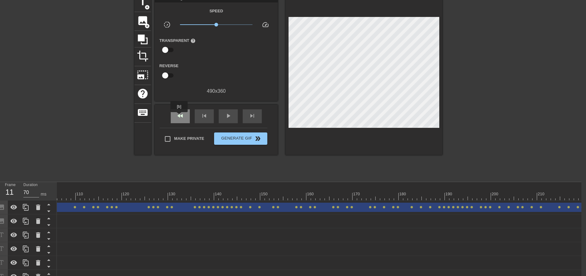
click at [179, 116] on span "fast_rewind" at bounding box center [180, 115] width 7 height 7
click at [224, 118] on div "play_arrow" at bounding box center [228, 116] width 19 height 14
click at [224, 118] on div "pause" at bounding box center [228, 116] width 19 height 14
click at [179, 118] on span "fast_rewind" at bounding box center [180, 115] width 7 height 7
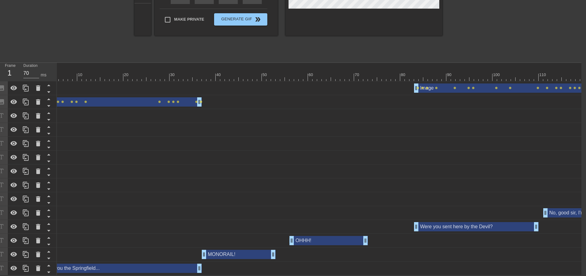
scroll to position [0, 0]
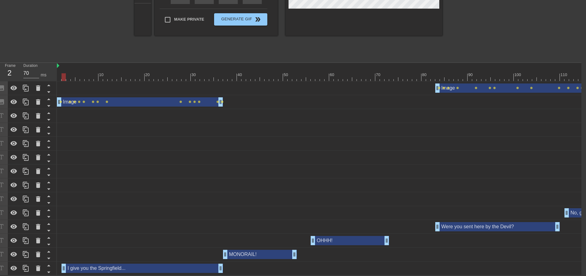
drag, startPoint x: 59, startPoint y: 267, endPoint x: 63, endPoint y: 267, distance: 3.4
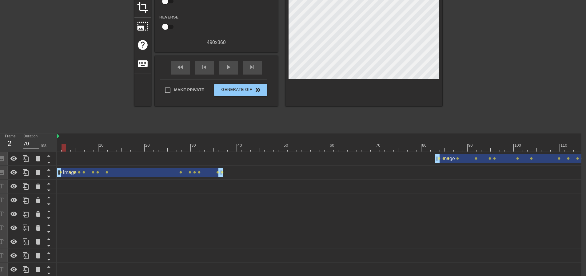
scroll to position [0, 5]
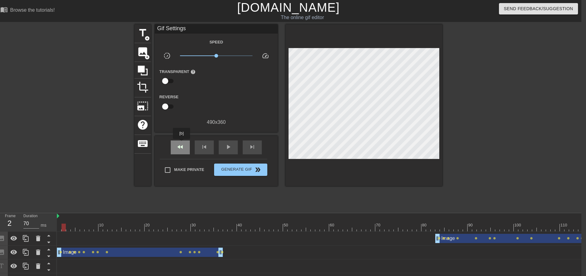
click at [181, 145] on span "fast_rewind" at bounding box center [180, 146] width 7 height 7
click at [182, 151] on div "fast_rewind" at bounding box center [180, 147] width 19 height 14
click at [228, 151] on div "play_arrow" at bounding box center [228, 147] width 19 height 14
click at [228, 151] on div "pause" at bounding box center [228, 147] width 19 height 14
click at [229, 141] on div "play_arrow" at bounding box center [228, 147] width 19 height 14
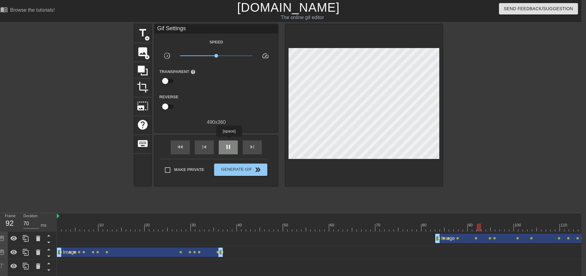
click at [229, 141] on div "pause" at bounding box center [228, 147] width 19 height 14
click at [203, 147] on span "skip_previous" at bounding box center [203, 146] width 7 height 7
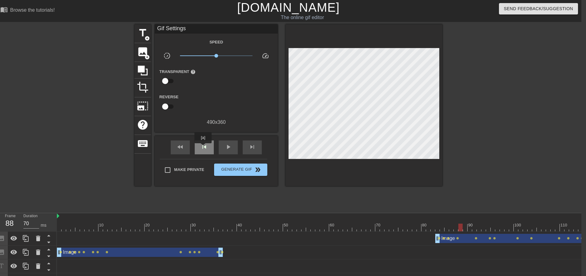
click at [203, 147] on span "skip_previous" at bounding box center [203, 146] width 7 height 7
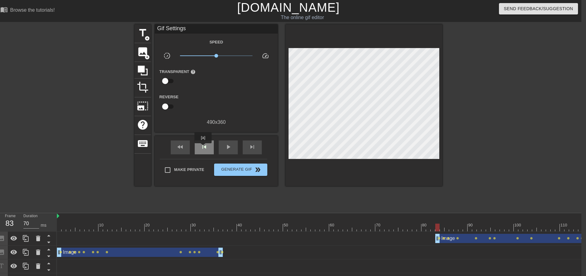
click at [203, 147] on span "skip_previous" at bounding box center [203, 146] width 7 height 7
click at [257, 147] on div "skip_next" at bounding box center [252, 147] width 19 height 14
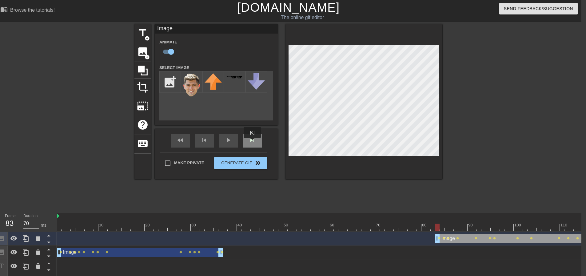
click at [252, 142] on div "skip_next" at bounding box center [252, 140] width 19 height 14
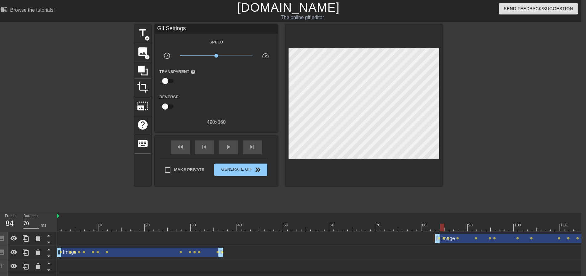
drag, startPoint x: 387, startPoint y: 226, endPoint x: 381, endPoint y: 223, distance: 6.2
click at [231, 149] on span "play_arrow" at bounding box center [227, 146] width 7 height 7
click at [231, 149] on span "pause" at bounding box center [227, 146] width 7 height 7
click at [415, 222] on div at bounding box center [414, 223] width 5 height 8
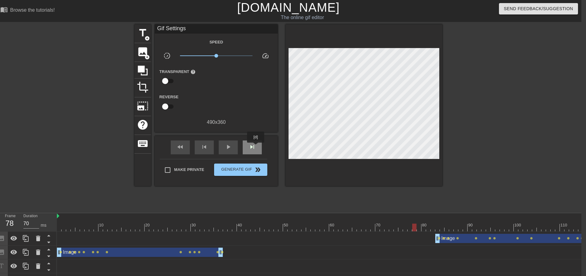
click at [256, 147] on div "skip_next" at bounding box center [252, 147] width 19 height 14
click at [256, 147] on span "skip_next" at bounding box center [251, 146] width 7 height 7
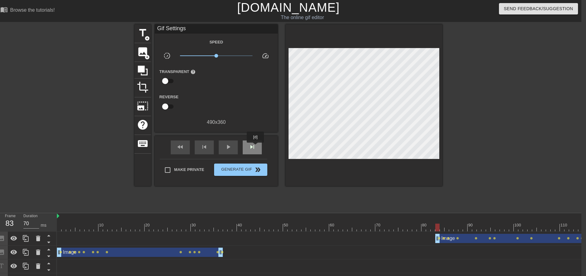
click at [256, 147] on span "skip_next" at bounding box center [251, 146] width 7 height 7
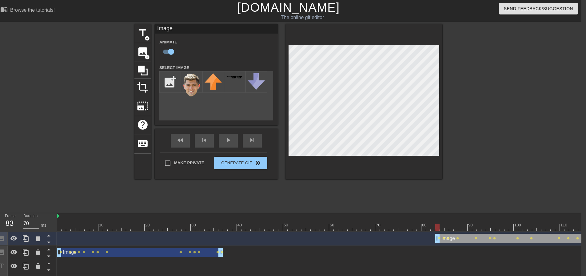
click at [403, 221] on div at bounding box center [400, 223] width 5 height 8
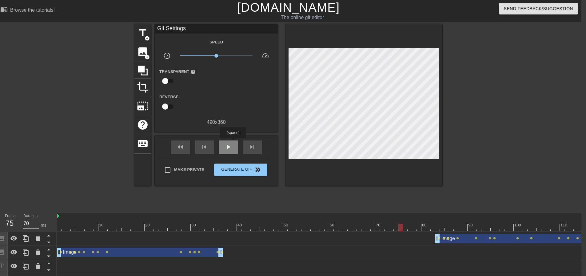
click at [233, 142] on div "play_arrow" at bounding box center [228, 147] width 19 height 14
click at [262, 139] on div "fast_rewind skip_previous pause skip_next" at bounding box center [216, 147] width 100 height 23
click at [232, 145] on span "pause" at bounding box center [227, 146] width 7 height 7
click at [201, 146] on span "skip_previous" at bounding box center [203, 146] width 7 height 7
click at [202, 146] on span "skip_previous" at bounding box center [203, 146] width 7 height 7
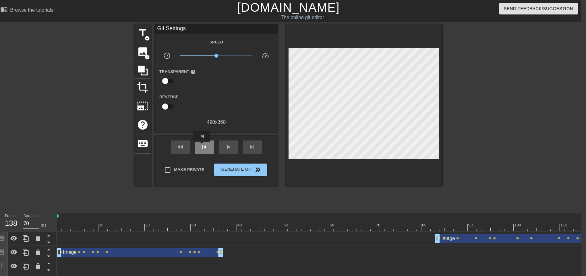
click at [202, 146] on span "skip_previous" at bounding box center [203, 146] width 7 height 7
click at [203, 146] on span "skip_previous" at bounding box center [203, 146] width 7 height 7
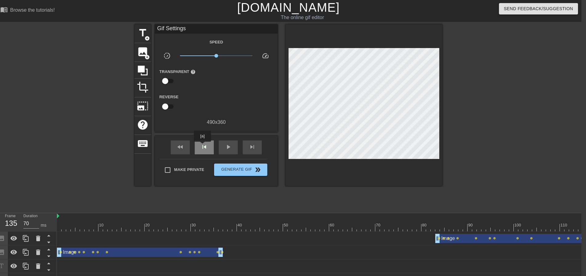
click at [203, 146] on span "skip_previous" at bounding box center [203, 146] width 7 height 7
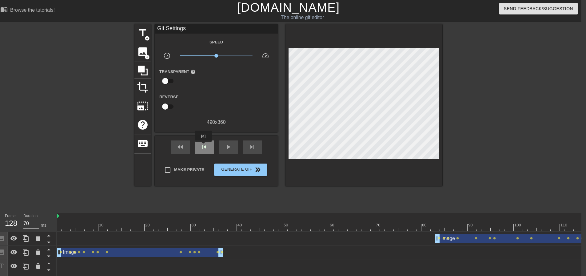
click at [203, 146] on span "skip_previous" at bounding box center [203, 146] width 7 height 7
click at [204, 146] on span "skip_previous" at bounding box center [203, 146] width 7 height 7
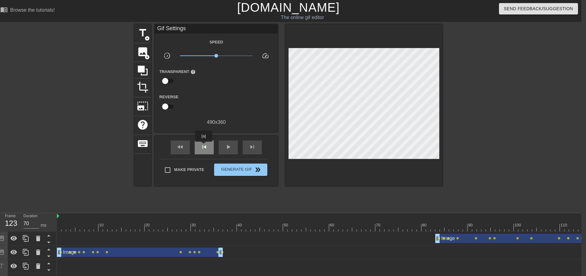
click at [204, 146] on span "skip_previous" at bounding box center [203, 146] width 7 height 7
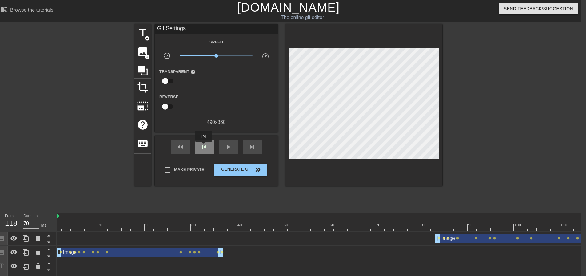
click at [204, 146] on span "skip_previous" at bounding box center [203, 146] width 7 height 7
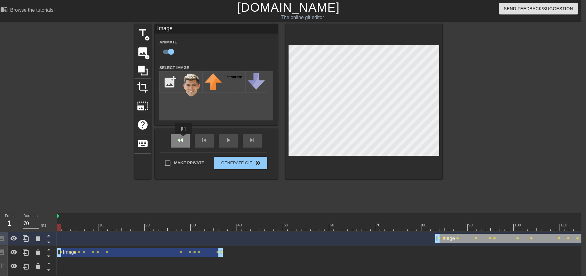
click at [181, 138] on div "fast_rewind skip_previous play_arrow skip_next" at bounding box center [216, 140] width 100 height 23
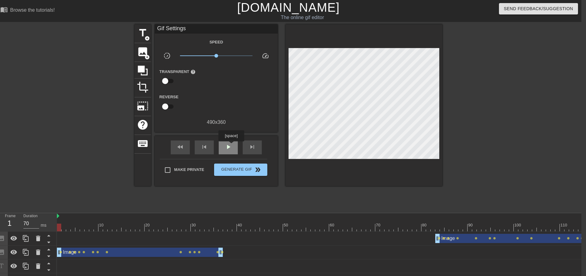
click at [231, 145] on span "play_arrow" at bounding box center [227, 146] width 7 height 7
click at [230, 144] on span "pause" at bounding box center [227, 146] width 7 height 7
click at [229, 144] on span "play_arrow" at bounding box center [227, 146] width 7 height 7
click at [229, 144] on span "pause" at bounding box center [227, 146] width 7 height 7
click at [208, 147] on span "skip_previous" at bounding box center [203, 146] width 7 height 7
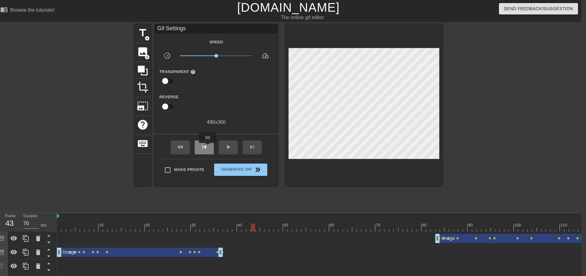
click at [208, 147] on span "skip_previous" at bounding box center [203, 146] width 7 height 7
click at [206, 147] on span "skip_previous" at bounding box center [203, 146] width 7 height 7
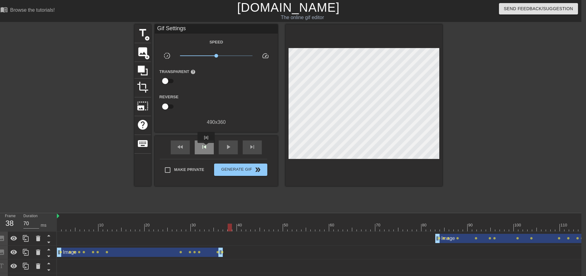
click at [206, 147] on span "skip_previous" at bounding box center [203, 146] width 7 height 7
click at [253, 149] on span "skip_next" at bounding box center [251, 146] width 7 height 7
click at [140, 50] on span "image" at bounding box center [143, 52] width 12 height 12
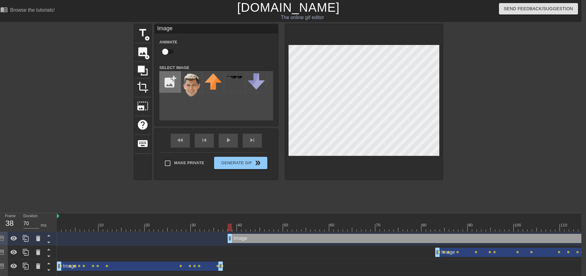
click at [173, 87] on input "file" at bounding box center [170, 81] width 21 height 21
click at [169, 81] on input "file" at bounding box center [170, 81] width 21 height 21
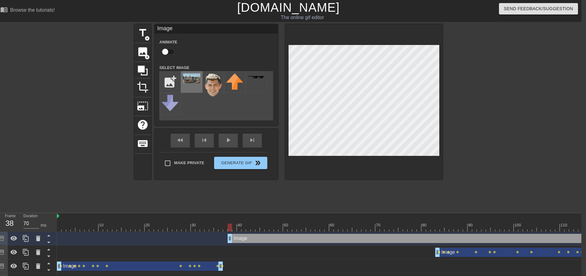
click at [189, 81] on img at bounding box center [191, 78] width 17 height 10
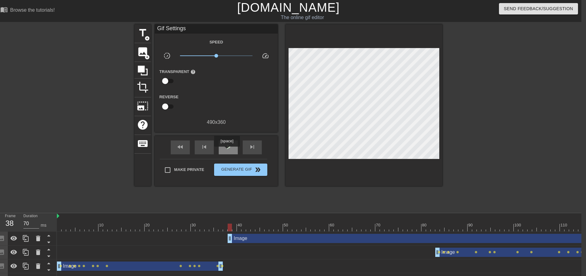
click at [227, 151] on div "play_arrow" at bounding box center [228, 147] width 19 height 14
click at [227, 151] on div "pause" at bounding box center [228, 147] width 19 height 14
click at [147, 55] on span "add_circle" at bounding box center [147, 56] width 5 height 5
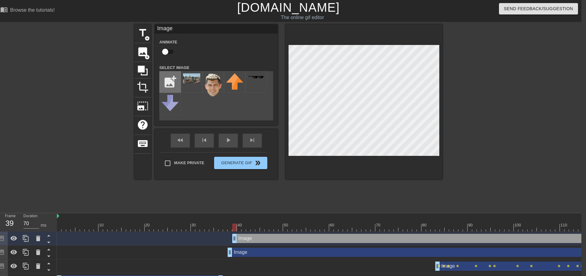
click at [173, 82] on input "file" at bounding box center [170, 81] width 21 height 21
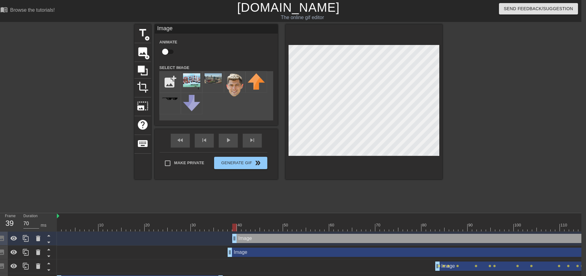
click at [195, 86] on img at bounding box center [191, 81] width 17 height 16
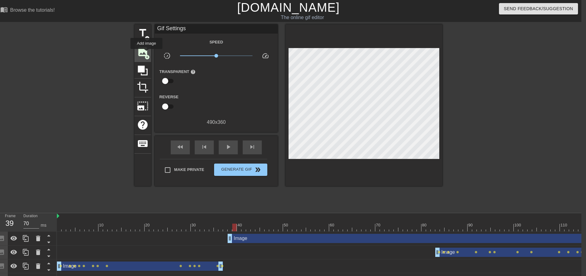
click at [146, 53] on span "image" at bounding box center [143, 52] width 12 height 12
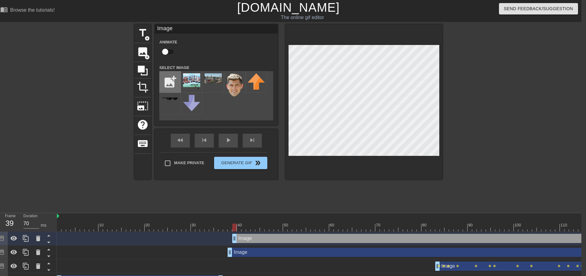
click at [174, 80] on input "file" at bounding box center [170, 81] width 21 height 21
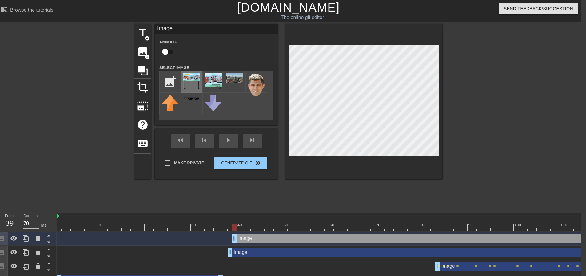
click at [195, 83] on img at bounding box center [191, 81] width 17 height 16
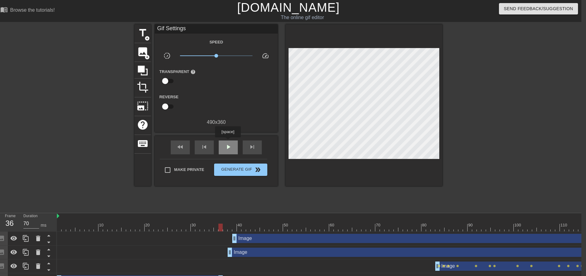
click at [228, 141] on div "play_arrow" at bounding box center [228, 147] width 19 height 14
click at [228, 141] on div "pause" at bounding box center [228, 147] width 19 height 14
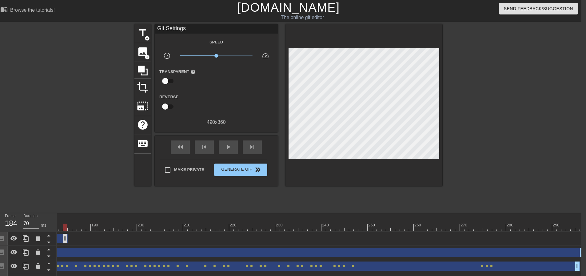
drag, startPoint x: 582, startPoint y: 238, endPoint x: 66, endPoint y: 238, distance: 516.3
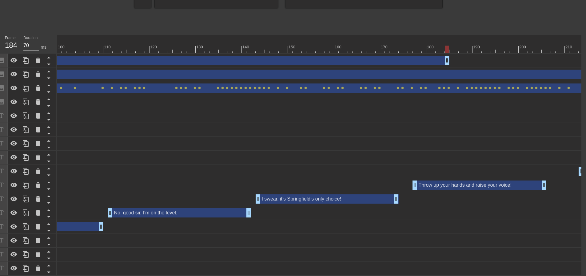
scroll to position [0, 383]
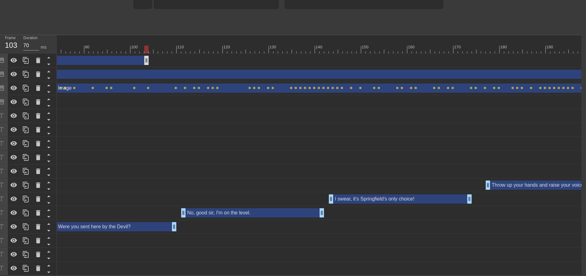
drag, startPoint x: 521, startPoint y: 54, endPoint x: 99, endPoint y: 56, distance: 421.9
drag, startPoint x: 350, startPoint y: 271, endPoint x: 249, endPoint y: 260, distance: 101.4
click at [249, 261] on div "I give you the Springfield... drag_handle drag_handle" at bounding box center [356, 268] width 1365 height 14
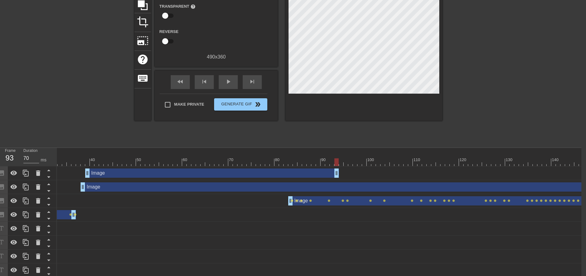
scroll to position [28, 5]
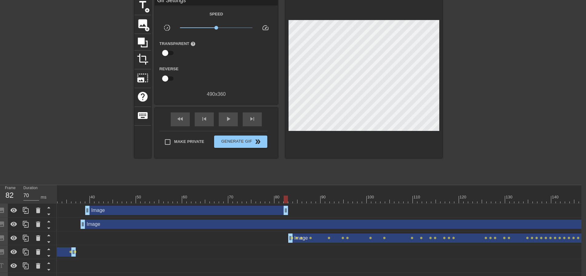
drag, startPoint x: 336, startPoint y: 206, endPoint x: 287, endPoint y: 200, distance: 49.2
click at [256, 126] on div "fast_rewind skip_previous play_arrow skip_next" at bounding box center [216, 119] width 100 height 23
drag, startPoint x: 181, startPoint y: 114, endPoint x: 194, endPoint y: 114, distance: 12.9
click at [181, 115] on span "fast_rewind" at bounding box center [180, 118] width 7 height 7
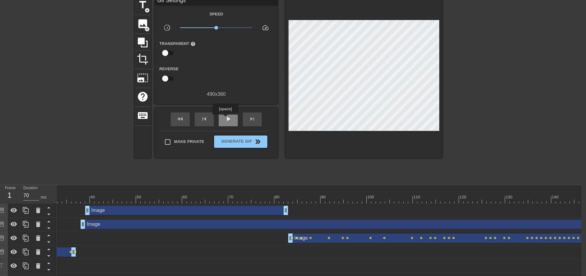
click at [227, 120] on span "play_arrow" at bounding box center [227, 118] width 7 height 7
click at [228, 120] on span "pause" at bounding box center [227, 118] width 7 height 7
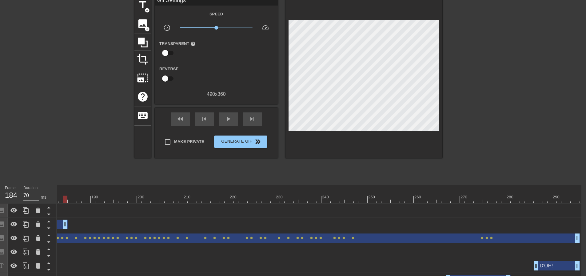
drag, startPoint x: 583, startPoint y: 223, endPoint x: 62, endPoint y: 218, distance: 520.9
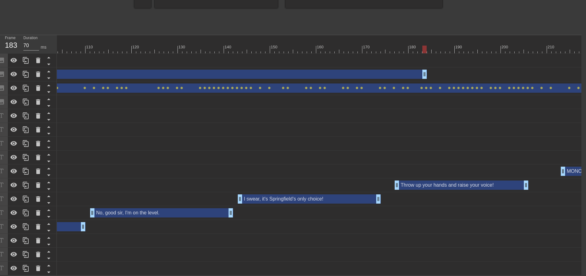
scroll to position [0, 431]
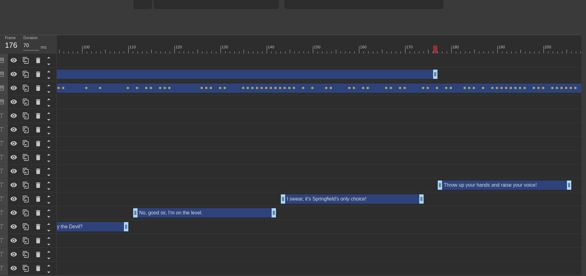
drag, startPoint x: 467, startPoint y: 71, endPoint x: 290, endPoint y: 70, distance: 177.1
drag, startPoint x: 290, startPoint y: 70, endPoint x: 217, endPoint y: 73, distance: 72.3
click at [227, 71] on div "Image drag_handle drag_handle" at bounding box center [36, 73] width 544 height 9
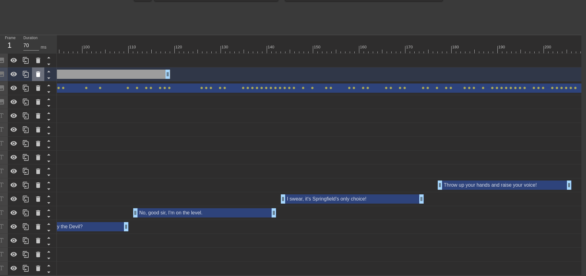
drag, startPoint x: 197, startPoint y: 73, endPoint x: 35, endPoint y: 73, distance: 162.1
click at [35, 73] on div "Frame 1 Duration 70 ms 10 20 30 40 50 60 70 80 90 100 110 120 130 140 150" at bounding box center [288, 155] width 586 height 240
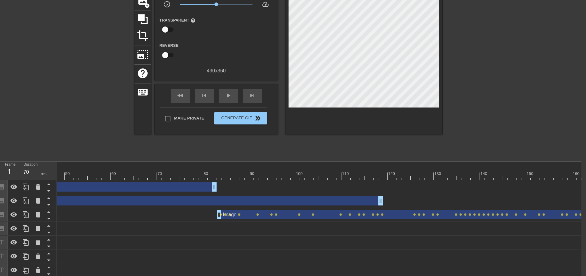
scroll to position [28, 5]
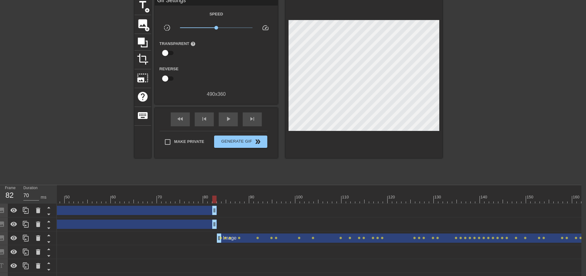
drag, startPoint x: 379, startPoint y: 221, endPoint x: 215, endPoint y: 198, distance: 166.1
click at [180, 121] on span "fast_rewind" at bounding box center [180, 118] width 7 height 7
click at [231, 121] on span "play_arrow" at bounding box center [227, 118] width 7 height 7
click at [232, 120] on span "pause" at bounding box center [227, 118] width 7 height 7
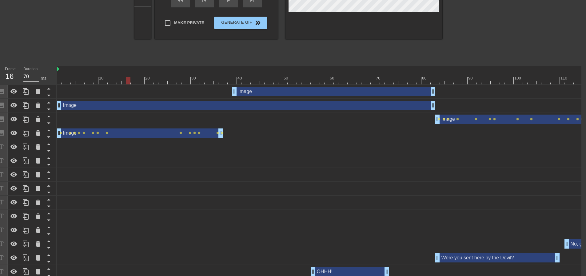
scroll to position [59, 5]
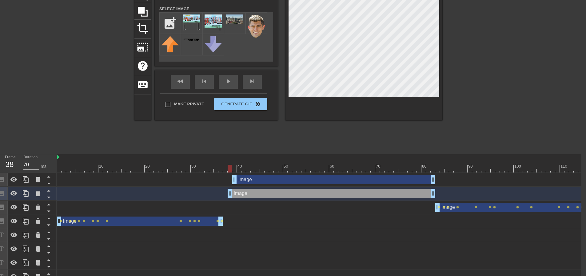
drag, startPoint x: 59, startPoint y: 195, endPoint x: 229, endPoint y: 194, distance: 170.1
click at [226, 83] on div "play_arrow" at bounding box center [228, 82] width 19 height 14
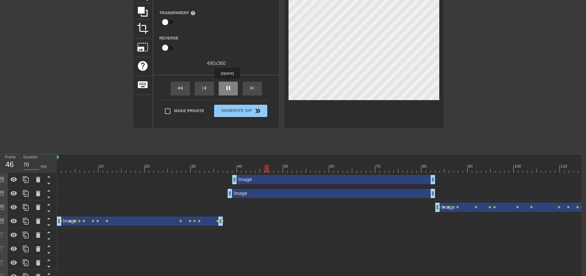
click at [227, 83] on div "pause" at bounding box center [228, 88] width 19 height 14
click at [228, 91] on span "play_arrow" at bounding box center [227, 87] width 7 height 7
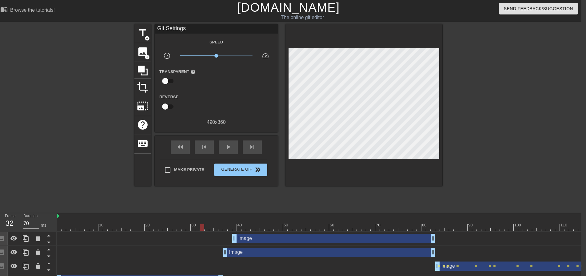
drag, startPoint x: 202, startPoint y: 227, endPoint x: 216, endPoint y: 199, distance: 31.6
click at [229, 149] on span "play_arrow" at bounding box center [227, 146] width 7 height 7
click at [229, 149] on span "pause" at bounding box center [227, 146] width 7 height 7
click at [181, 148] on span "fast_rewind" at bounding box center [180, 146] width 7 height 7
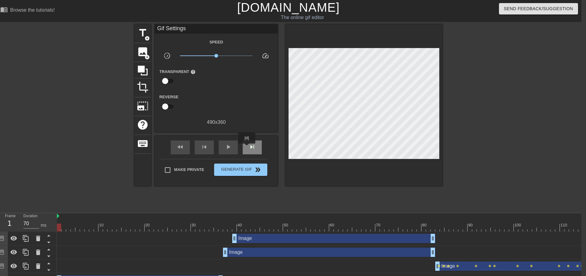
click at [247, 148] on div "skip_next" at bounding box center [252, 147] width 19 height 14
click at [230, 147] on span "play_arrow" at bounding box center [227, 146] width 7 height 7
click at [229, 147] on span "pause" at bounding box center [227, 146] width 7 height 7
click at [207, 148] on span "skip_previous" at bounding box center [203, 146] width 7 height 7
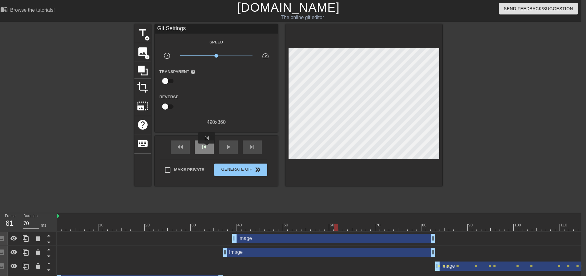
click at [207, 148] on span "skip_previous" at bounding box center [203, 146] width 7 height 7
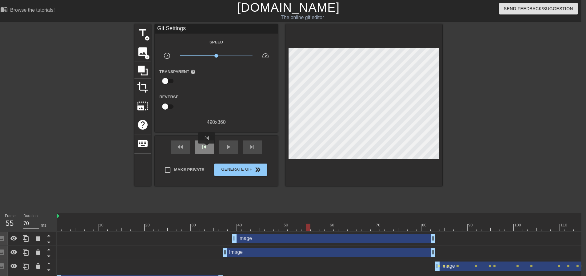
click at [207, 148] on span "skip_previous" at bounding box center [203, 146] width 7 height 7
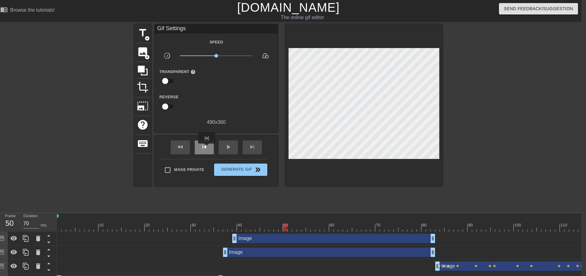
click at [207, 148] on span "skip_previous" at bounding box center [203, 146] width 7 height 7
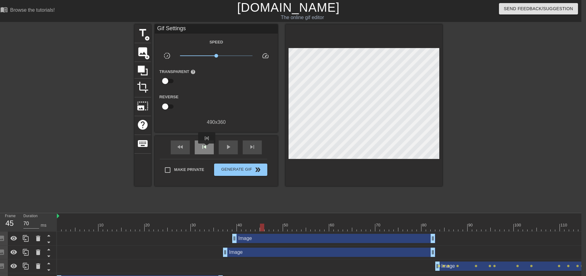
click at [207, 148] on span "skip_previous" at bounding box center [203, 146] width 7 height 7
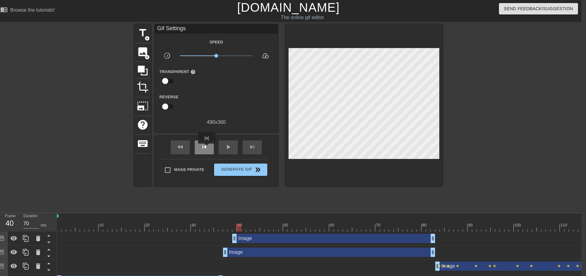
click at [207, 148] on span "skip_previous" at bounding box center [203, 146] width 7 height 7
click at [248, 144] on span "skip_next" at bounding box center [251, 146] width 7 height 7
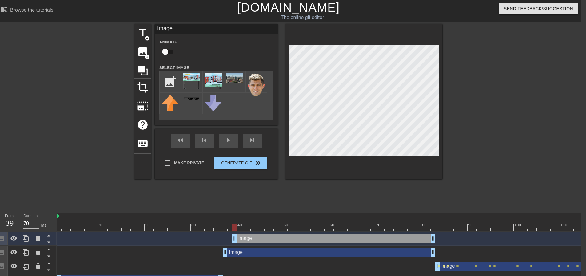
click at [228, 144] on div "play_arrow" at bounding box center [228, 140] width 19 height 14
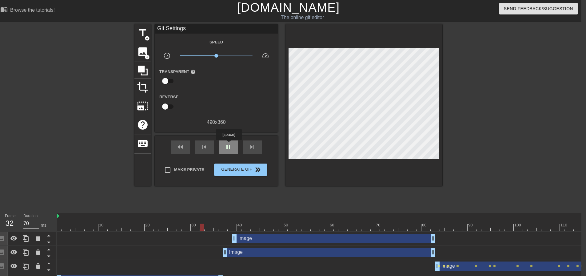
click at [228, 144] on span "pause" at bounding box center [227, 146] width 7 height 7
click at [229, 144] on span "play_arrow" at bounding box center [227, 146] width 7 height 7
click at [210, 223] on div at bounding box center [210, 225] width 1 height 6
click at [228, 147] on span "play_arrow" at bounding box center [227, 146] width 7 height 7
click at [214, 220] on div at bounding box center [216, 223] width 5 height 8
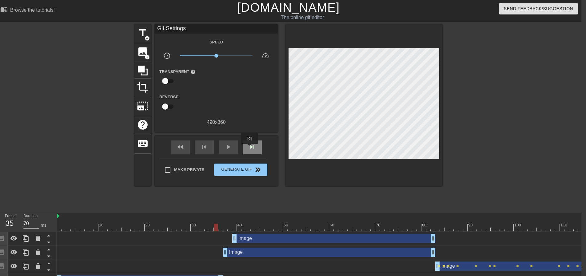
click at [251, 148] on span "skip_next" at bounding box center [251, 146] width 7 height 7
click at [230, 254] on div "Image drag_handle drag_handle" at bounding box center [329, 251] width 212 height 9
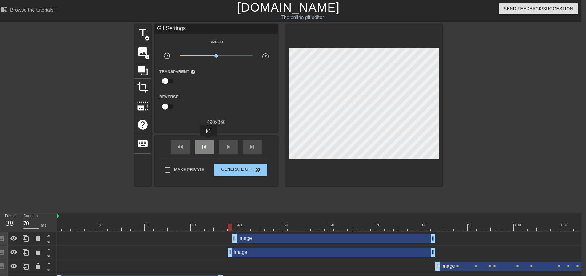
click at [208, 141] on div "skip_previous" at bounding box center [204, 147] width 19 height 14
click at [250, 143] on span "skip_next" at bounding box center [251, 146] width 7 height 7
click at [232, 149] on div "play_arrow" at bounding box center [228, 147] width 19 height 14
click at [236, 149] on div "pause" at bounding box center [228, 147] width 19 height 14
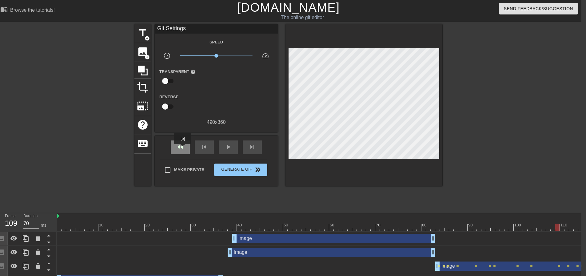
click at [183, 148] on span "fast_rewind" at bounding box center [180, 146] width 7 height 7
click at [228, 146] on span "play_arrow" at bounding box center [227, 146] width 7 height 7
click at [228, 146] on span "pause" at bounding box center [227, 146] width 7 height 7
click at [228, 146] on span "play_arrow" at bounding box center [227, 146] width 7 height 7
click at [228, 146] on span "pause" at bounding box center [227, 146] width 7 height 7
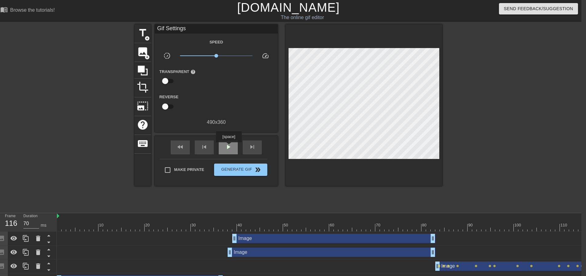
click at [228, 146] on span "play_arrow" at bounding box center [227, 146] width 7 height 7
click at [228, 146] on span "pause" at bounding box center [227, 146] width 7 height 7
click at [228, 146] on span "play_arrow" at bounding box center [227, 146] width 7 height 7
click at [228, 146] on span "pause" at bounding box center [227, 146] width 7 height 7
click at [228, 146] on span "play_arrow" at bounding box center [227, 146] width 7 height 7
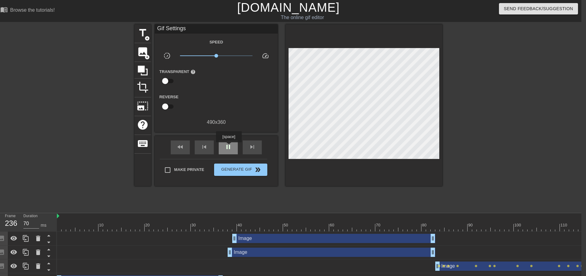
click at [228, 146] on span "pause" at bounding box center [227, 146] width 7 height 7
click at [228, 146] on span "play_arrow" at bounding box center [227, 146] width 7 height 7
click at [229, 146] on span "pause" at bounding box center [227, 146] width 7 height 7
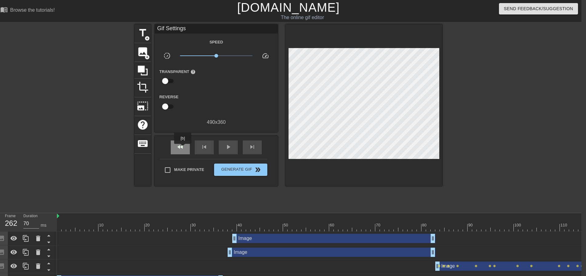
click at [183, 148] on span "fast_rewind" at bounding box center [180, 146] width 7 height 7
click at [226, 148] on span "play_arrow" at bounding box center [227, 146] width 7 height 7
click at [226, 148] on span "pause" at bounding box center [227, 146] width 7 height 7
click at [203, 148] on span "skip_previous" at bounding box center [203, 146] width 7 height 7
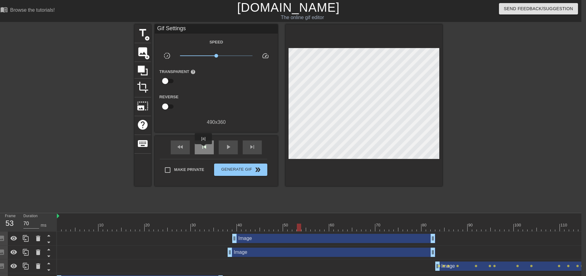
click at [203, 148] on span "skip_previous" at bounding box center [203, 146] width 7 height 7
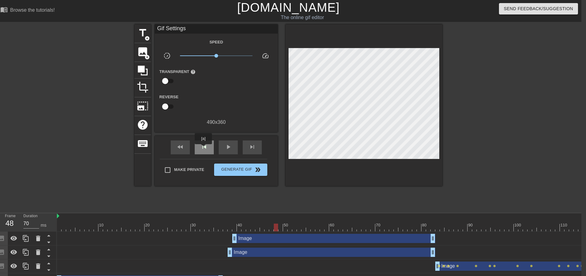
click at [203, 148] on span "skip_previous" at bounding box center [203, 146] width 7 height 7
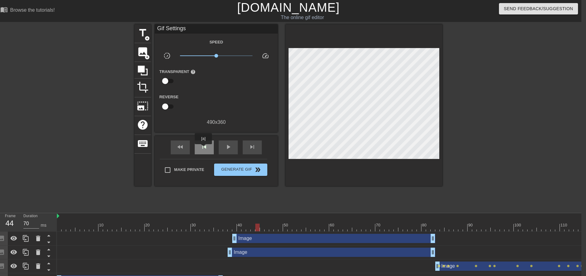
click at [203, 148] on span "skip_previous" at bounding box center [203, 146] width 7 height 7
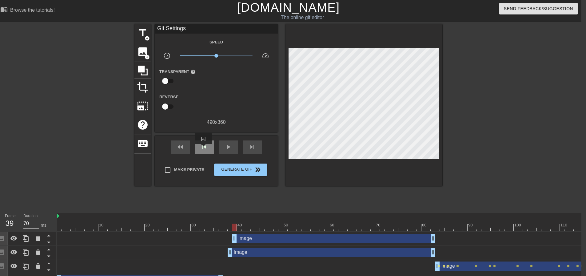
click at [203, 148] on span "skip_previous" at bounding box center [203, 146] width 7 height 7
click at [248, 145] on div "skip_next" at bounding box center [252, 147] width 19 height 14
click at [147, 55] on span "add_circle" at bounding box center [147, 56] width 5 height 5
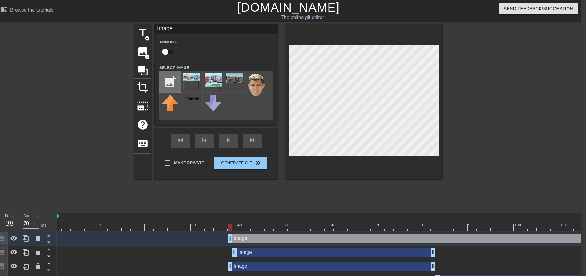
click at [165, 81] on input "file" at bounding box center [170, 81] width 21 height 21
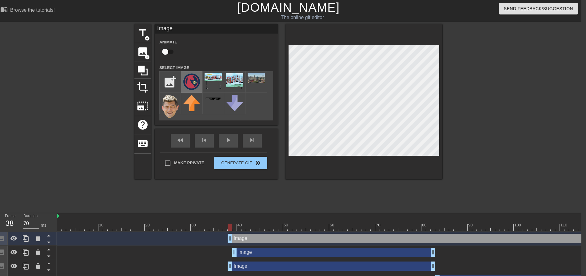
click at [195, 78] on img at bounding box center [191, 81] width 17 height 17
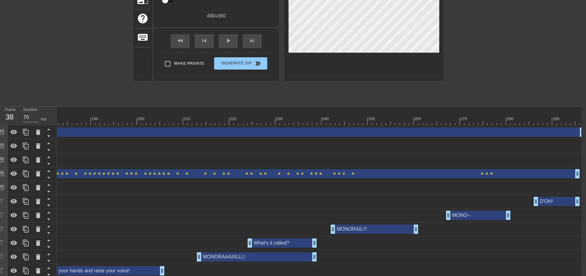
scroll to position [42, 5]
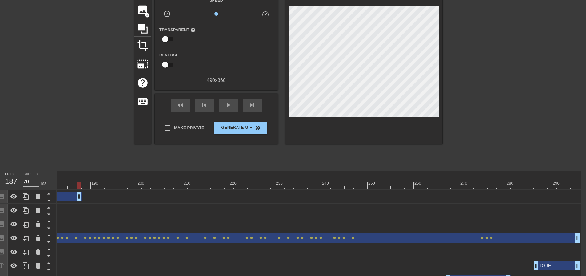
drag, startPoint x: 582, startPoint y: 198, endPoint x: 86, endPoint y: 196, distance: 495.4
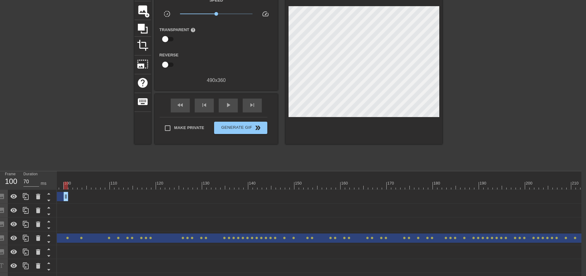
drag, startPoint x: 458, startPoint y: 196, endPoint x: 57, endPoint y: 187, distance: 400.5
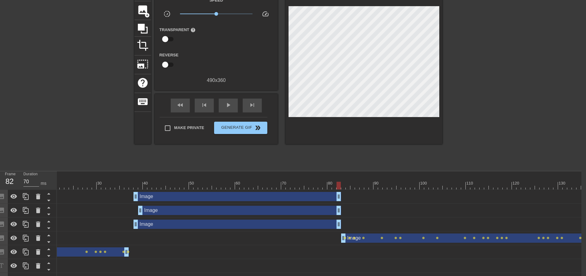
drag, startPoint x: 412, startPoint y: 196, endPoint x: 340, endPoint y: 189, distance: 72.9
click at [229, 109] on div "play_arrow" at bounding box center [228, 105] width 19 height 14
click at [229, 109] on div "pause" at bounding box center [228, 105] width 19 height 14
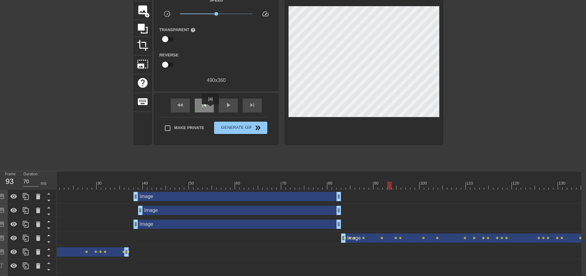
click at [210, 109] on div "skip_previous" at bounding box center [204, 105] width 19 height 14
click at [210, 108] on div "skip_previous" at bounding box center [204, 105] width 19 height 14
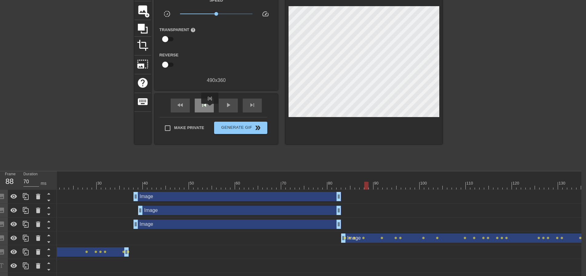
click at [210, 108] on div "skip_previous" at bounding box center [204, 105] width 19 height 14
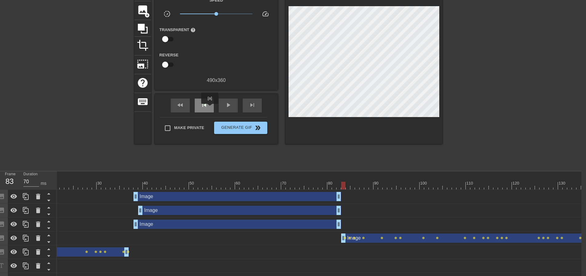
click at [210, 108] on div "skip_previous" at bounding box center [204, 105] width 19 height 14
click at [256, 110] on div "skip_next" at bounding box center [252, 105] width 19 height 14
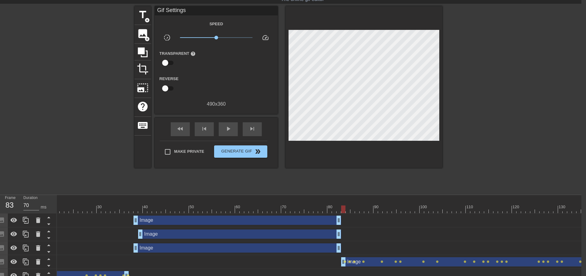
scroll to position [0, 5]
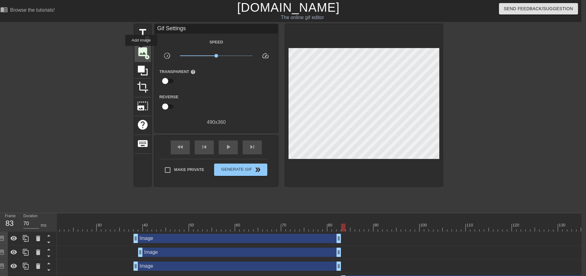
click at [141, 50] on span "image" at bounding box center [143, 52] width 12 height 12
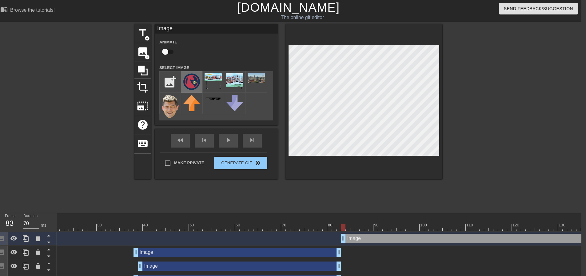
click at [196, 81] on img at bounding box center [191, 81] width 17 height 17
click at [252, 137] on div "fast_rewind skip_previous play_arrow skip_next" at bounding box center [216, 140] width 100 height 23
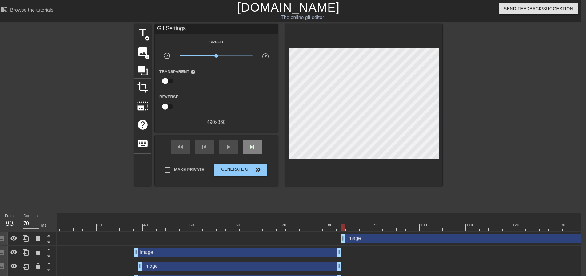
click at [252, 137] on div "fast_rewind skip_previous play_arrow skip_next" at bounding box center [216, 147] width 100 height 23
click at [251, 141] on div "skip_next" at bounding box center [252, 147] width 19 height 14
click at [256, 147] on div "skip_next" at bounding box center [252, 147] width 19 height 14
click at [254, 147] on span "skip_next" at bounding box center [251, 146] width 7 height 7
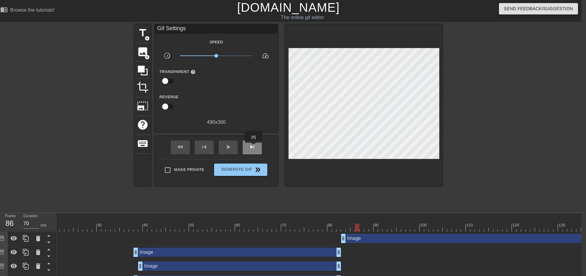
click at [254, 147] on span "skip_next" at bounding box center [251, 146] width 7 height 7
click at [253, 147] on span "skip_next" at bounding box center [251, 146] width 7 height 7
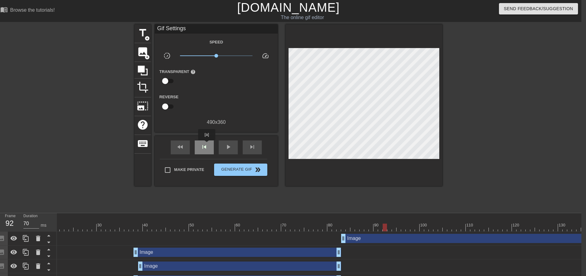
click at [206, 145] on span "skip_previous" at bounding box center [203, 146] width 7 height 7
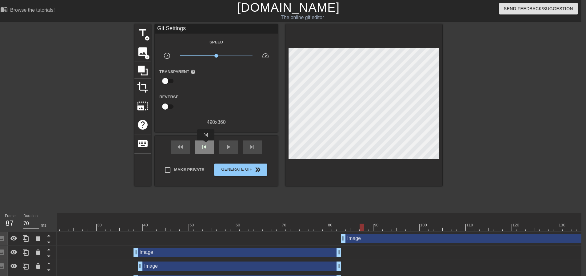
click at [206, 145] on span "skip_previous" at bounding box center [203, 146] width 7 height 7
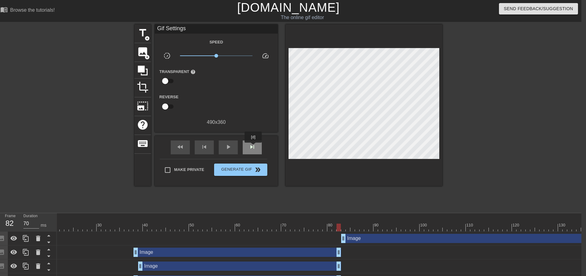
click at [254, 147] on span "skip_next" at bounding box center [251, 146] width 7 height 7
click at [228, 144] on span "play_arrow" at bounding box center [227, 146] width 7 height 7
click at [228, 144] on span "pause" at bounding box center [227, 146] width 7 height 7
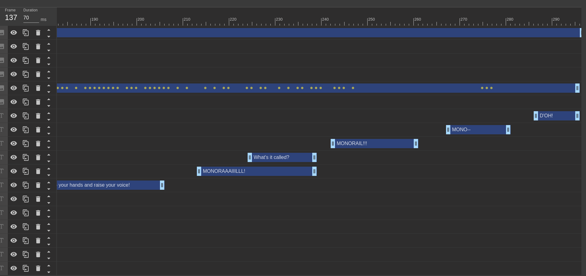
scroll to position [31, 5]
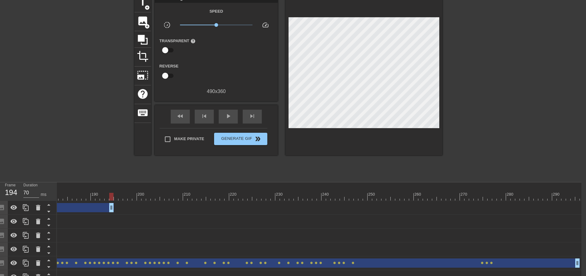
drag, startPoint x: 581, startPoint y: 208, endPoint x: 103, endPoint y: 194, distance: 478.7
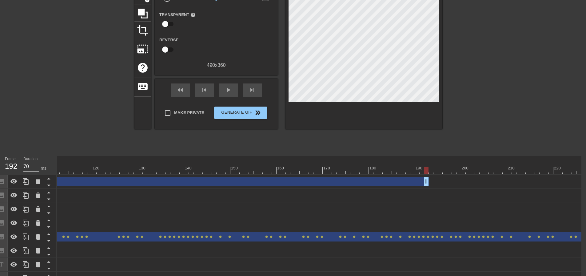
scroll to position [56, 5]
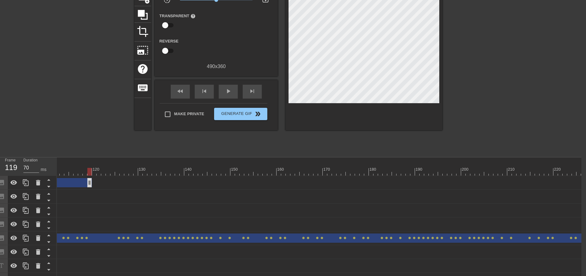
drag, startPoint x: 427, startPoint y: 183, endPoint x: 63, endPoint y: 182, distance: 363.5
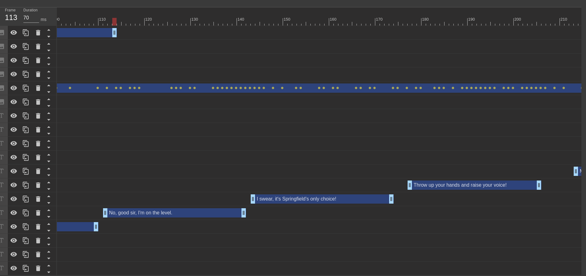
scroll to position [0, 389]
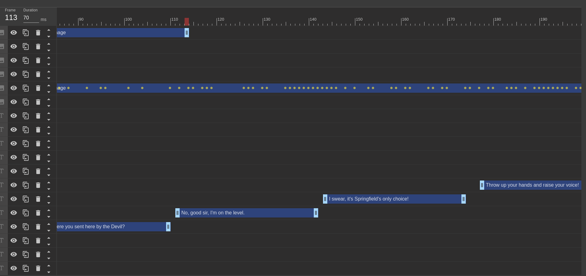
click at [247, 263] on div "I give you the Springfield... drag_handle drag_handle" at bounding box center [350, 267] width 1365 height 9
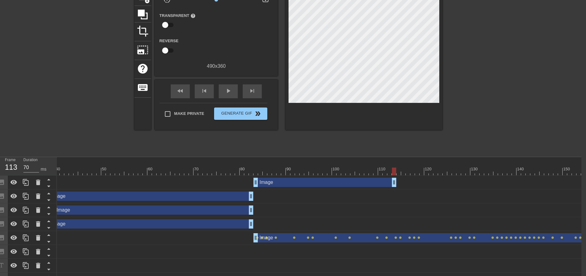
scroll to position [56, 5]
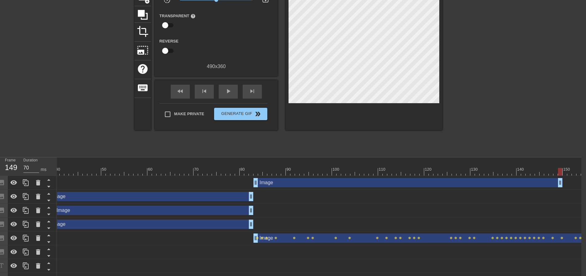
drag, startPoint x: 394, startPoint y: 181, endPoint x: 562, endPoint y: 178, distance: 167.9
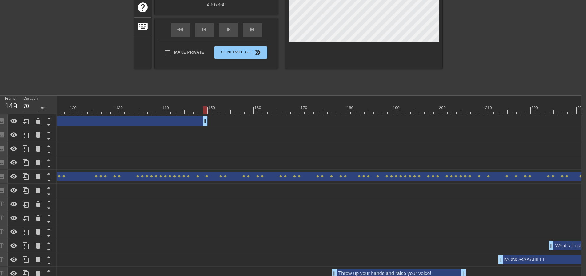
scroll to position [0, 5]
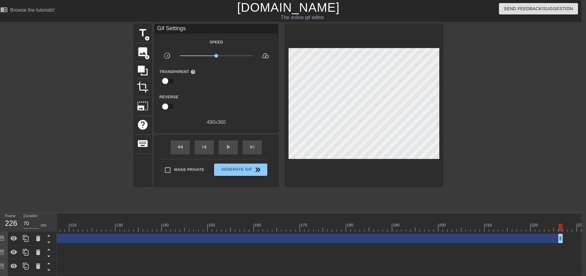
drag, startPoint x: 206, startPoint y: 239, endPoint x: 563, endPoint y: 237, distance: 357.3
click at [563, 237] on div "Image drag_handle drag_handle" at bounding box center [202, 237] width 1365 height 9
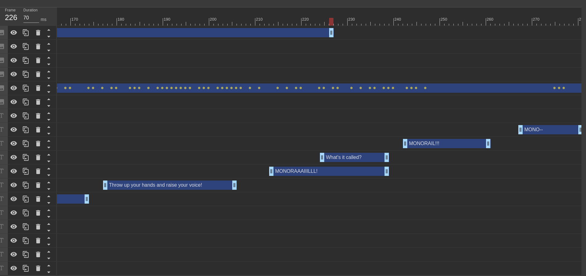
scroll to position [25, 5]
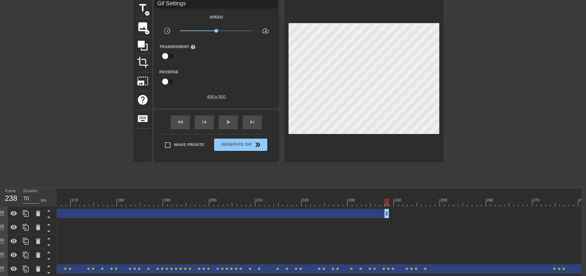
drag, startPoint x: 330, startPoint y: 215, endPoint x: 387, endPoint y: 215, distance: 57.2
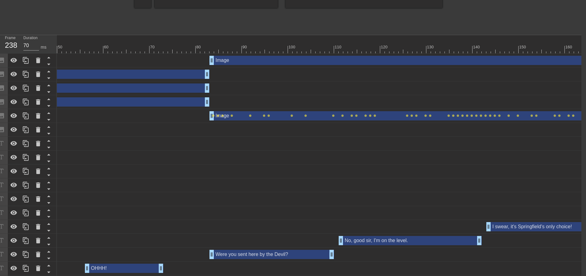
scroll to position [117, 5]
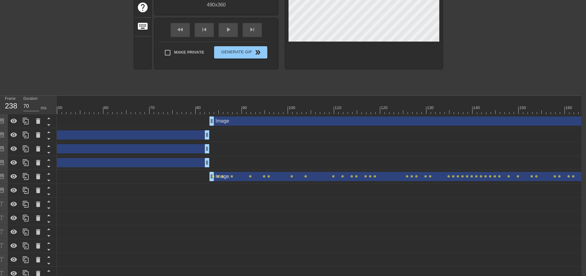
click at [208, 109] on div at bounding box center [513, 110] width 1365 height 8
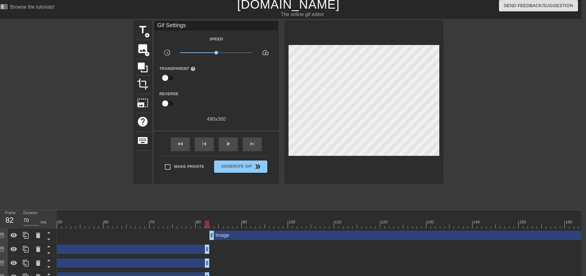
scroll to position [0, 5]
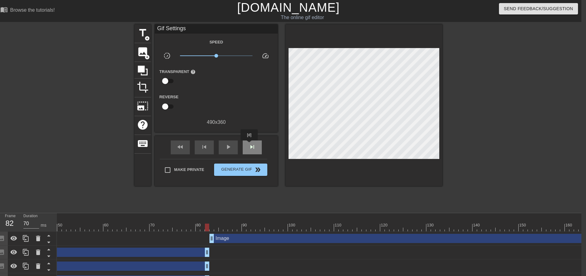
click at [249, 145] on span "skip_next" at bounding box center [251, 146] width 7 height 7
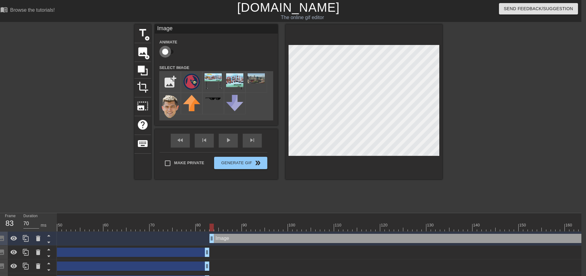
click at [173, 51] on input "checkbox" at bounding box center [165, 52] width 35 height 12
click at [170, 52] on input "checkbox" at bounding box center [165, 52] width 35 height 12
click at [260, 197] on div "title add_circle image add_circle crop photo_size_select_large help keyboard Im…" at bounding box center [288, 116] width 308 height 185
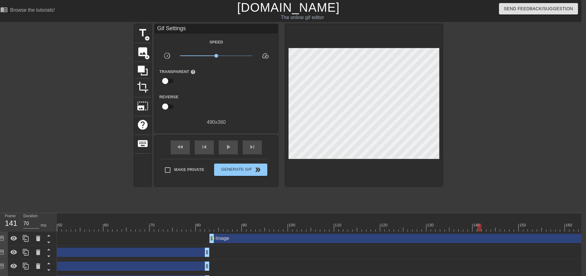
click at [306, 198] on div "title add_circle image add_circle crop photo_size_select_large help keyboard Gi…" at bounding box center [288, 116] width 308 height 185
click at [231, 145] on span "play_arrow" at bounding box center [227, 146] width 7 height 7
click at [231, 145] on span "pause" at bounding box center [227, 146] width 7 height 7
click at [231, 145] on span "play_arrow" at bounding box center [227, 146] width 7 height 7
click at [232, 145] on span "pause" at bounding box center [227, 146] width 7 height 7
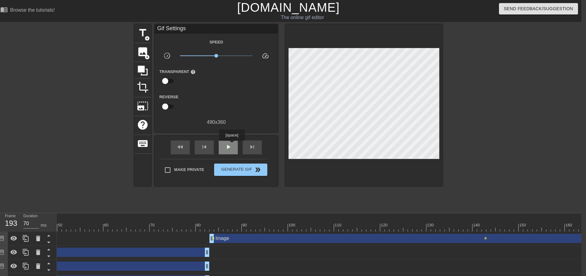
click at [232, 145] on span "play_arrow" at bounding box center [227, 146] width 7 height 7
click at [232, 145] on span "pause" at bounding box center [227, 146] width 7 height 7
click at [232, 145] on span "play_arrow" at bounding box center [227, 146] width 7 height 7
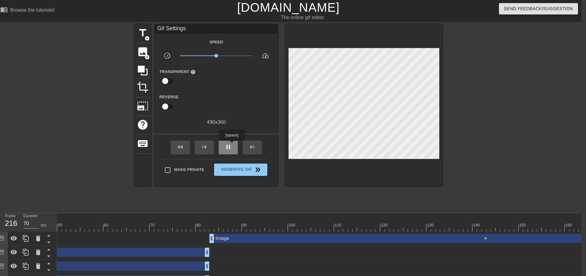
click at [232, 145] on span "pause" at bounding box center [227, 146] width 7 height 7
click at [231, 145] on span "play_arrow" at bounding box center [227, 146] width 7 height 7
click at [231, 145] on span "pause" at bounding box center [227, 146] width 7 height 7
click at [231, 145] on span "play_arrow" at bounding box center [227, 146] width 7 height 7
click at [231, 145] on span "pause" at bounding box center [227, 146] width 7 height 7
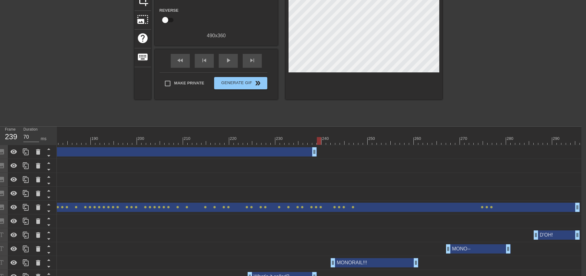
scroll to position [0, 837]
click at [576, 137] on div at bounding box center [576, 138] width 1 height 6
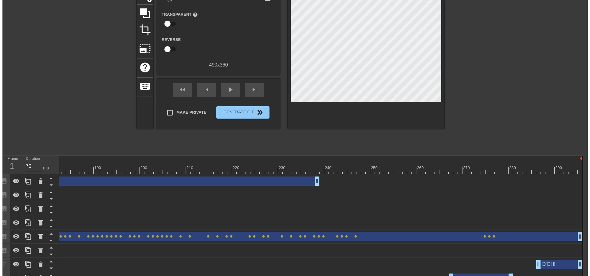
scroll to position [0, 5]
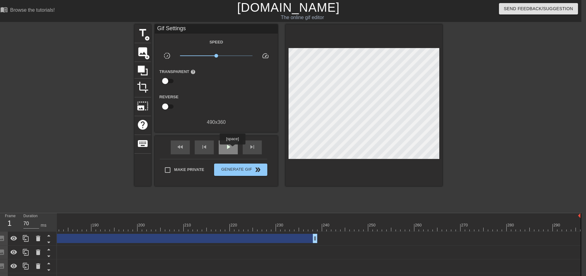
click at [232, 149] on div "play_arrow" at bounding box center [228, 147] width 19 height 14
click at [232, 149] on div "pause" at bounding box center [228, 147] width 19 height 14
click at [185, 149] on div "fast_rewind" at bounding box center [180, 147] width 19 height 14
click at [222, 148] on div "play_arrow" at bounding box center [228, 147] width 19 height 14
click at [236, 168] on span "Generate Gif double_arrow" at bounding box center [240, 169] width 48 height 7
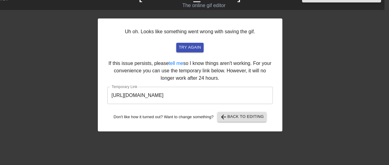
scroll to position [31, 5]
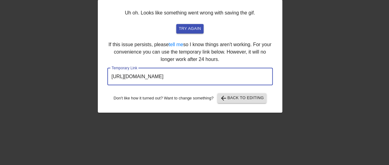
click at [188, 79] on input "[URL][DOMAIN_NAME]" at bounding box center [189, 76] width 165 height 17
click at [187, 78] on input "[URL][DOMAIN_NAME]" at bounding box center [189, 76] width 165 height 17
click at [191, 77] on input "[URL][DOMAIN_NAME]" at bounding box center [189, 76] width 165 height 17
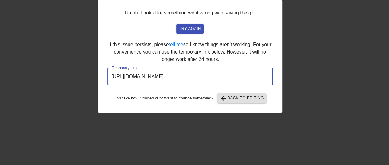
click at [191, 77] on input "[URL][DOMAIN_NAME]" at bounding box center [189, 76] width 165 height 17
click at [191, 76] on input "[URL][DOMAIN_NAME]" at bounding box center [189, 76] width 165 height 17
